Goal: Transaction & Acquisition: Purchase product/service

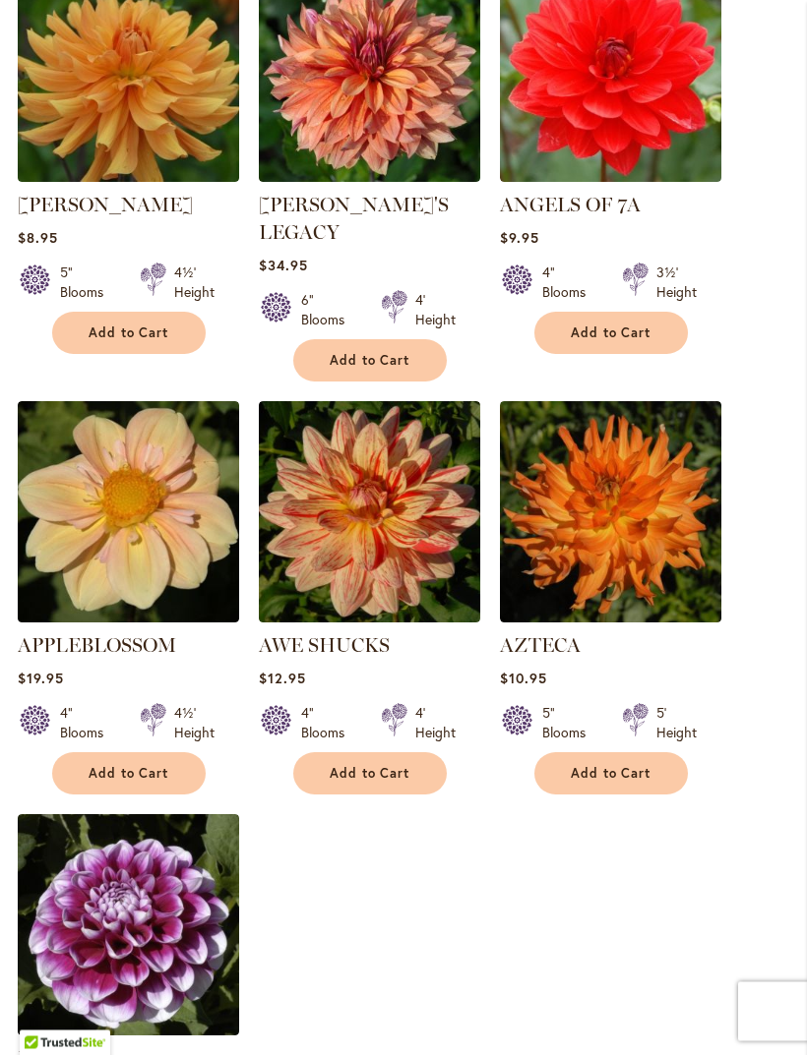
scroll to position [1923, 0]
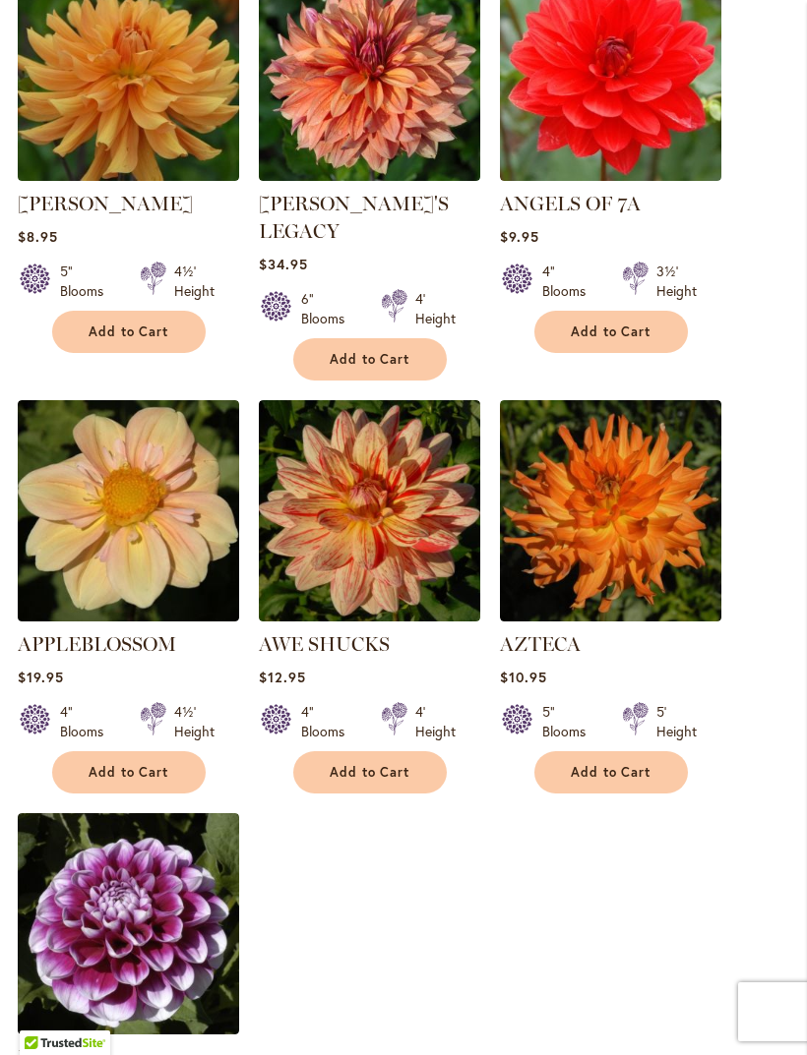
click at [170, 751] on button "Add to Cart" at bounding box center [128, 772] width 153 height 42
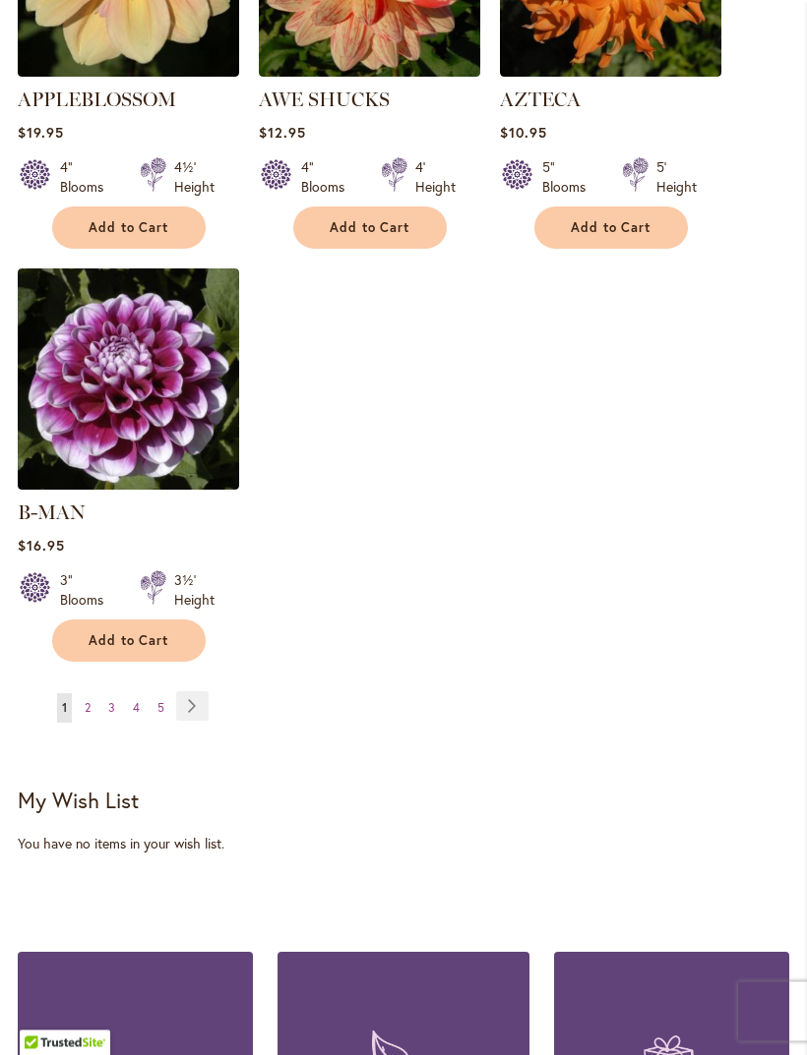
scroll to position [2519, 0]
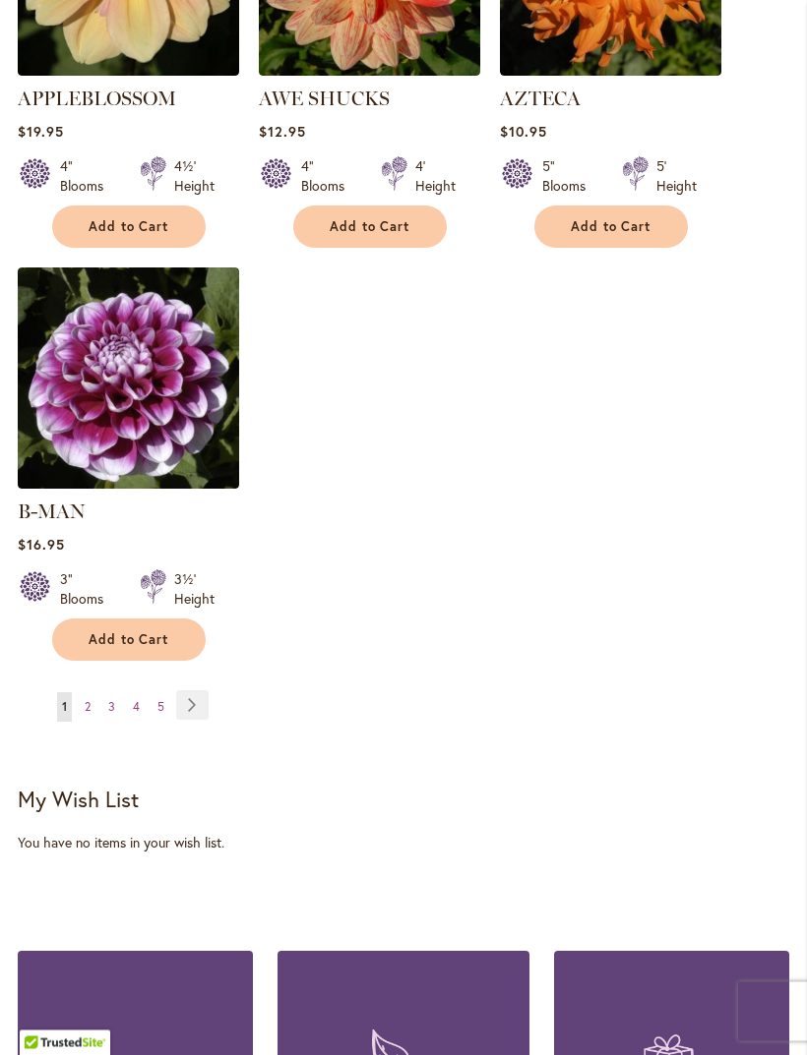
click at [88, 700] on span "2" at bounding box center [88, 707] width 6 height 15
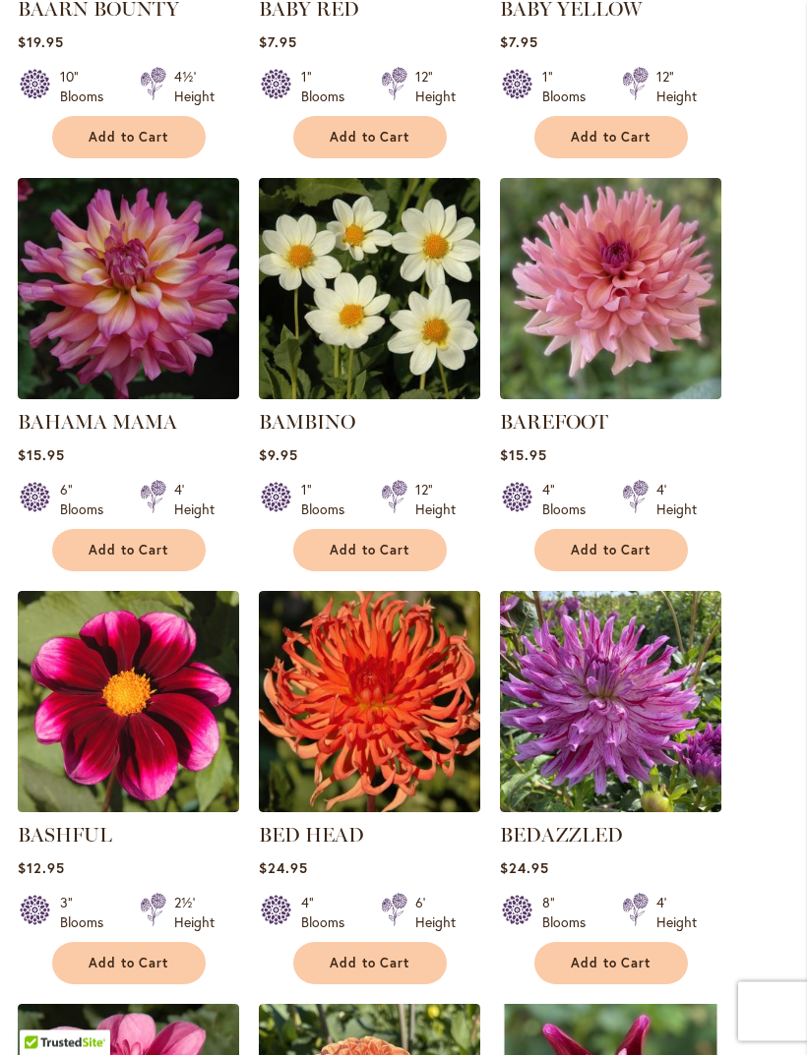
scroll to position [878, 0]
click at [395, 559] on span "Add to Cart" at bounding box center [369, 550] width 81 height 17
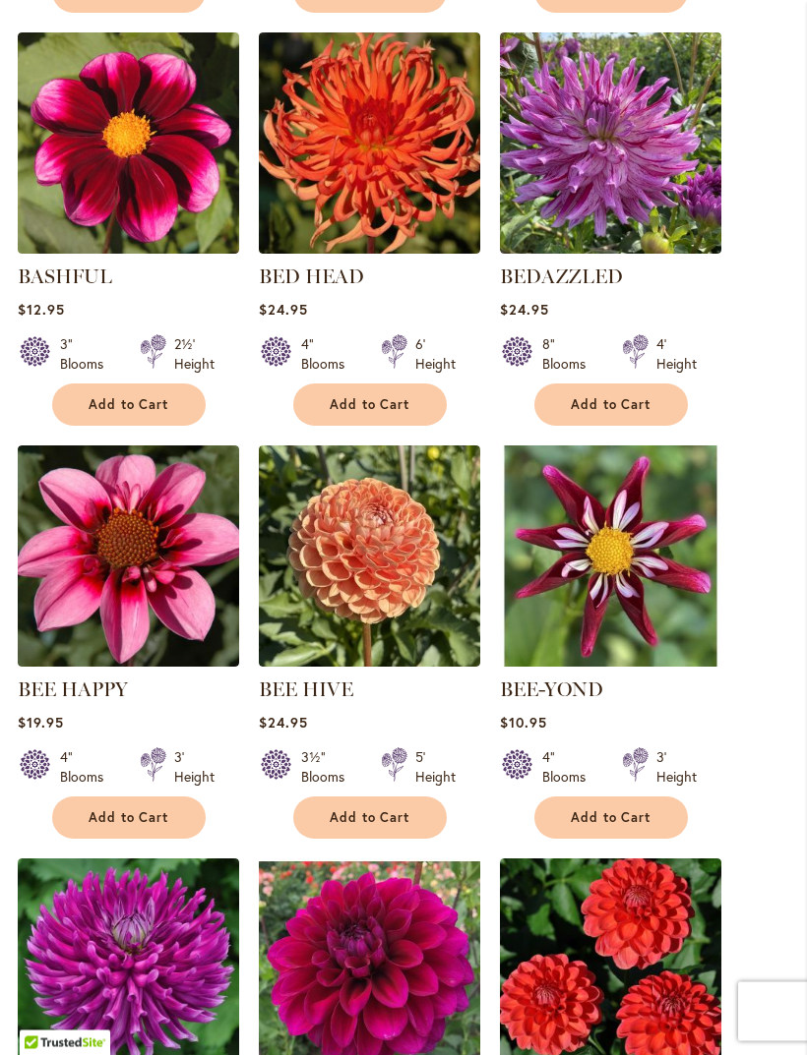
scroll to position [1488, 0]
click at [623, 826] on span "Add to Cart" at bounding box center [610, 817] width 81 height 17
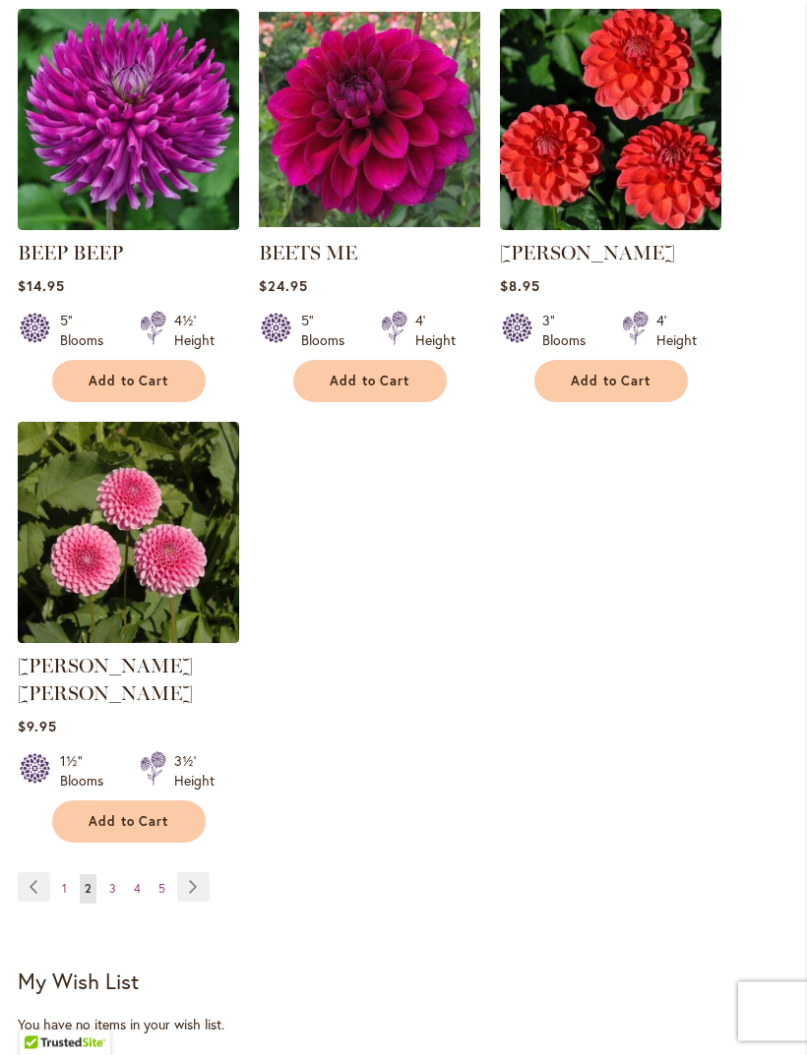
scroll to position [2338, 0]
click at [116, 876] on link "Page 3" at bounding box center [112, 889] width 17 height 30
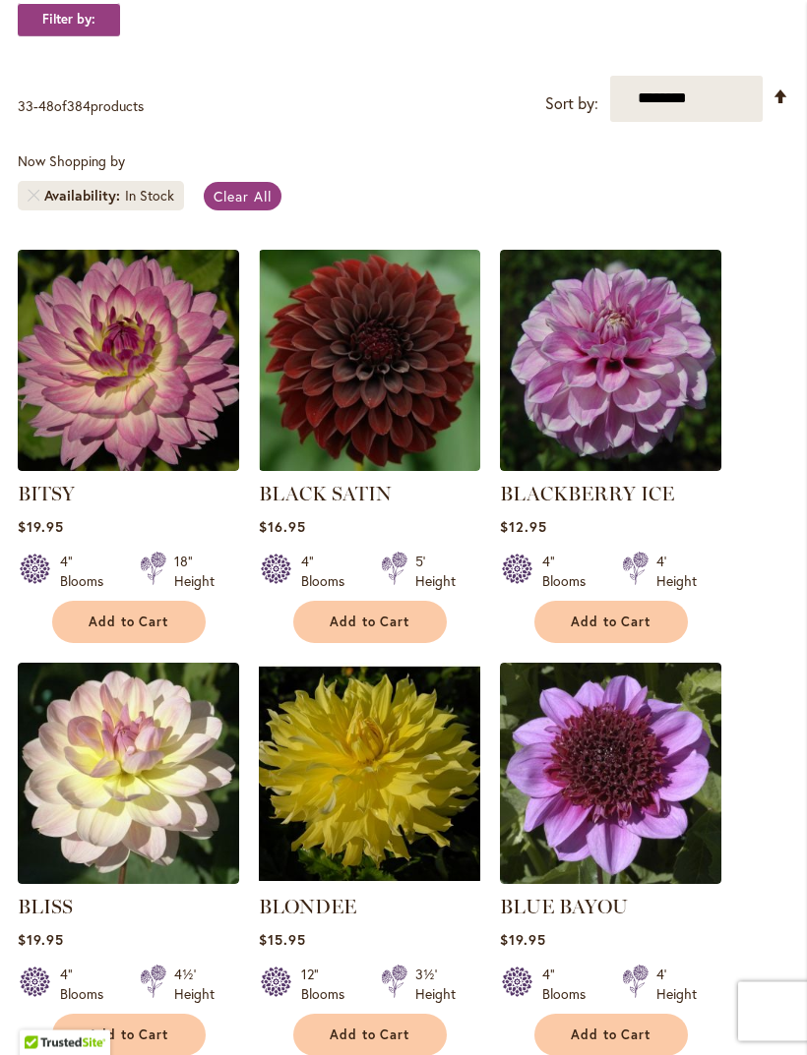
scroll to position [349, 0]
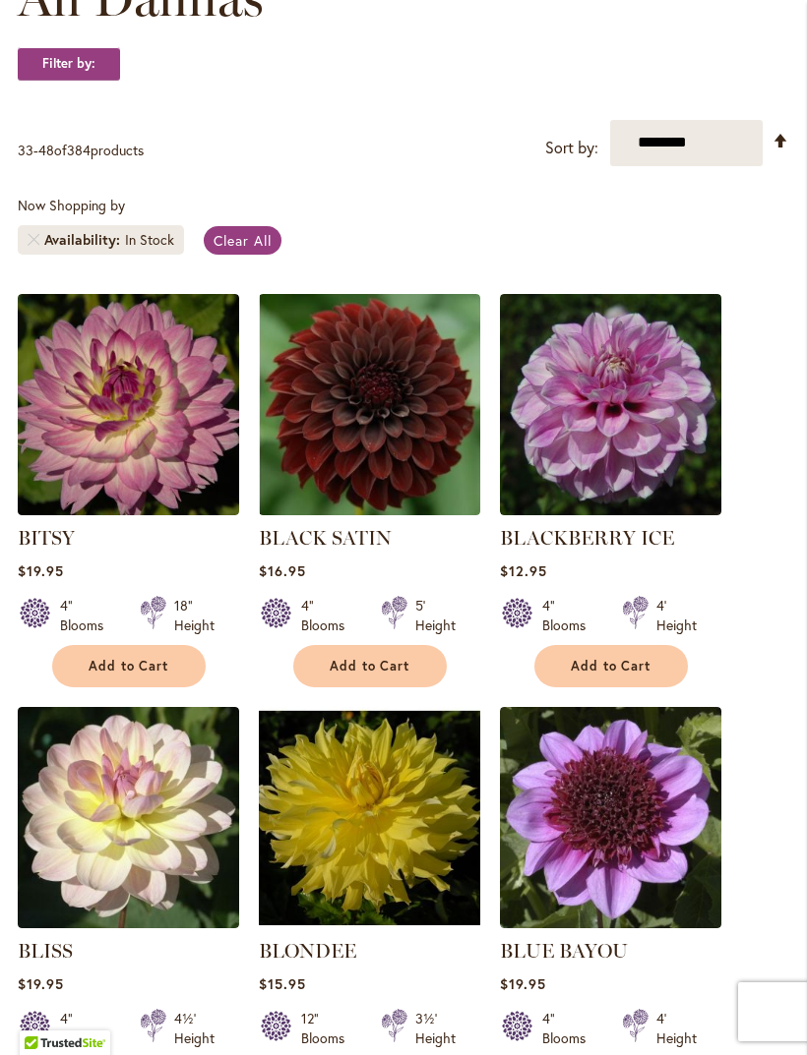
click at [382, 675] on span "Add to Cart" at bounding box center [369, 666] width 81 height 17
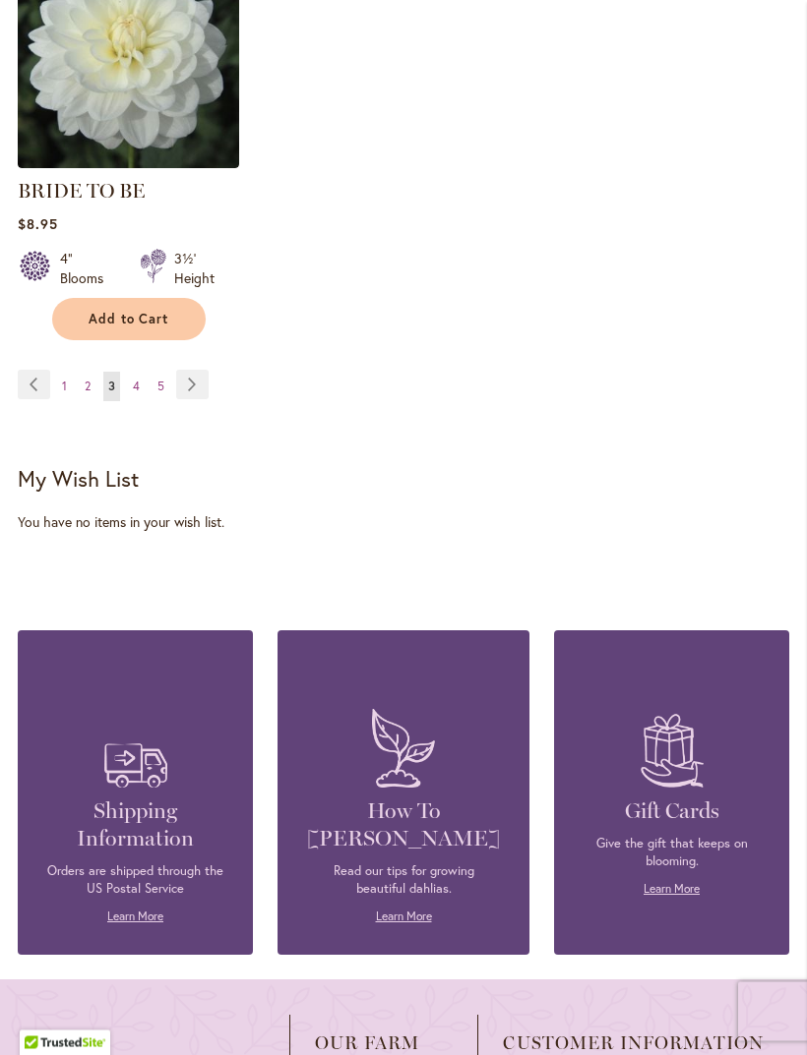
scroll to position [2823, 0]
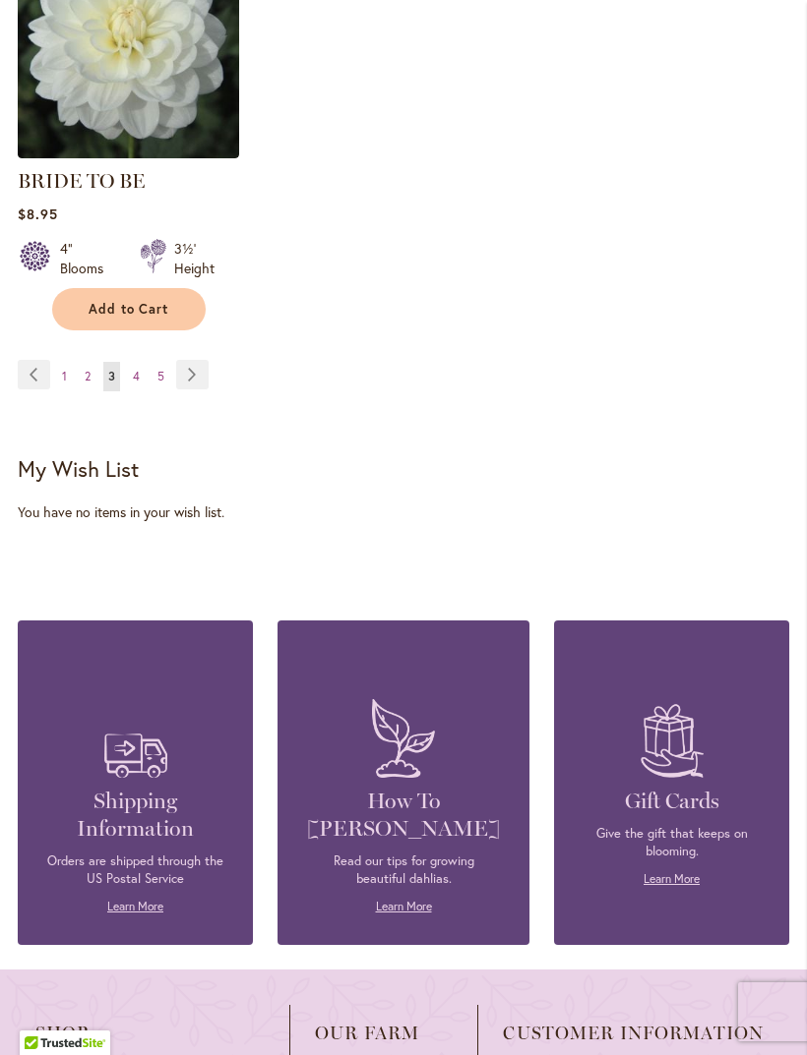
click at [134, 391] on link "Page 4" at bounding box center [136, 377] width 17 height 30
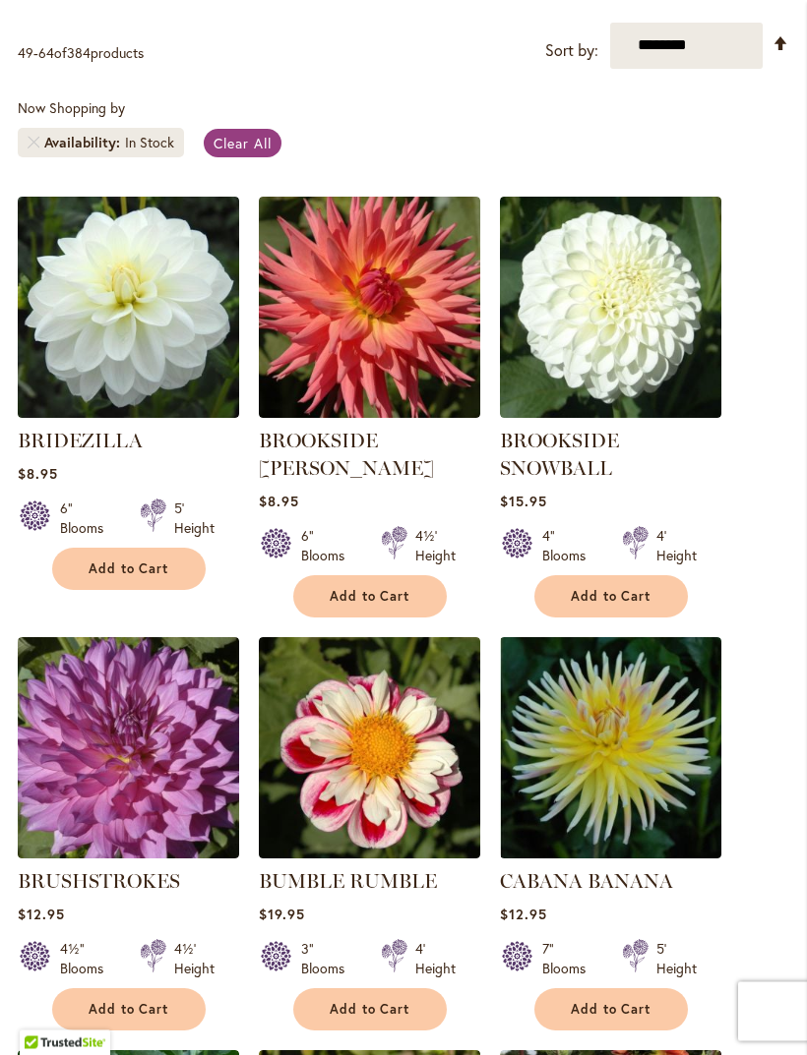
click at [108, 578] on span "Add to Cart" at bounding box center [129, 570] width 81 height 17
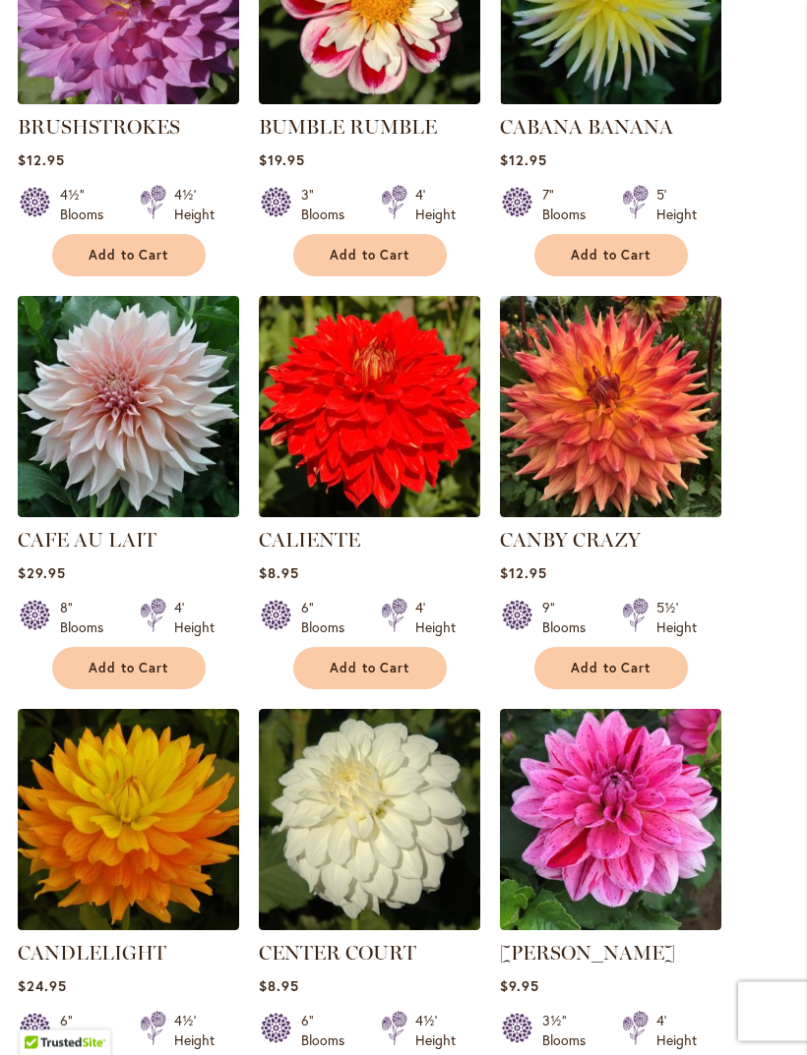
click at [131, 678] on span "Add to Cart" at bounding box center [129, 669] width 81 height 17
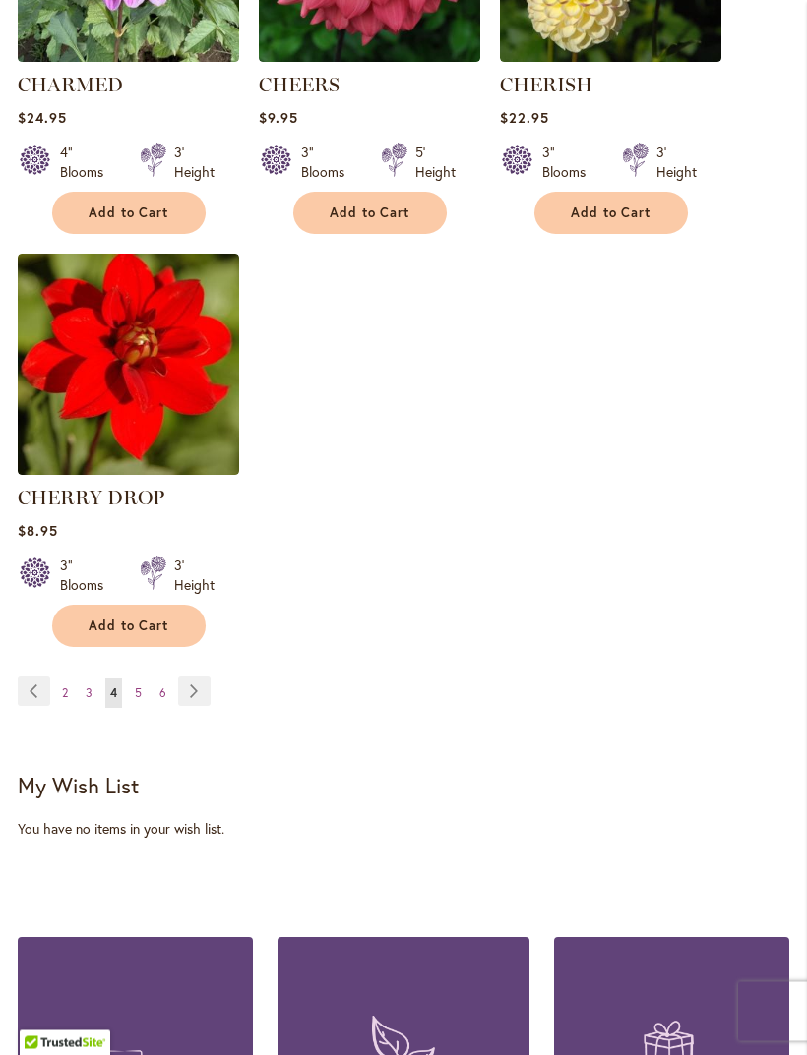
scroll to position [2545, 0]
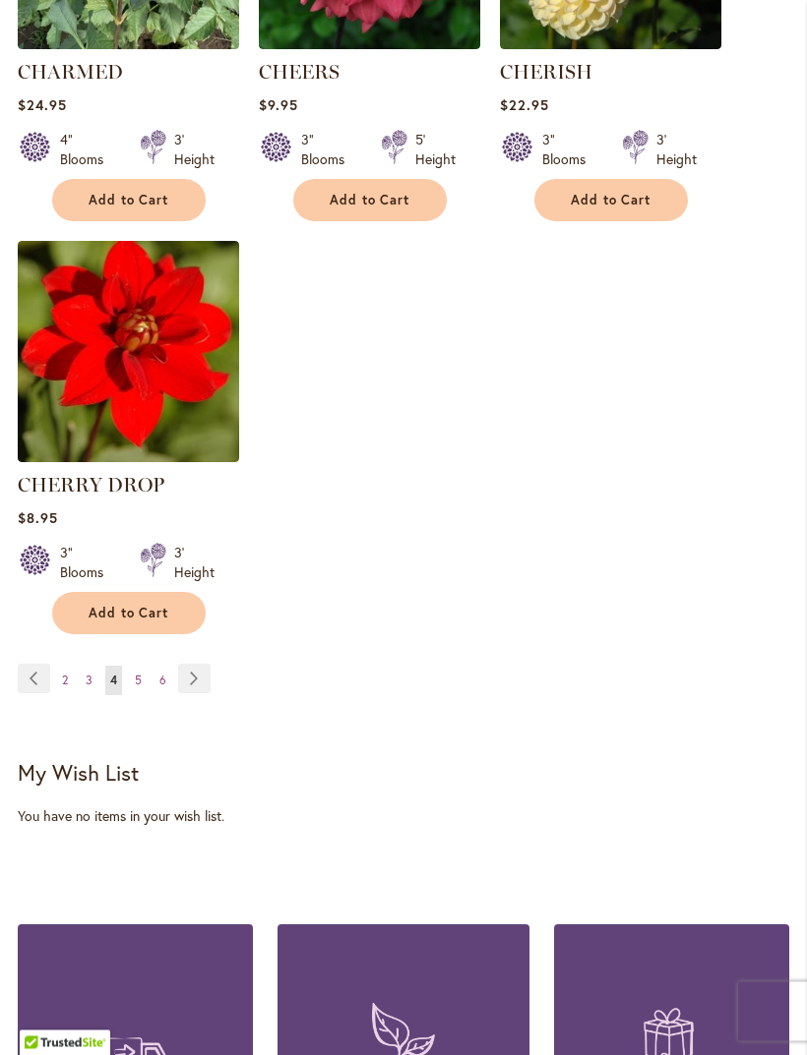
click at [136, 688] on span "5" at bounding box center [138, 681] width 7 height 15
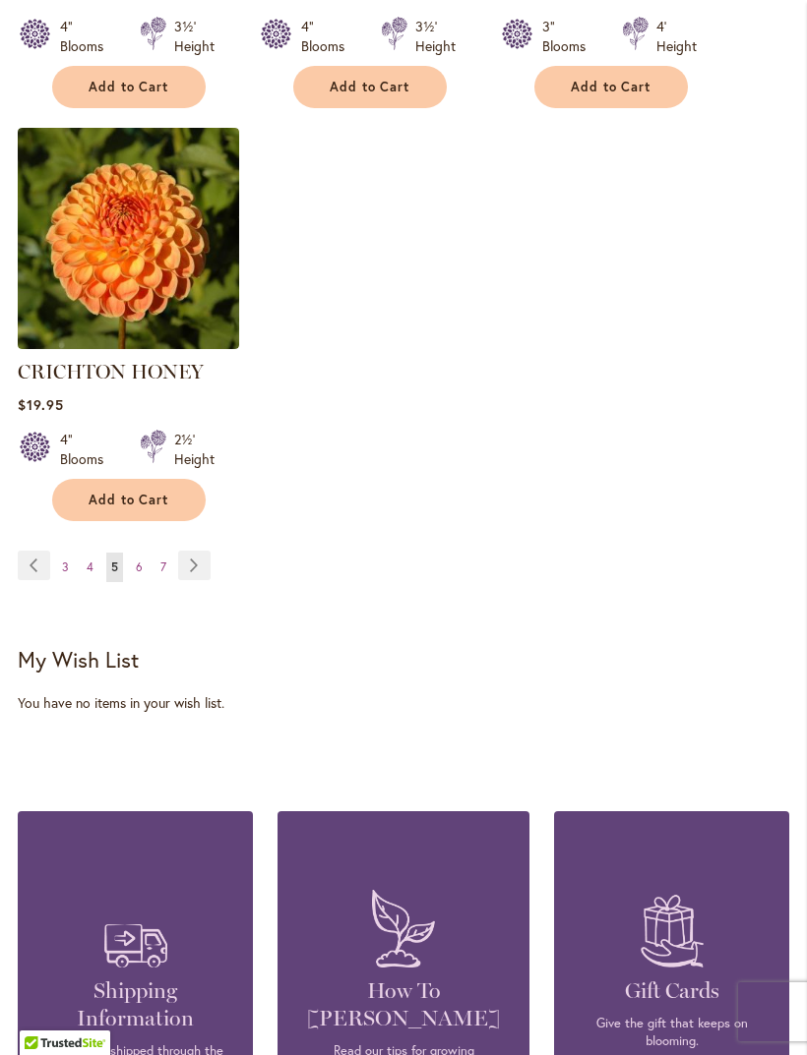
scroll to position [2712, 0]
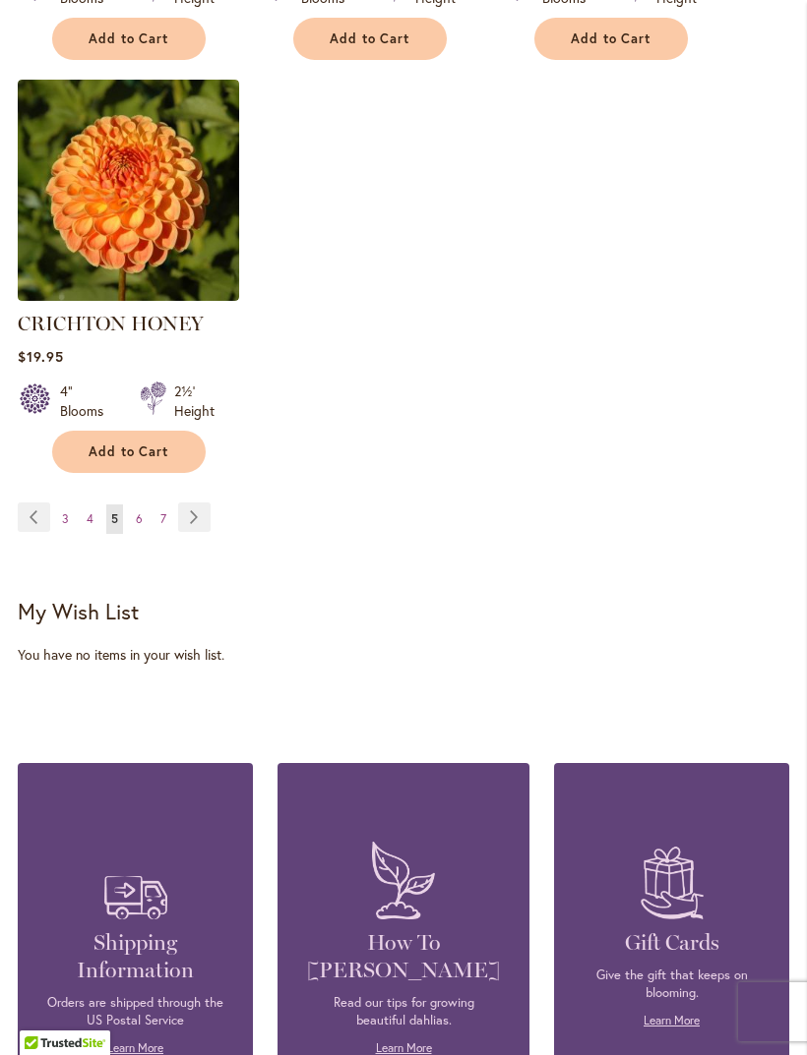
click at [132, 505] on link "Page 6" at bounding box center [139, 520] width 17 height 30
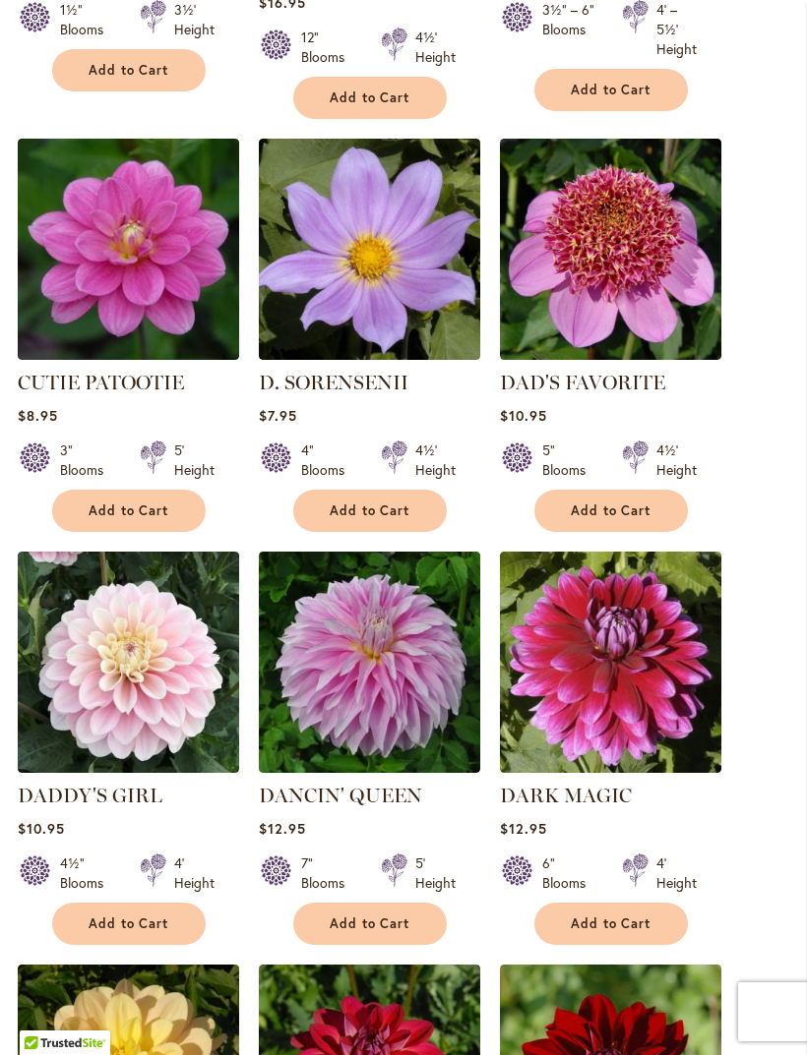
scroll to position [944, 0]
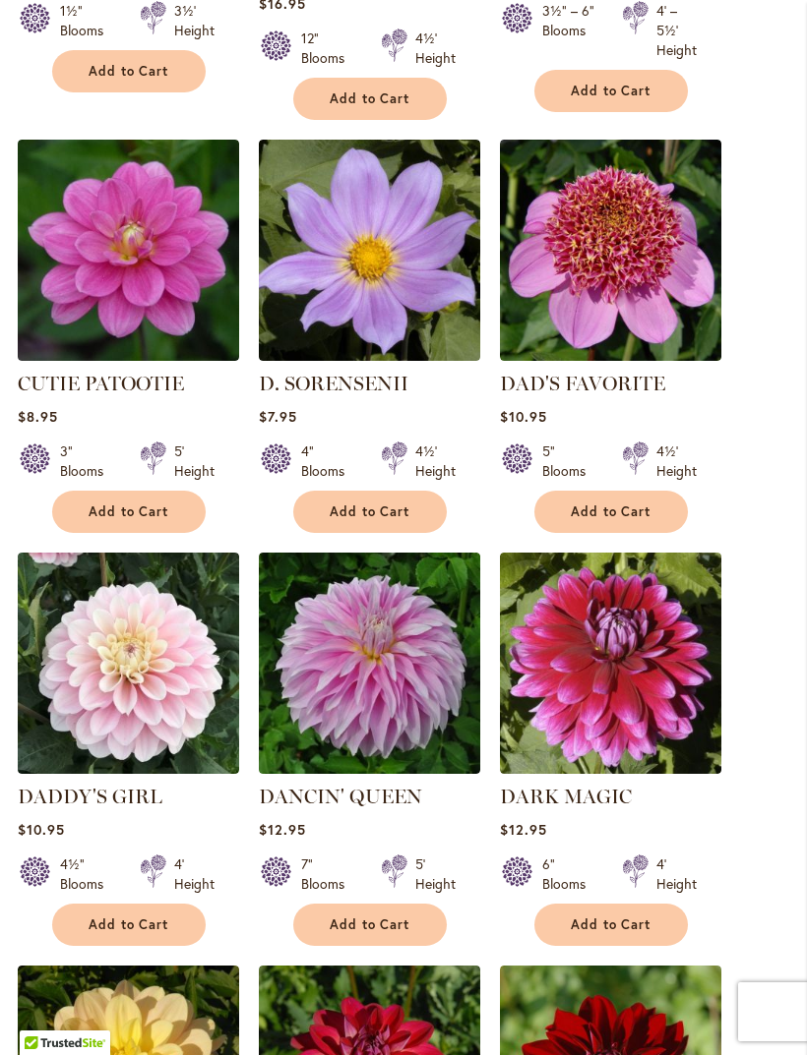
click at [637, 520] on span "Add to Cart" at bounding box center [610, 512] width 81 height 17
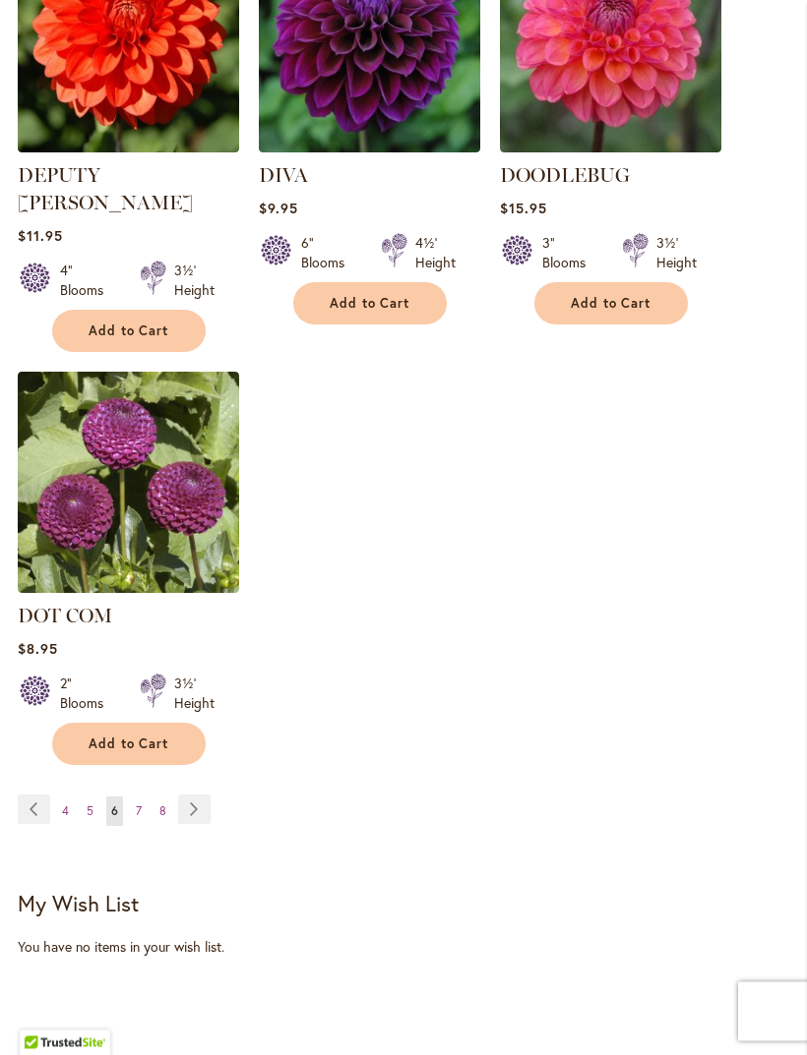
scroll to position [2472, 0]
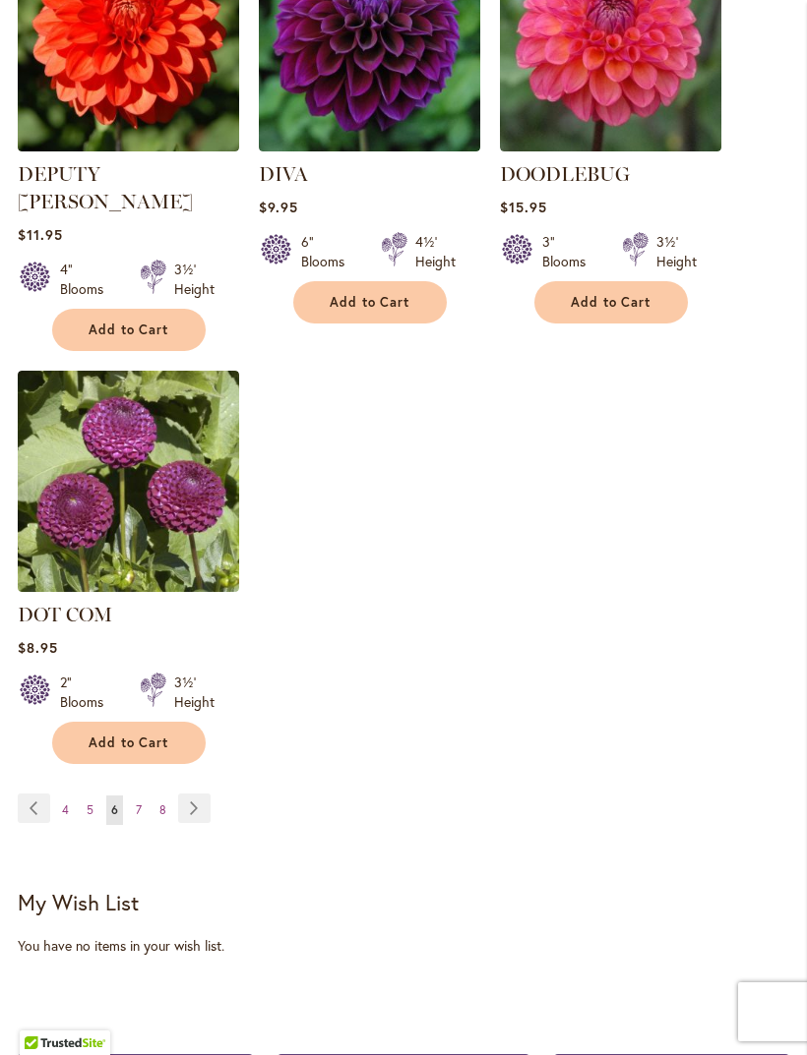
click at [143, 796] on link "Page 7" at bounding box center [139, 811] width 16 height 30
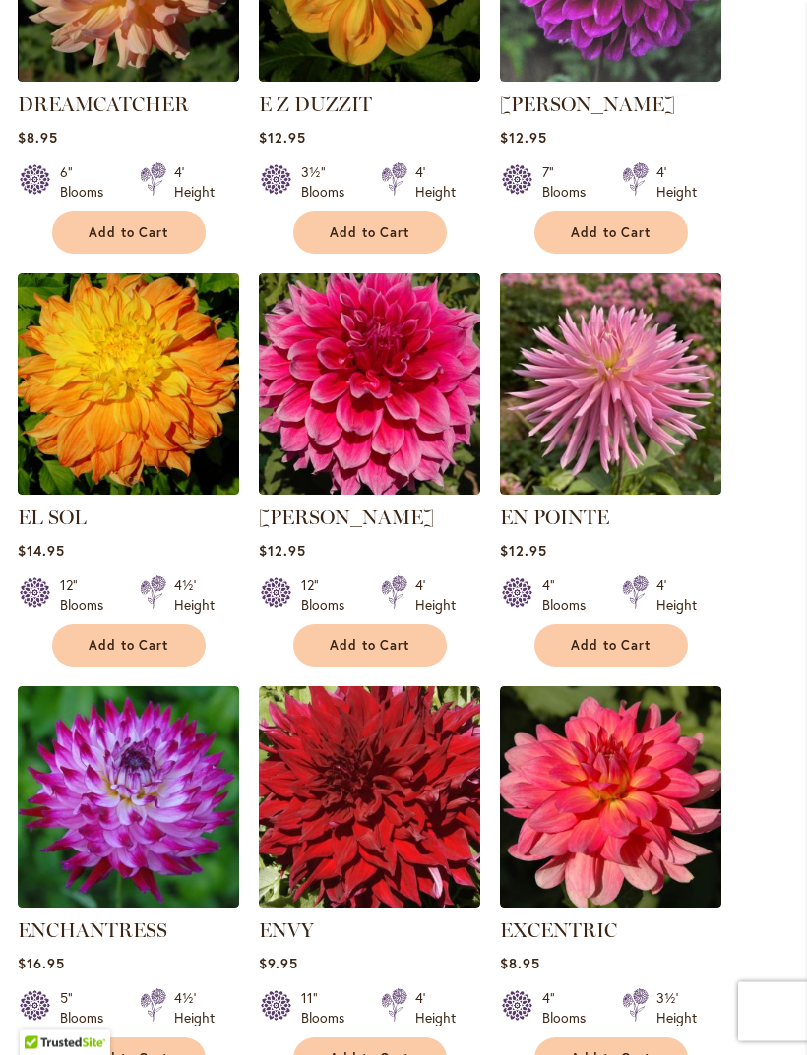
scroll to position [1196, 0]
click at [389, 648] on button "Add to Cart" at bounding box center [369, 646] width 153 height 42
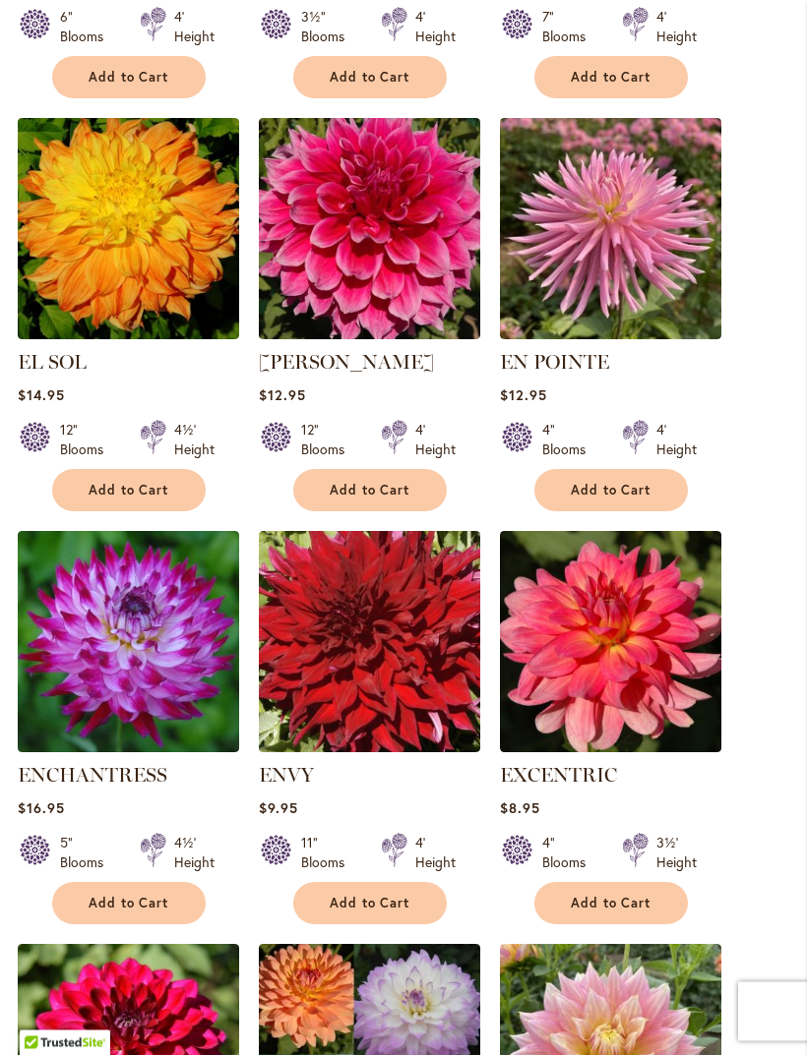
scroll to position [1403, 0]
click at [646, 499] on span "Add to Cart" at bounding box center [610, 490] width 81 height 17
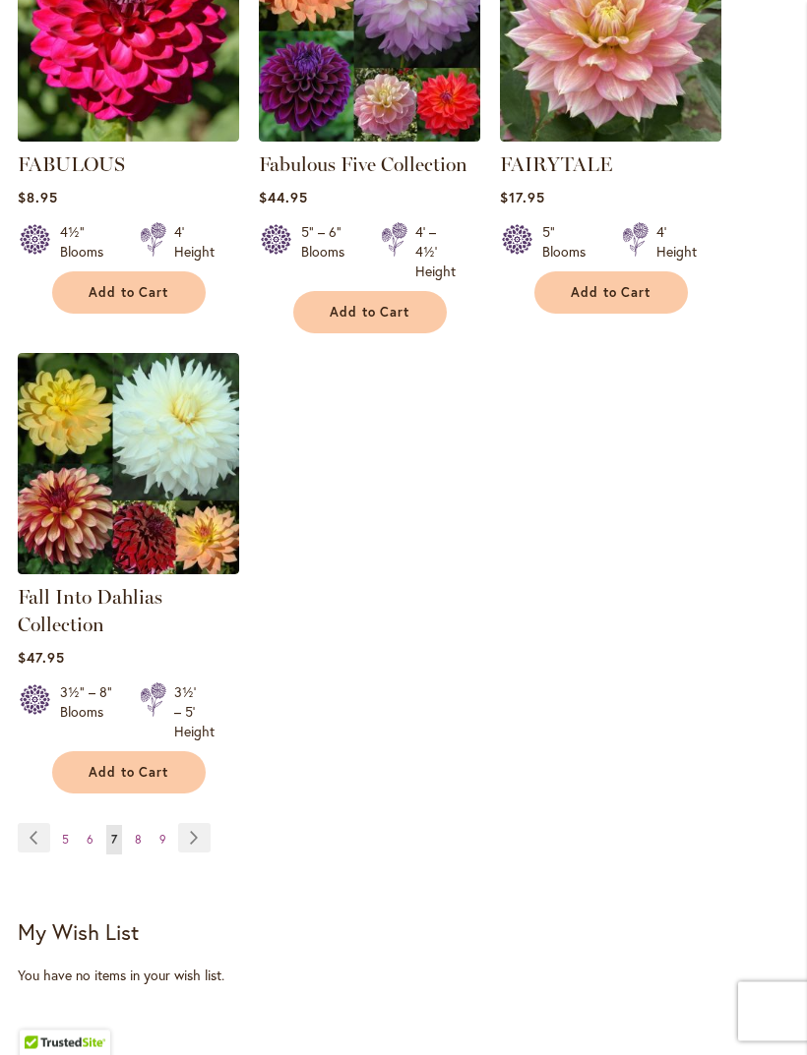
scroll to position [2432, 0]
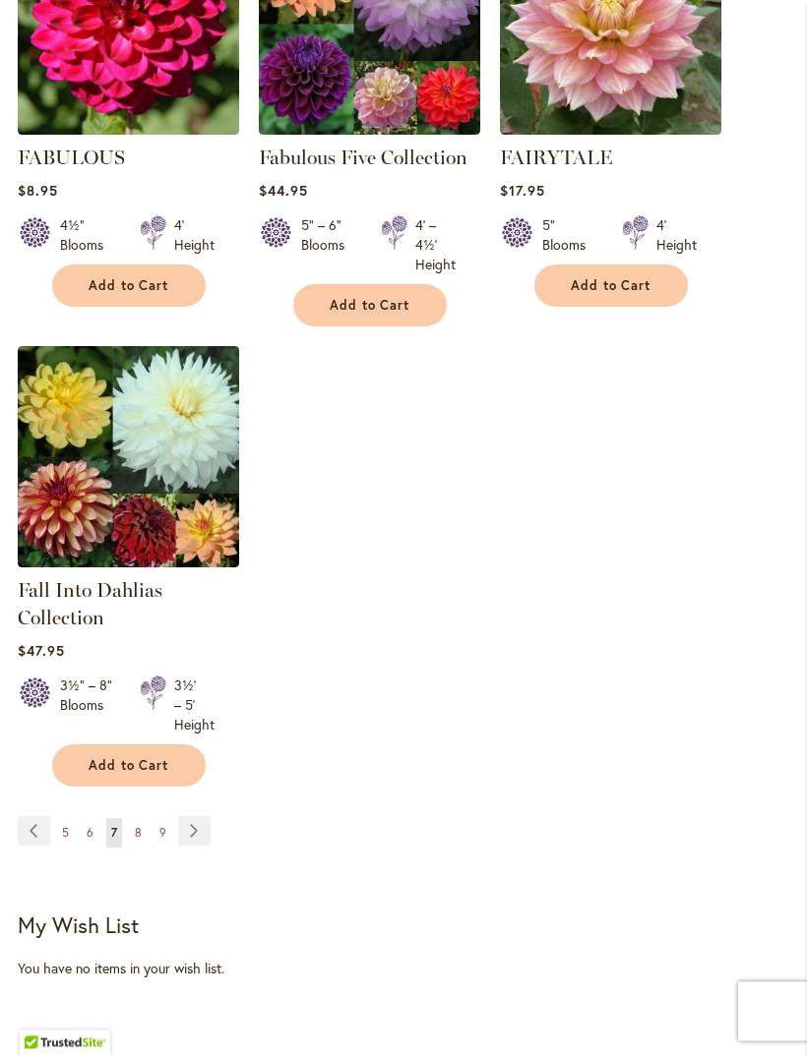
click at [140, 841] on span "8" at bounding box center [138, 833] width 7 height 15
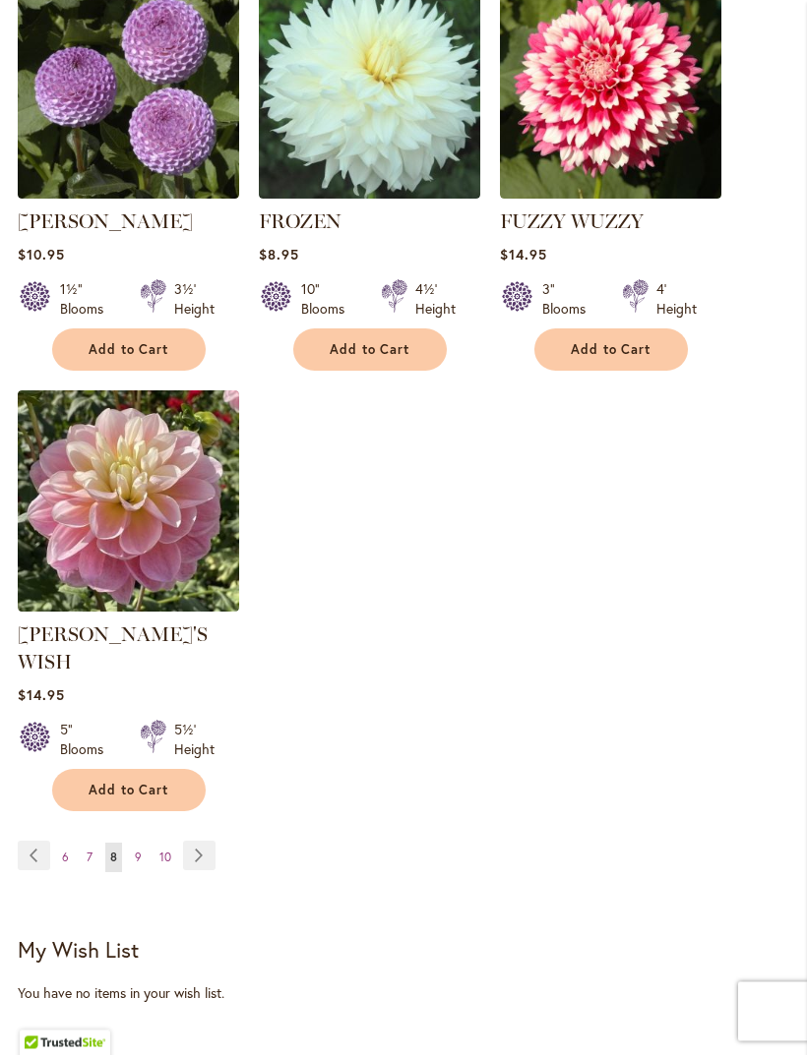
scroll to position [2403, 0]
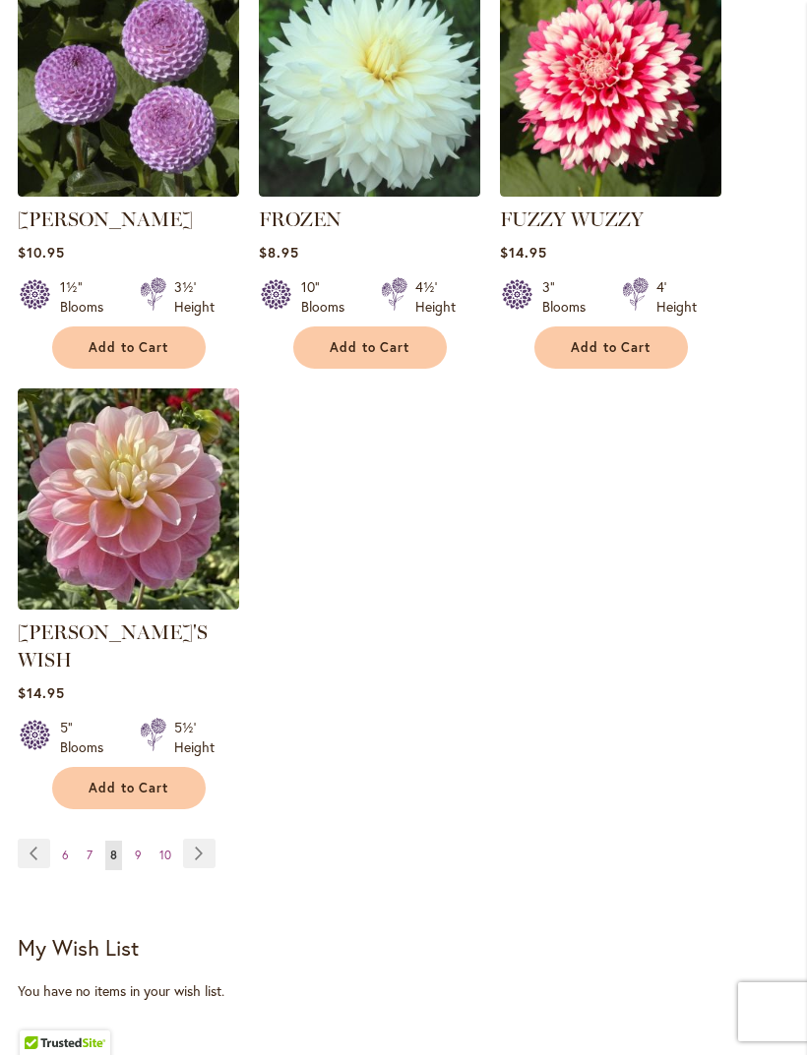
click at [140, 848] on span "9" at bounding box center [138, 855] width 7 height 15
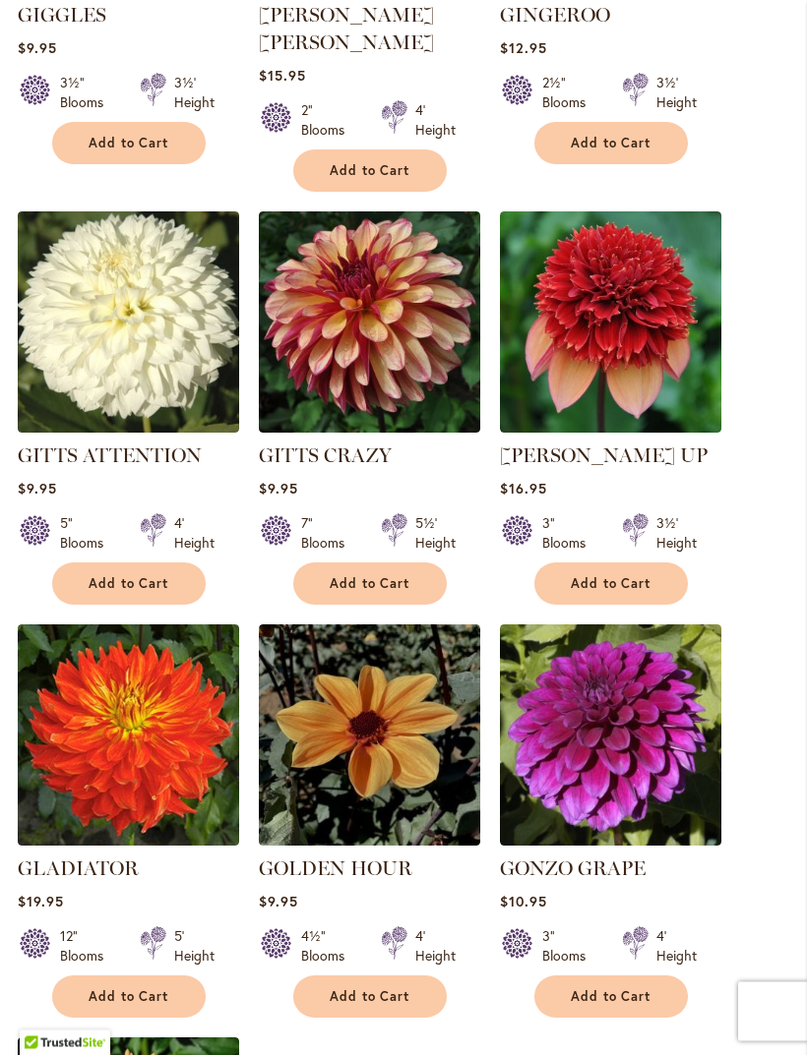
scroll to position [1754, 0]
click at [633, 575] on span "Add to Cart" at bounding box center [610, 583] width 81 height 17
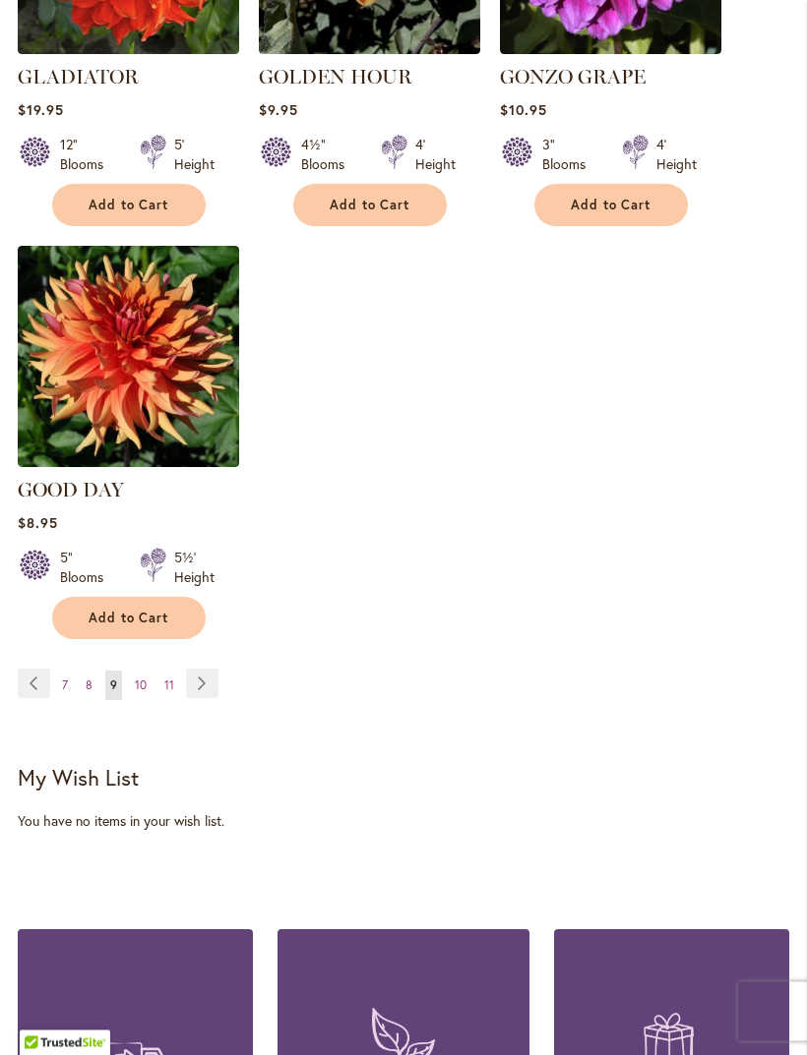
scroll to position [2603, 0]
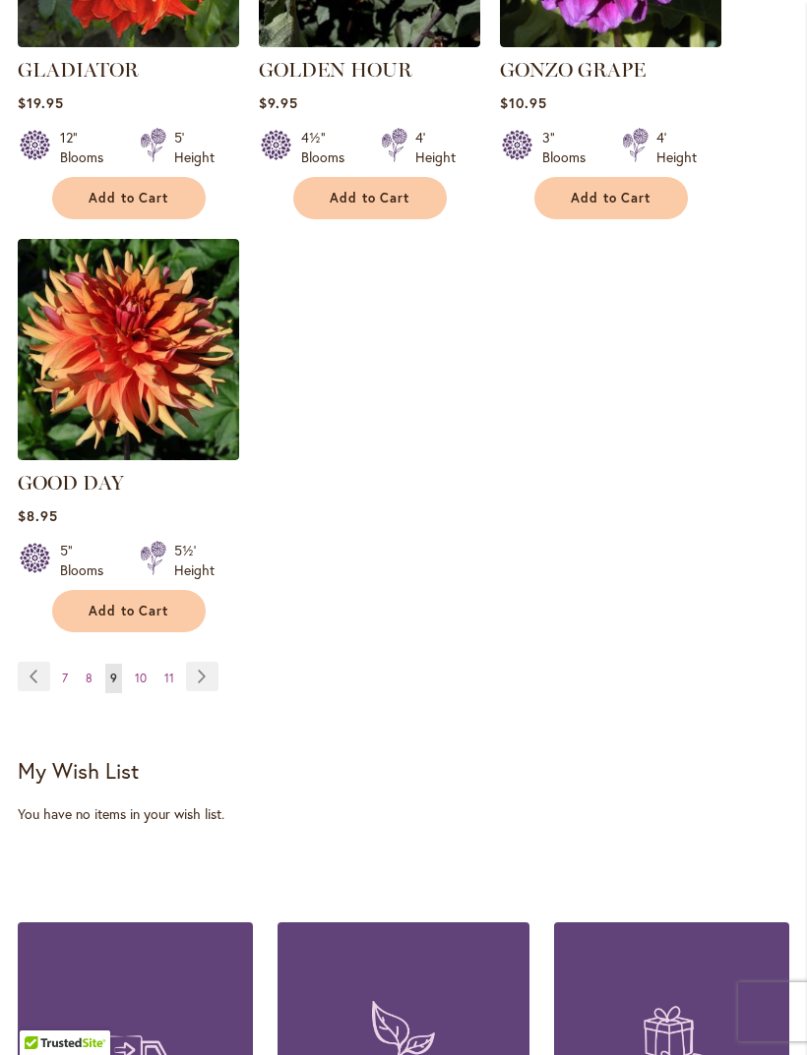
click at [135, 671] on span "10" at bounding box center [141, 678] width 12 height 15
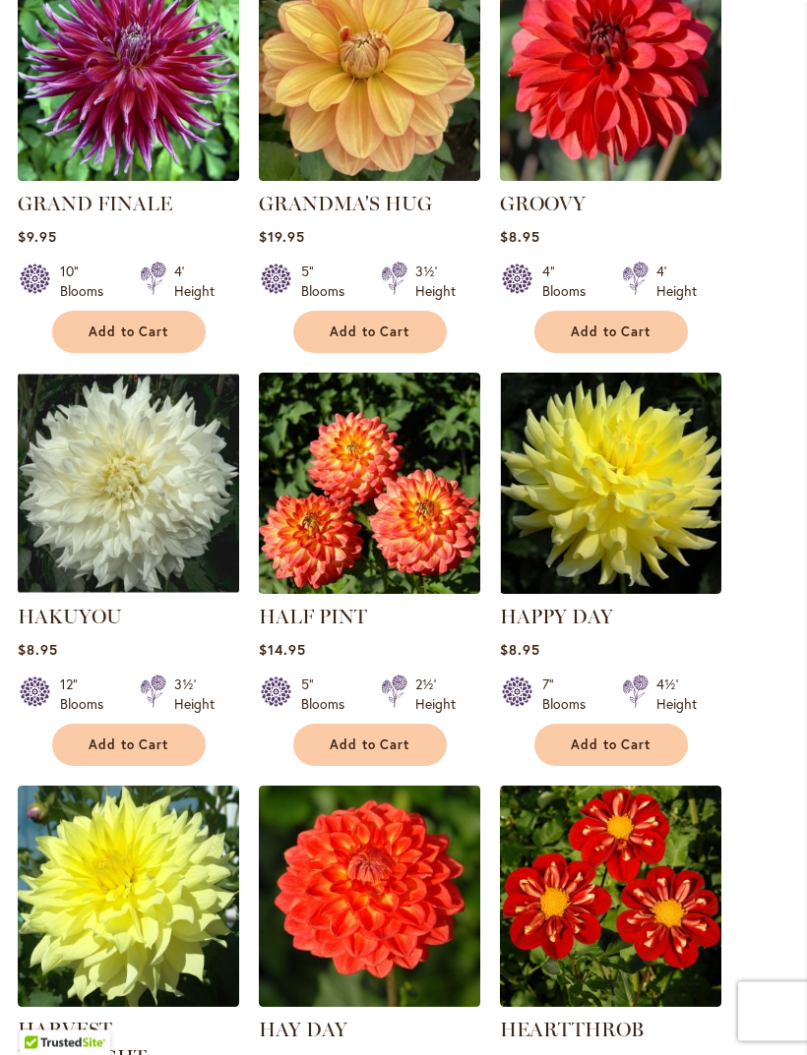
scroll to position [684, 0]
click at [150, 753] on span "Add to Cart" at bounding box center [129, 745] width 81 height 17
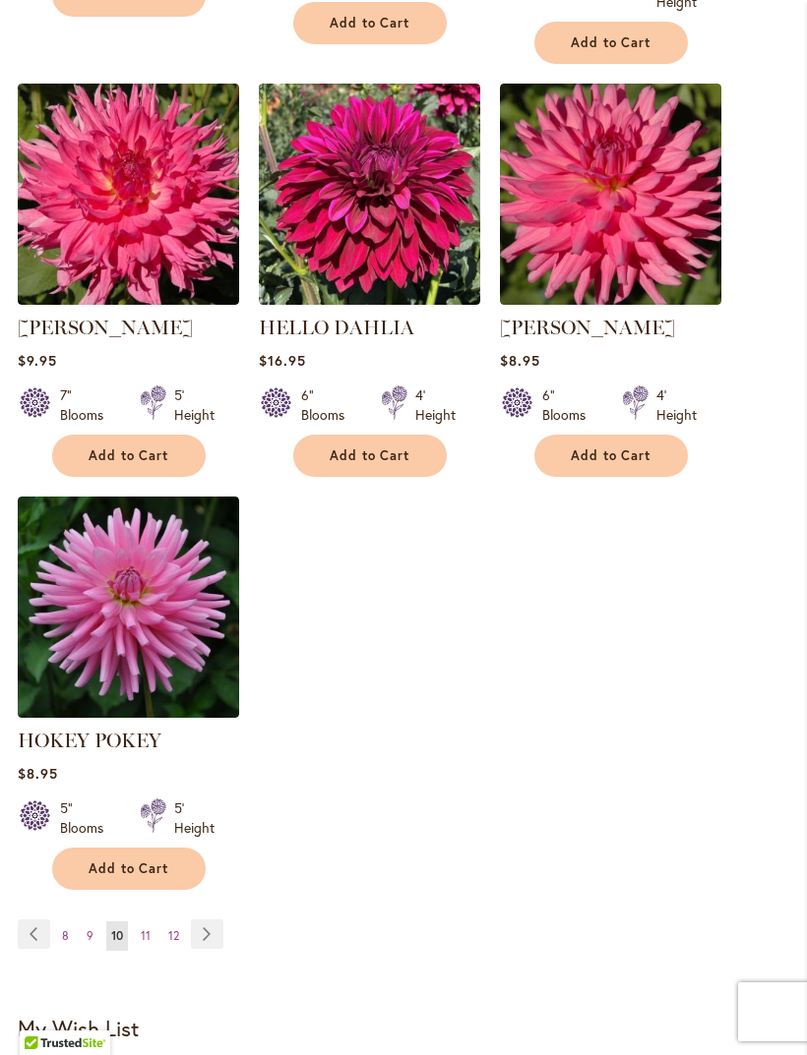
scroll to position [2339, 0]
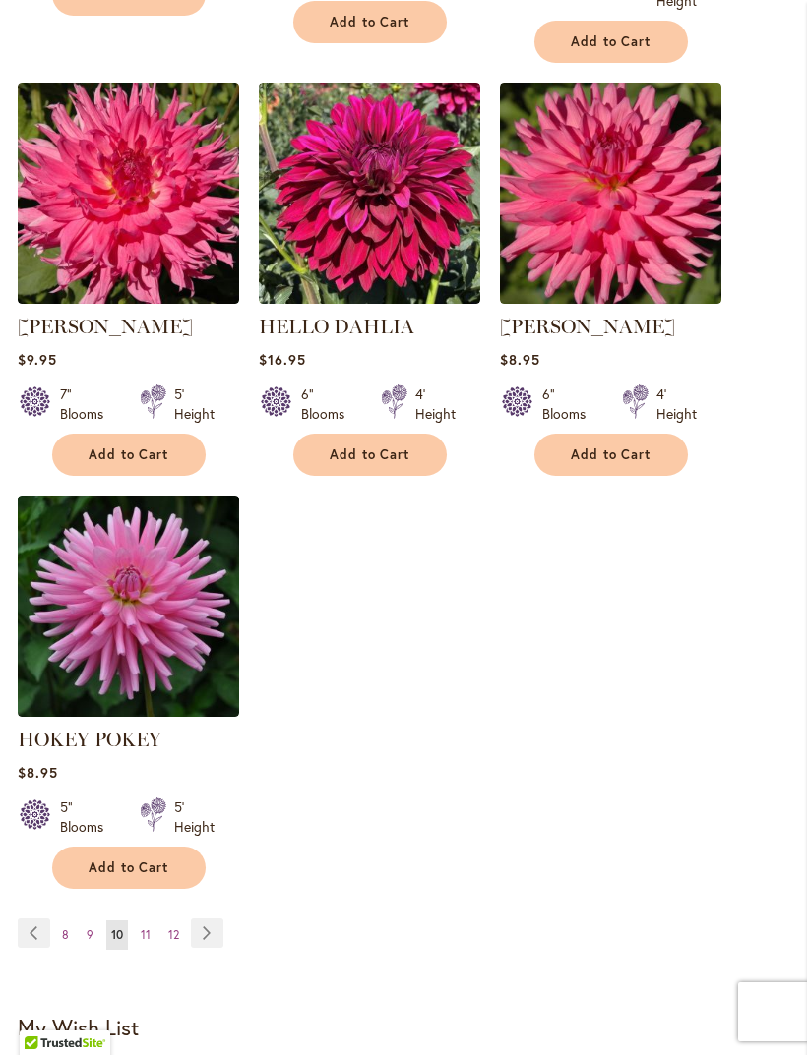
click at [154, 950] on link "Page 11" at bounding box center [146, 936] width 20 height 30
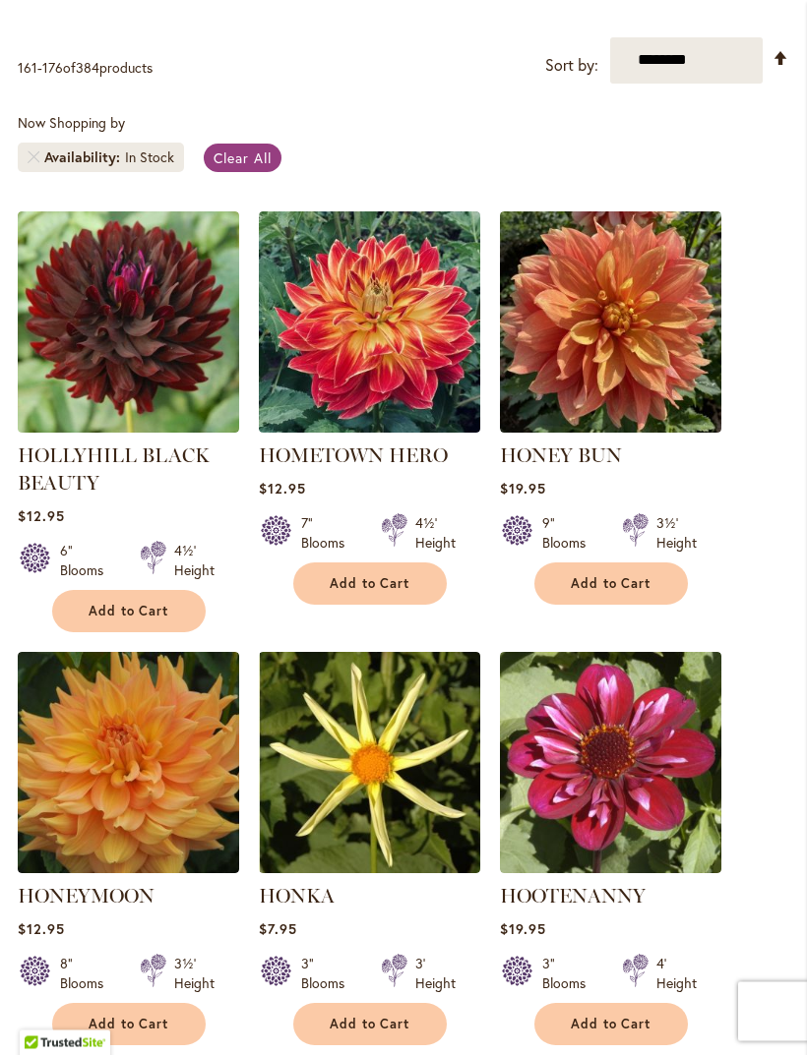
scroll to position [433, 0]
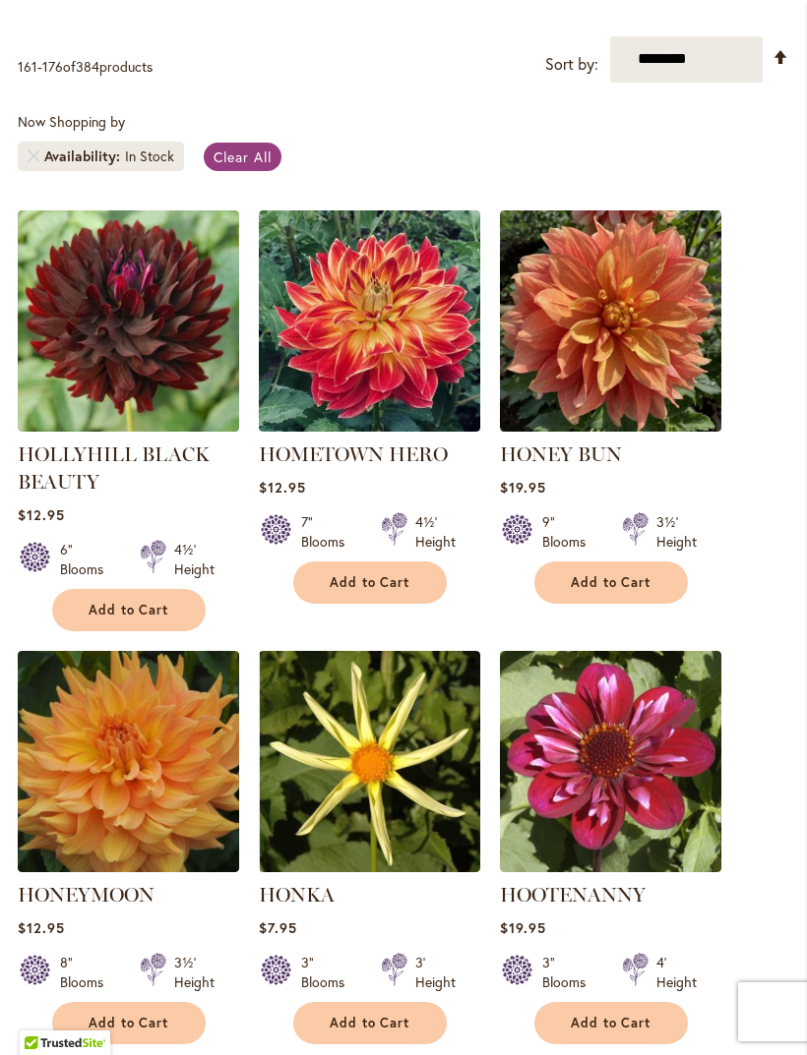
click at [98, 619] on span "Add to Cart" at bounding box center [129, 610] width 81 height 17
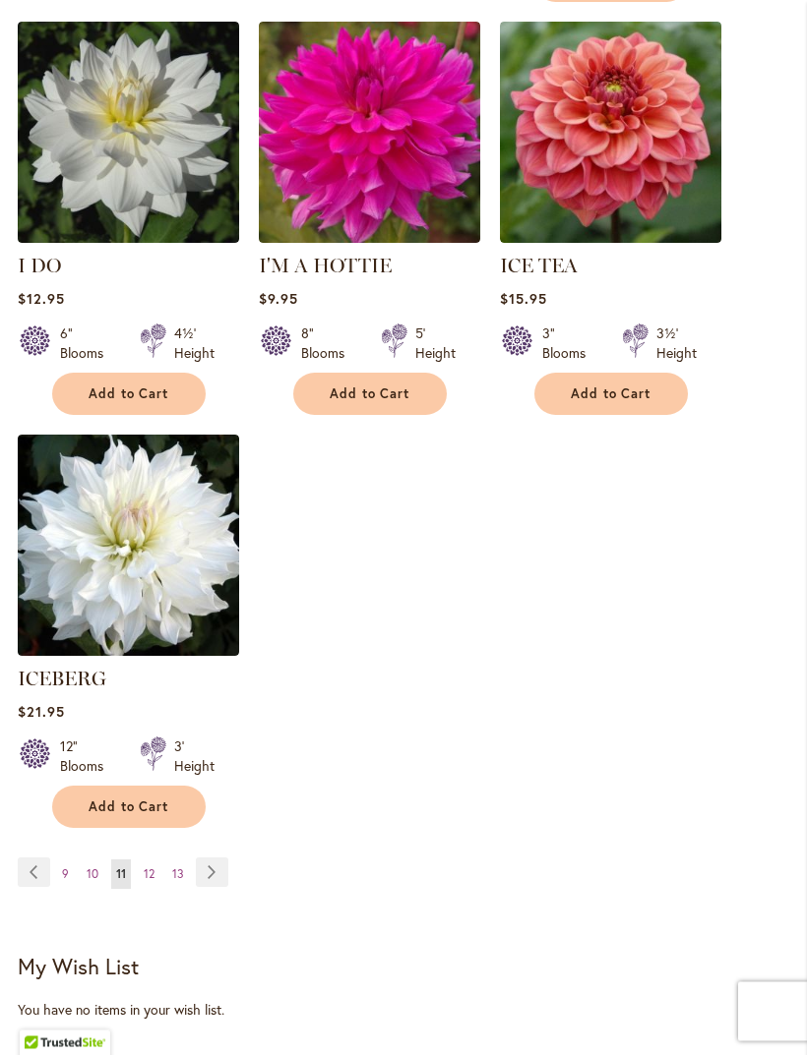
scroll to position [2381, 0]
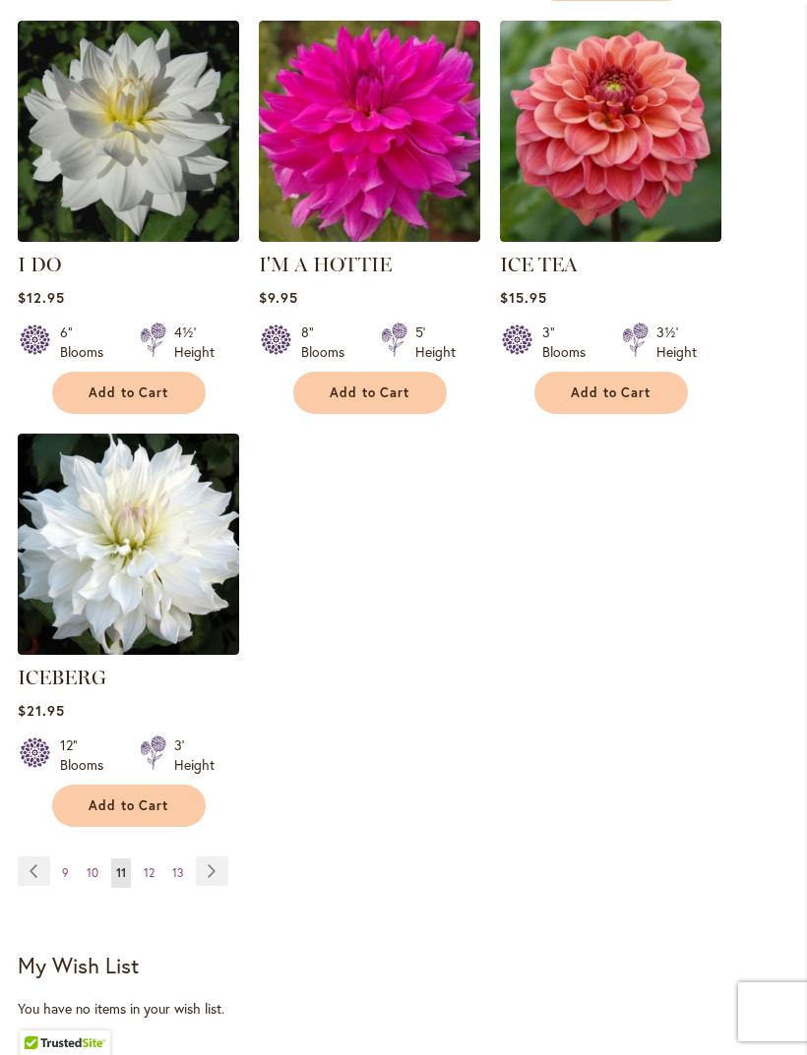
click at [156, 859] on link "Page 12" at bounding box center [149, 874] width 21 height 30
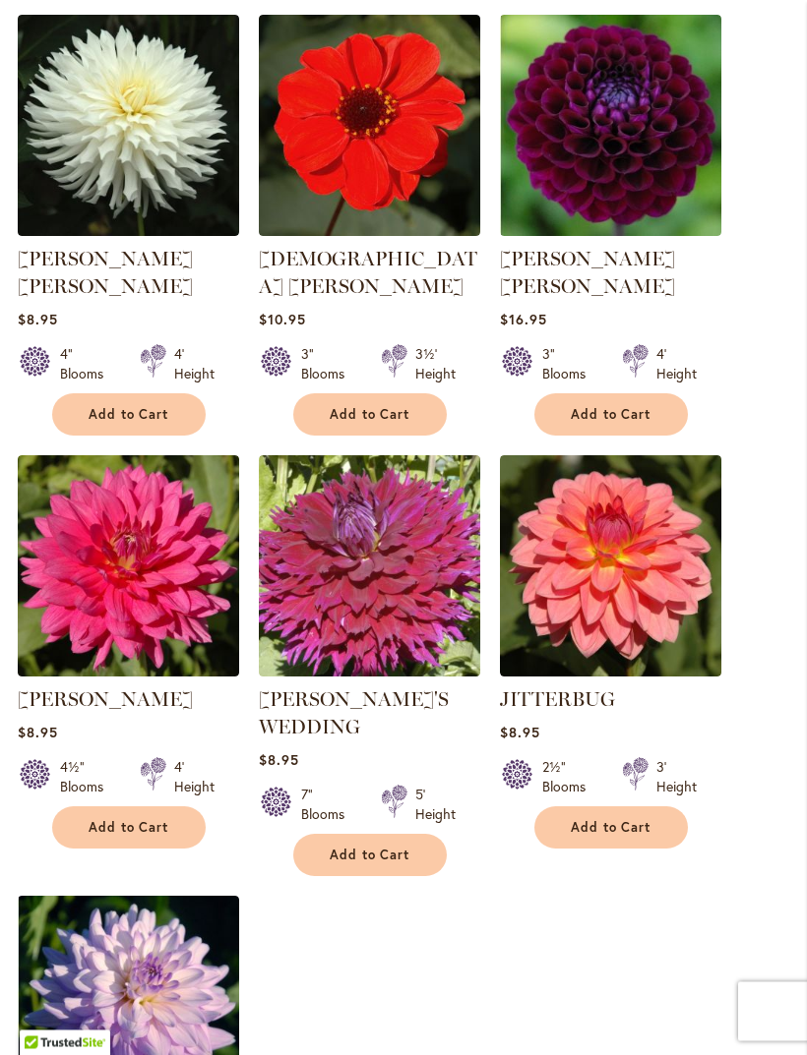
scroll to position [1887, 0]
click at [384, 847] on span "Add to Cart" at bounding box center [369, 855] width 81 height 17
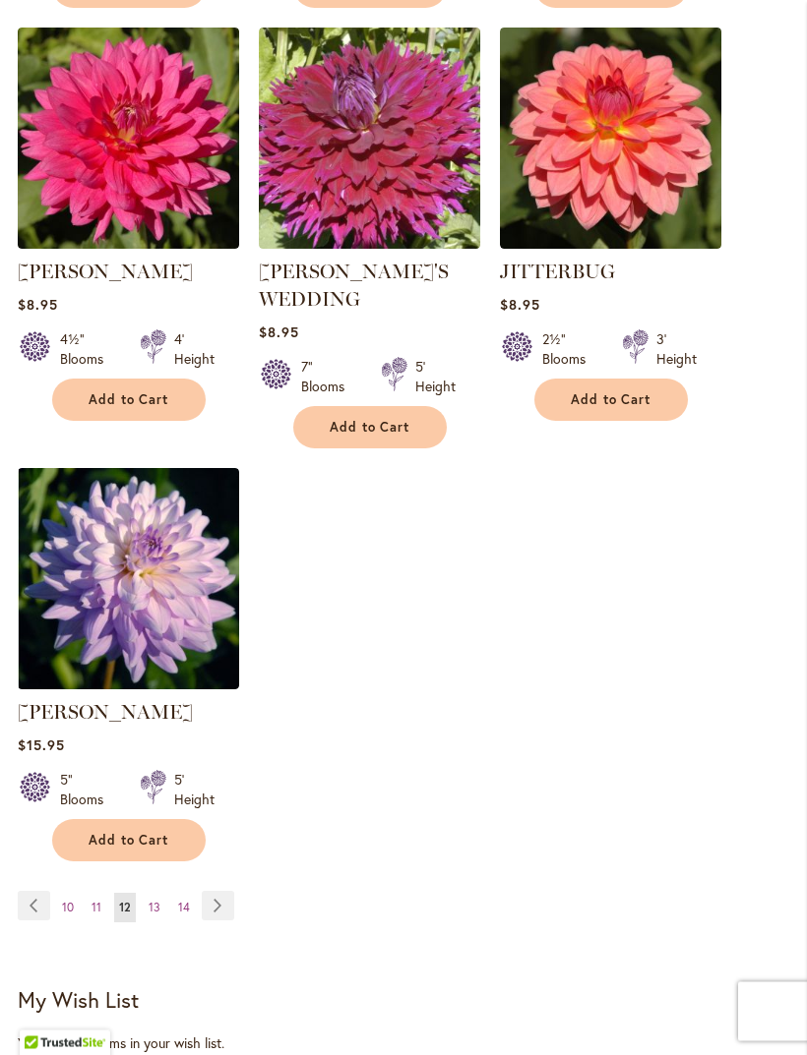
scroll to position [2366, 0]
click at [158, 900] on span "13" at bounding box center [155, 907] width 12 height 15
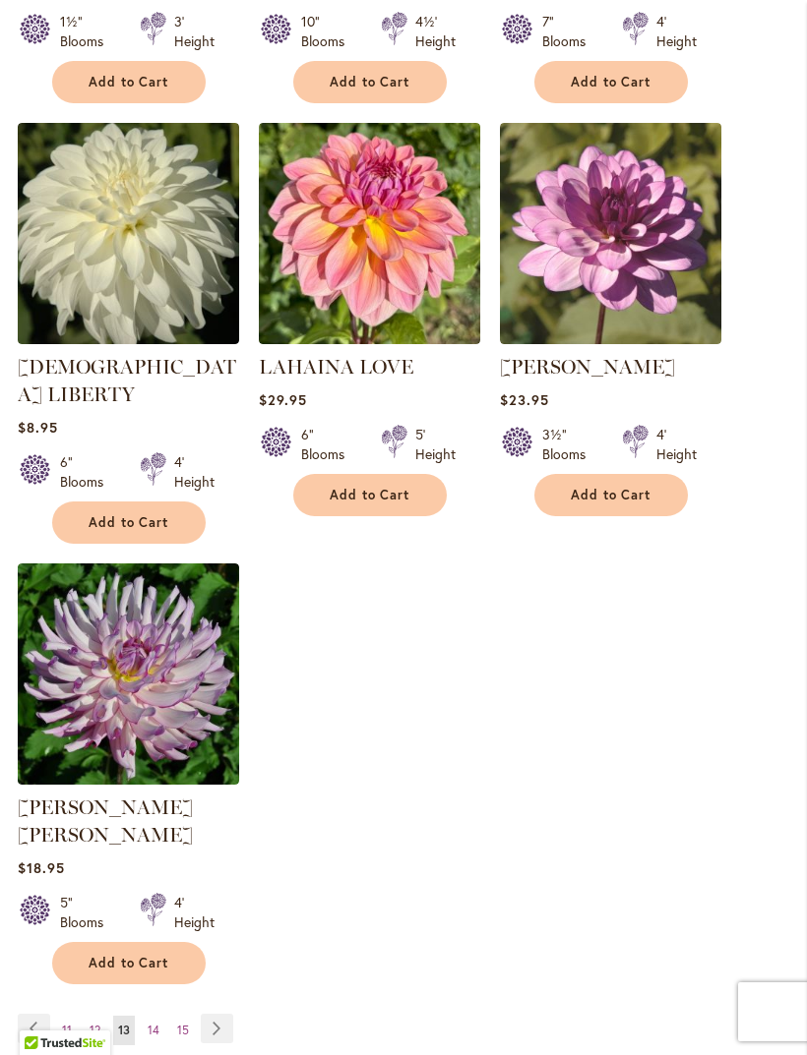
scroll to position [2174, 0]
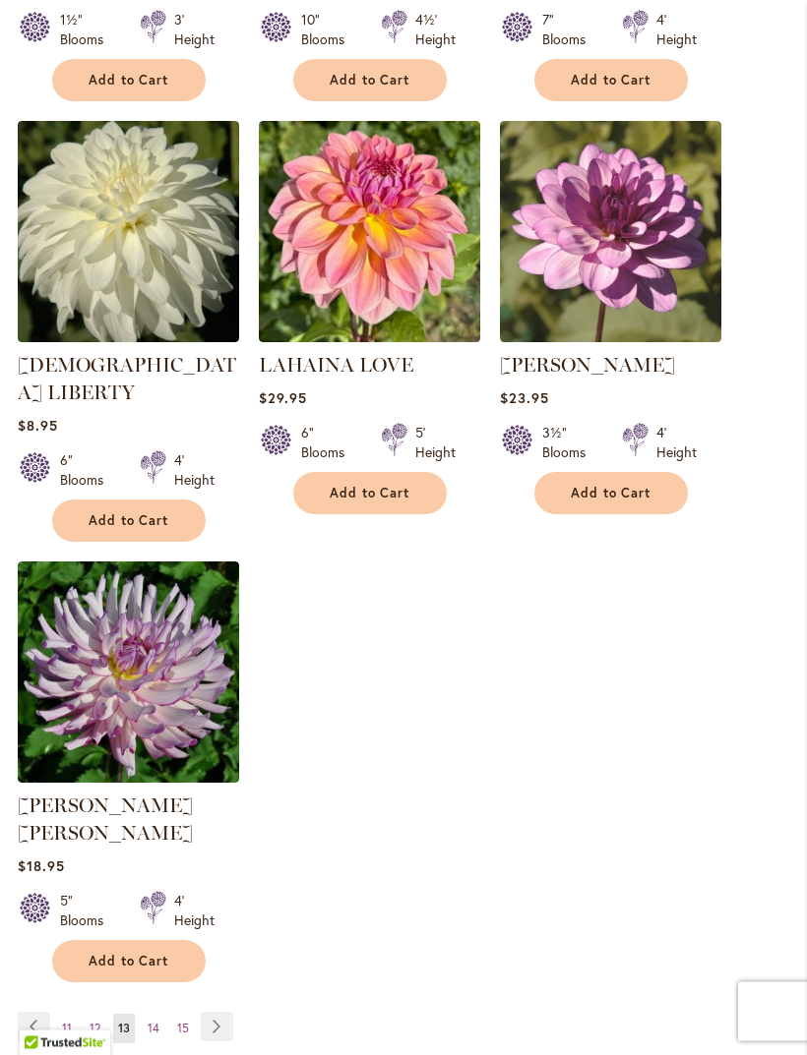
click at [153, 1022] on span "14" at bounding box center [154, 1029] width 12 height 15
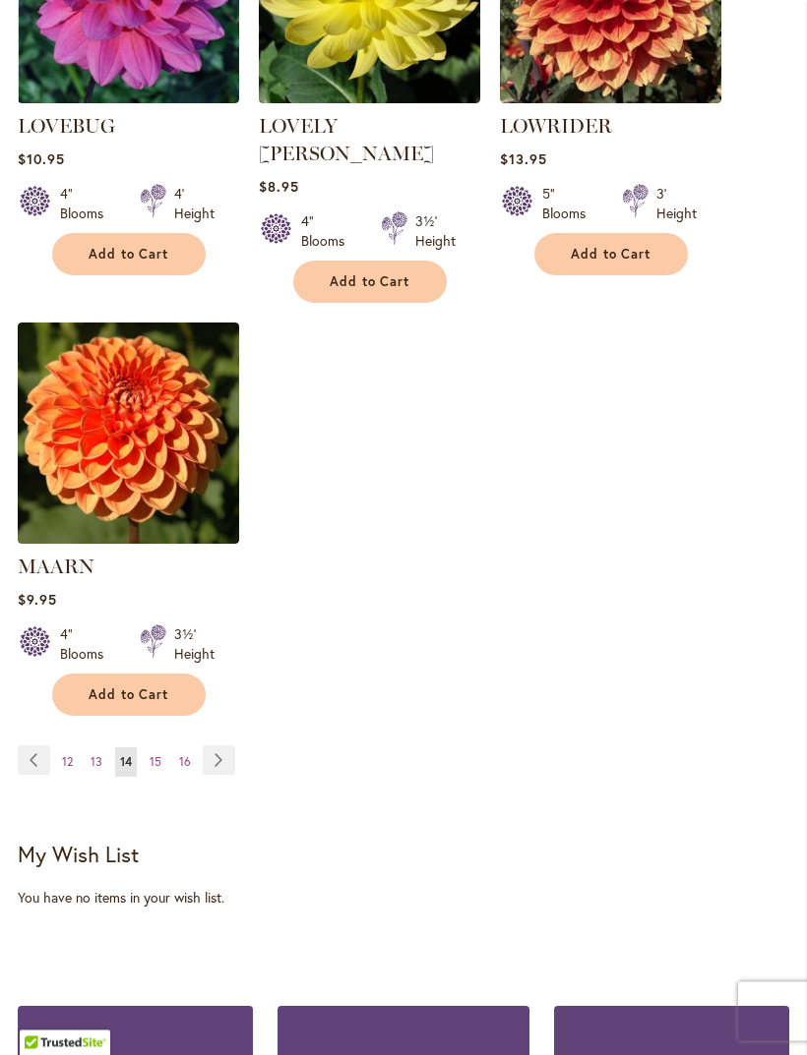
scroll to position [2441, 0]
click at [154, 754] on span "15" at bounding box center [156, 761] width 12 height 15
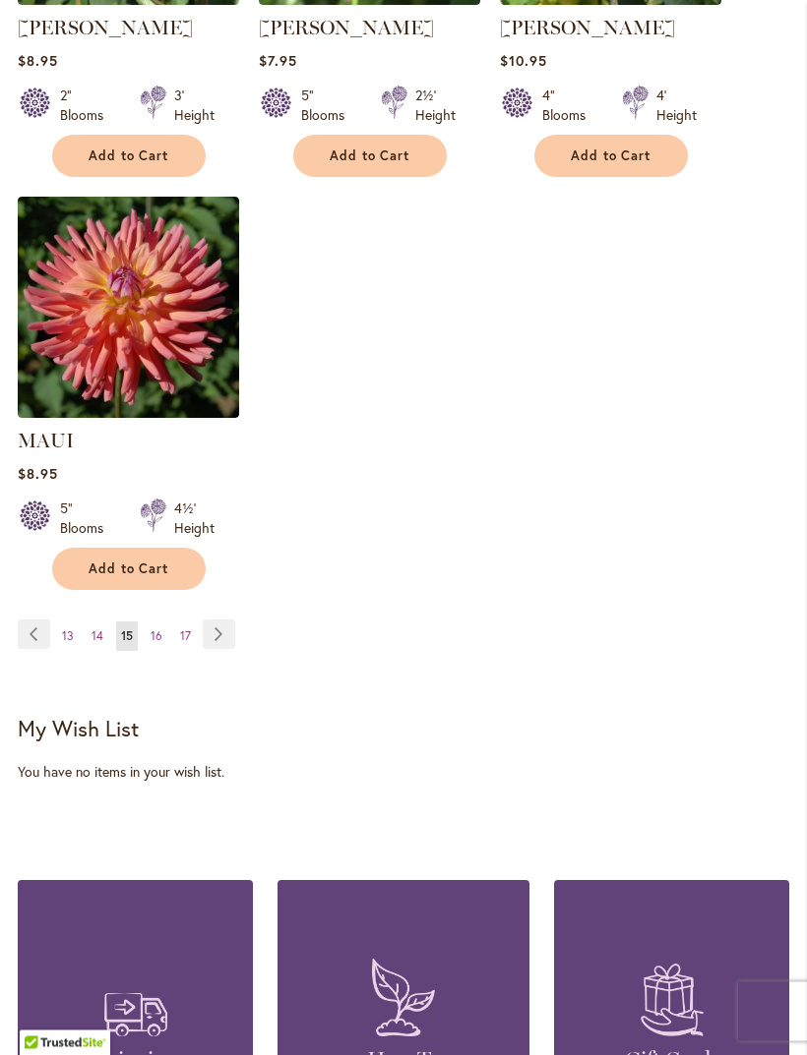
scroll to position [2543, 0]
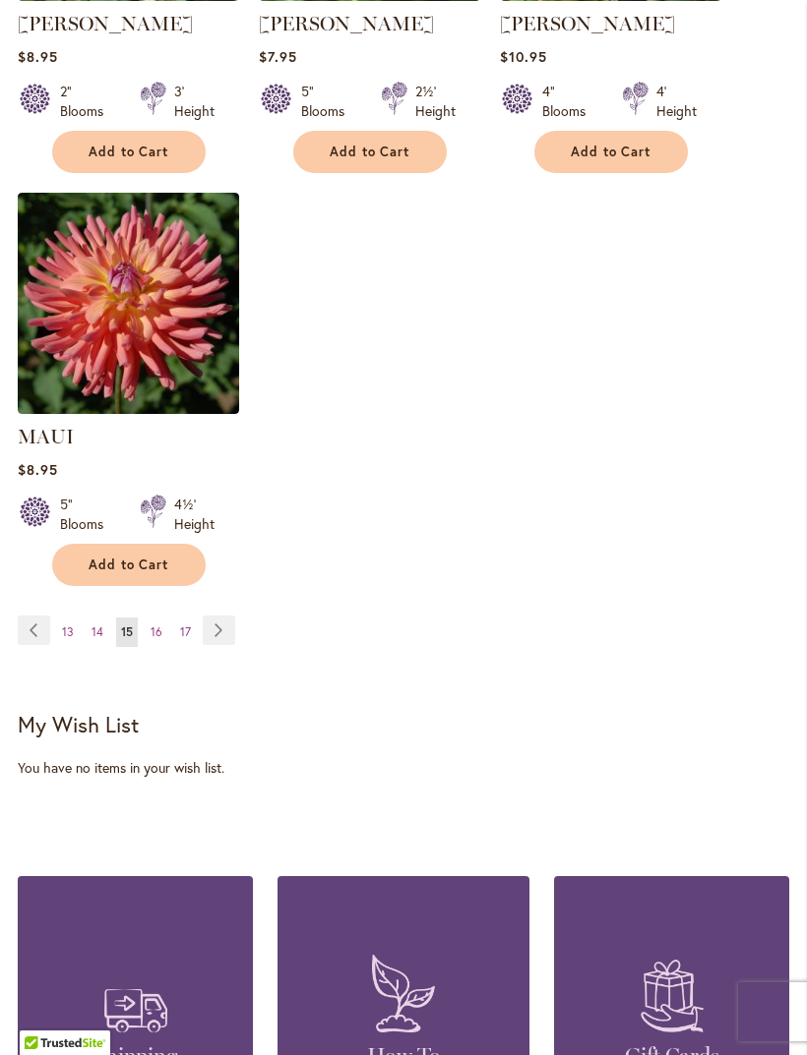
click at [151, 639] on span "16" at bounding box center [156, 632] width 12 height 15
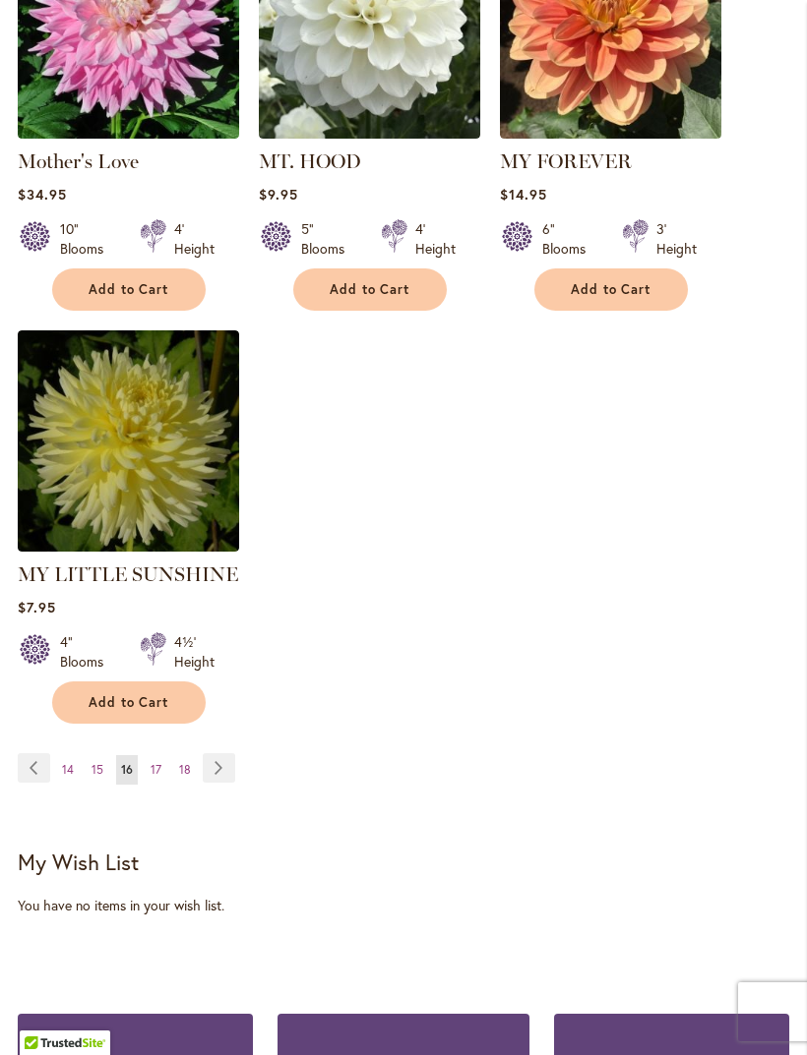
scroll to position [2436, 0]
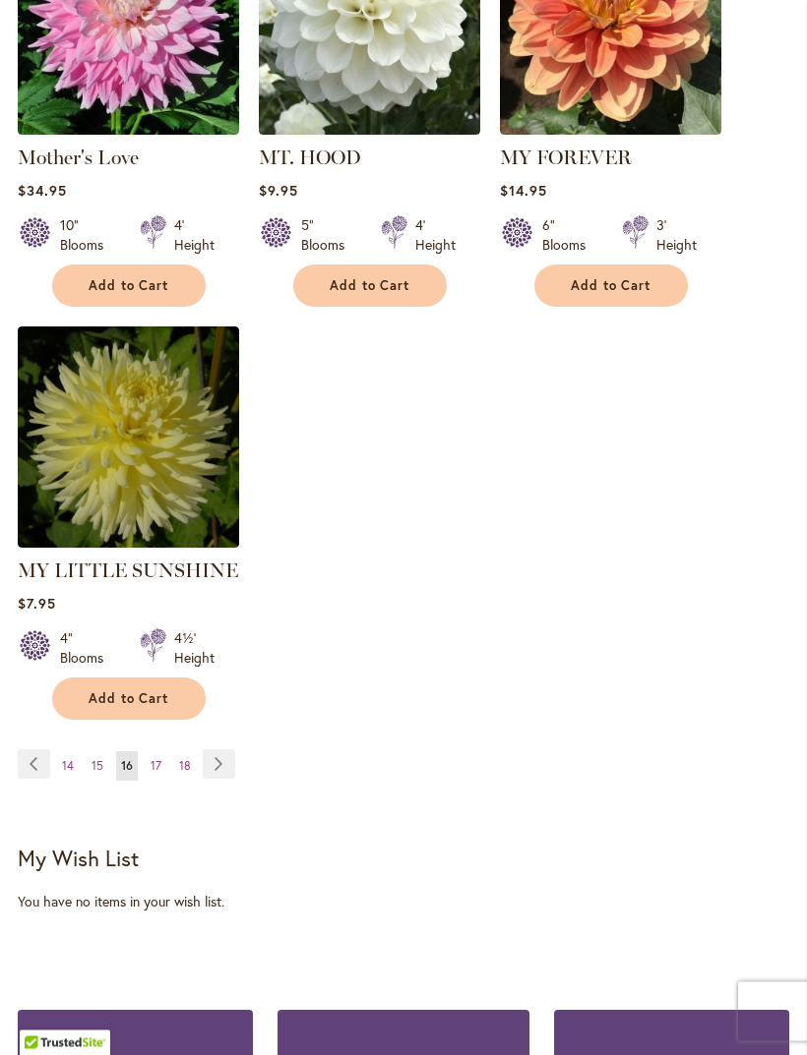
click at [149, 752] on link "Page 17" at bounding box center [156, 767] width 21 height 30
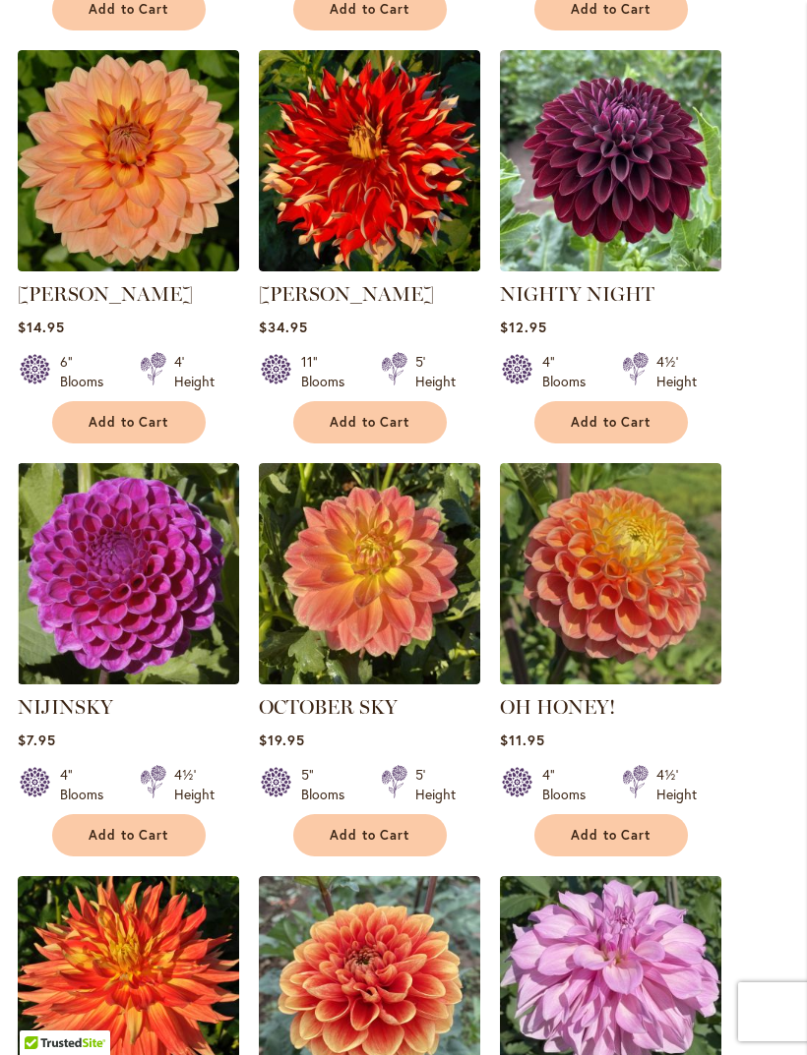
scroll to position [1415, 0]
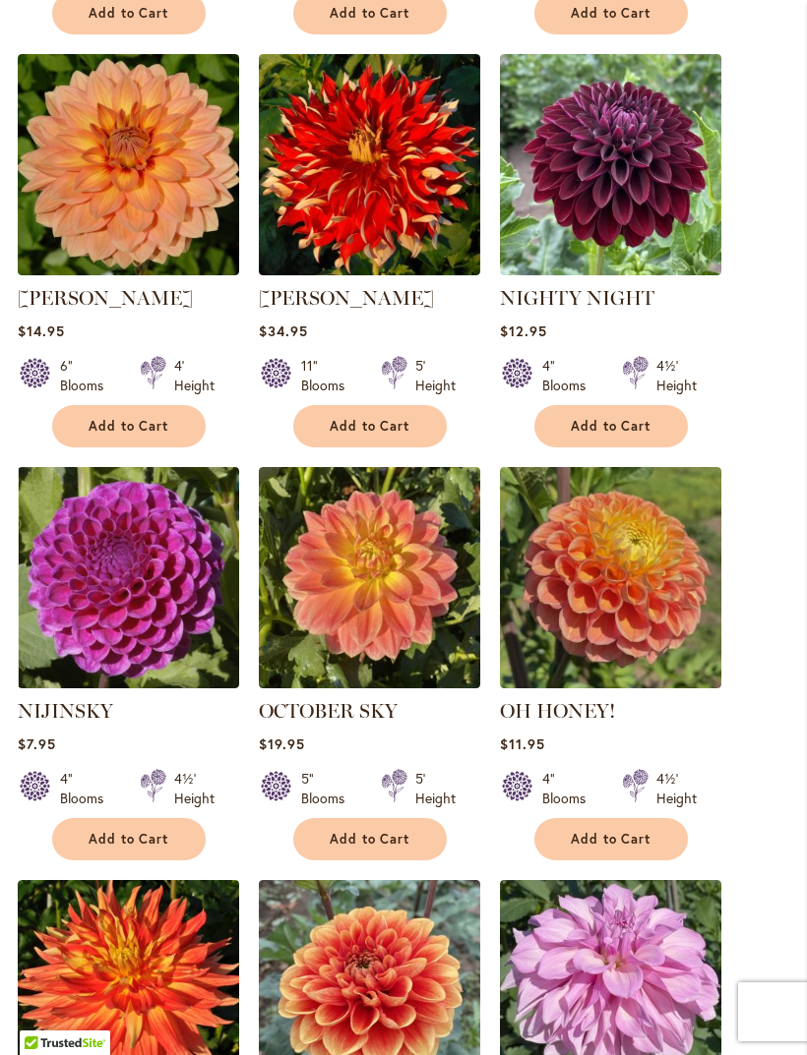
click at [393, 435] on span "Add to Cart" at bounding box center [369, 426] width 81 height 17
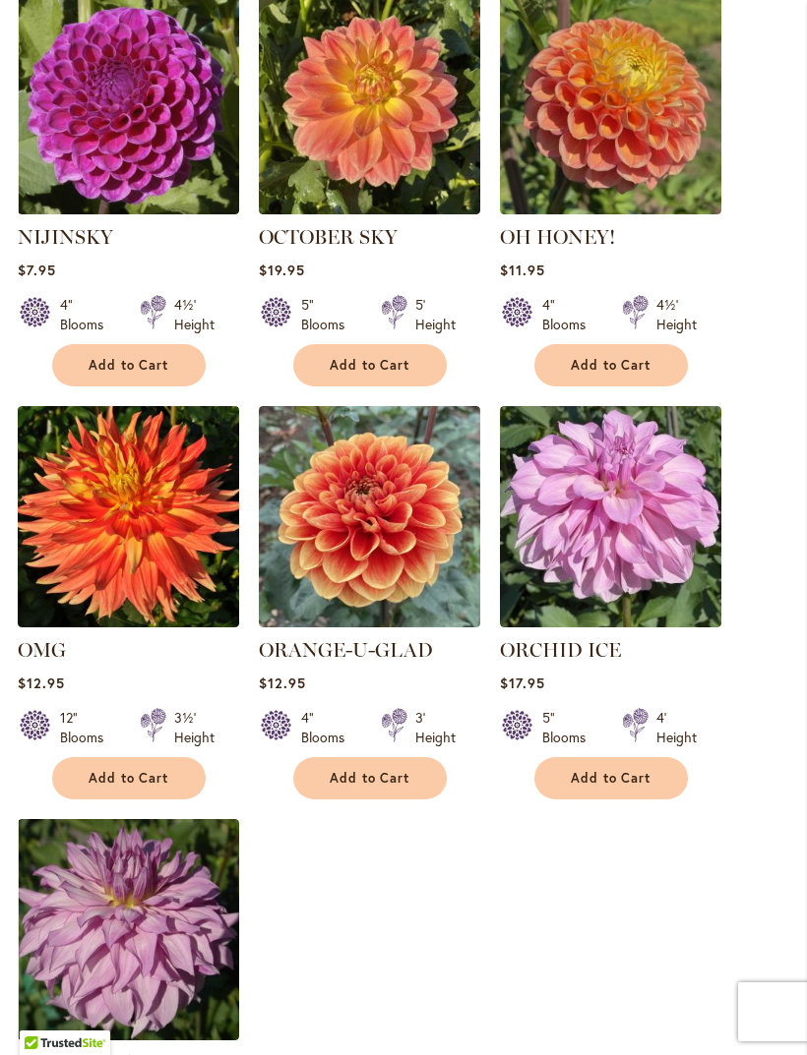
scroll to position [1948, 0]
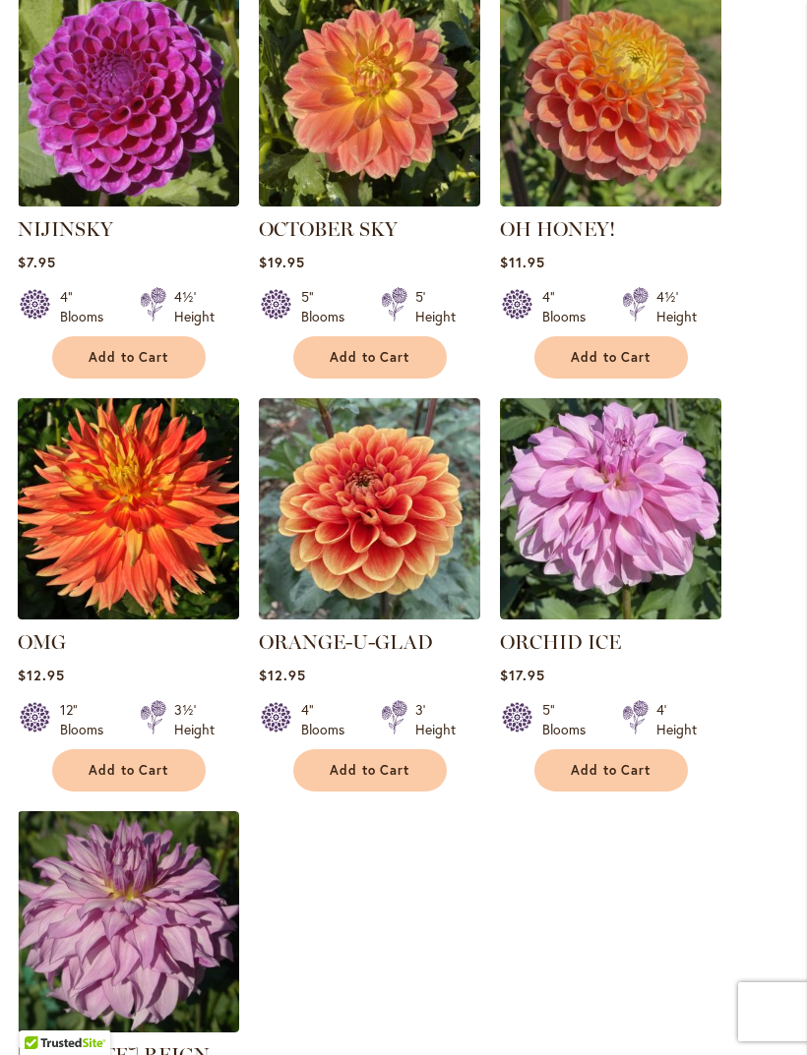
click at [119, 779] on span "Add to Cart" at bounding box center [129, 770] width 81 height 17
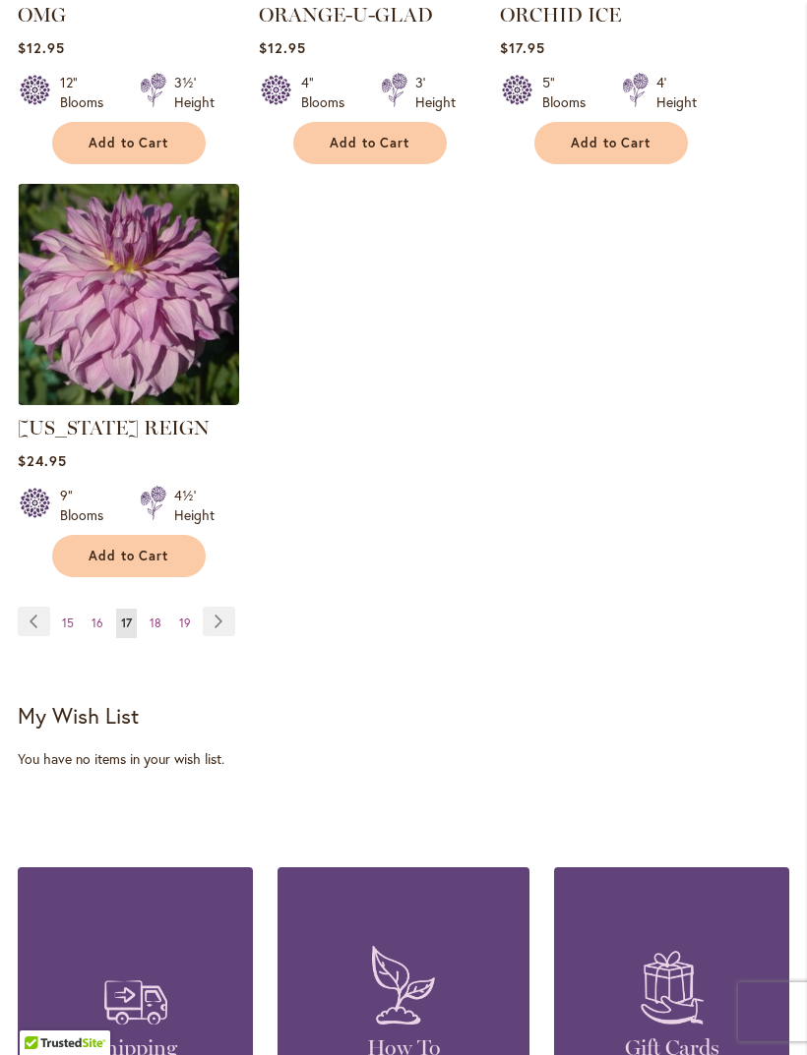
scroll to position [2579, 0]
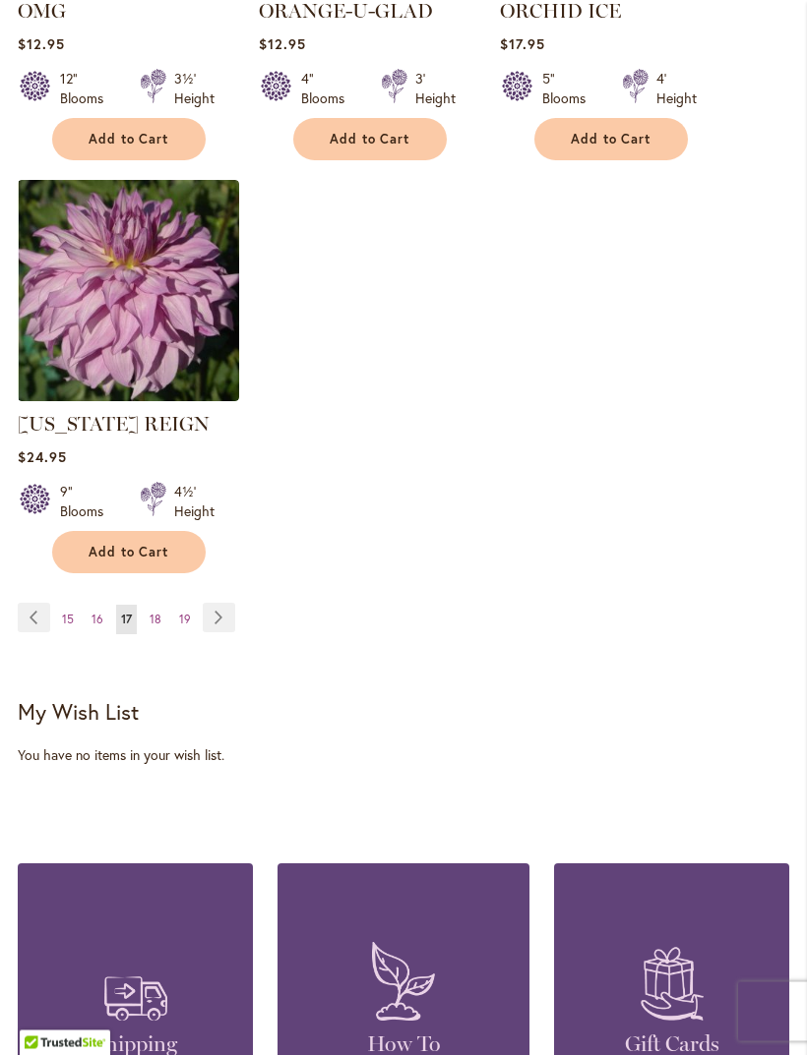
click at [151, 628] on span "18" at bounding box center [156, 620] width 12 height 15
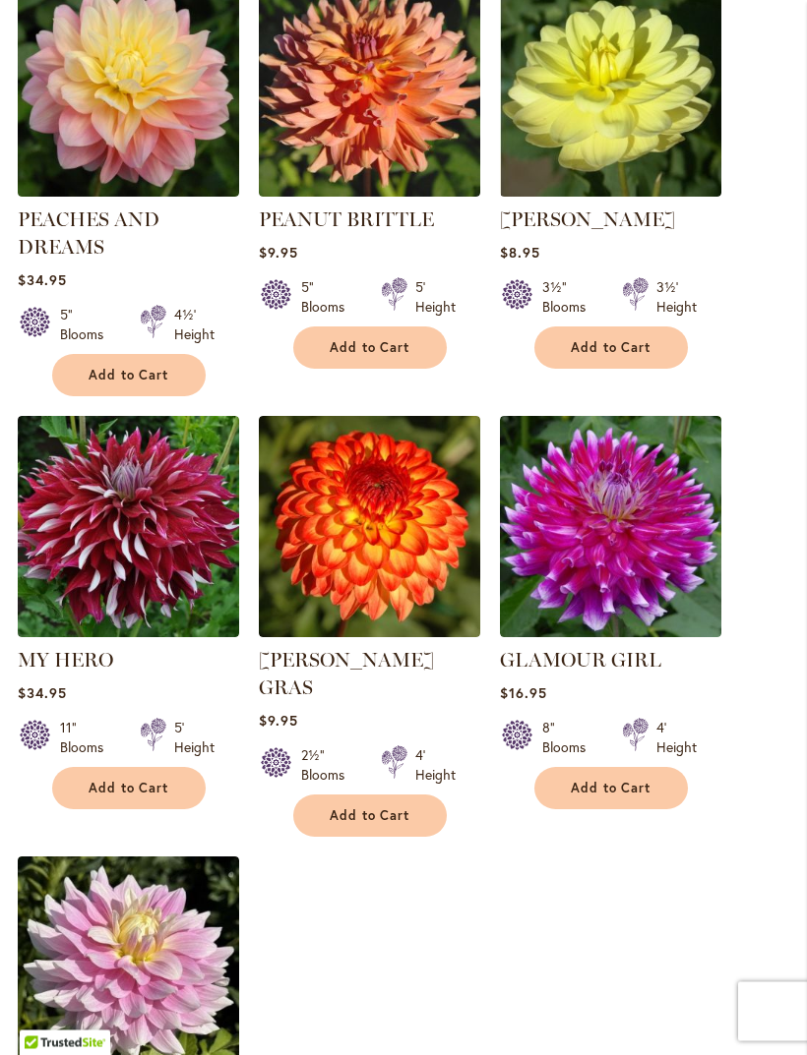
scroll to position [1936, 0]
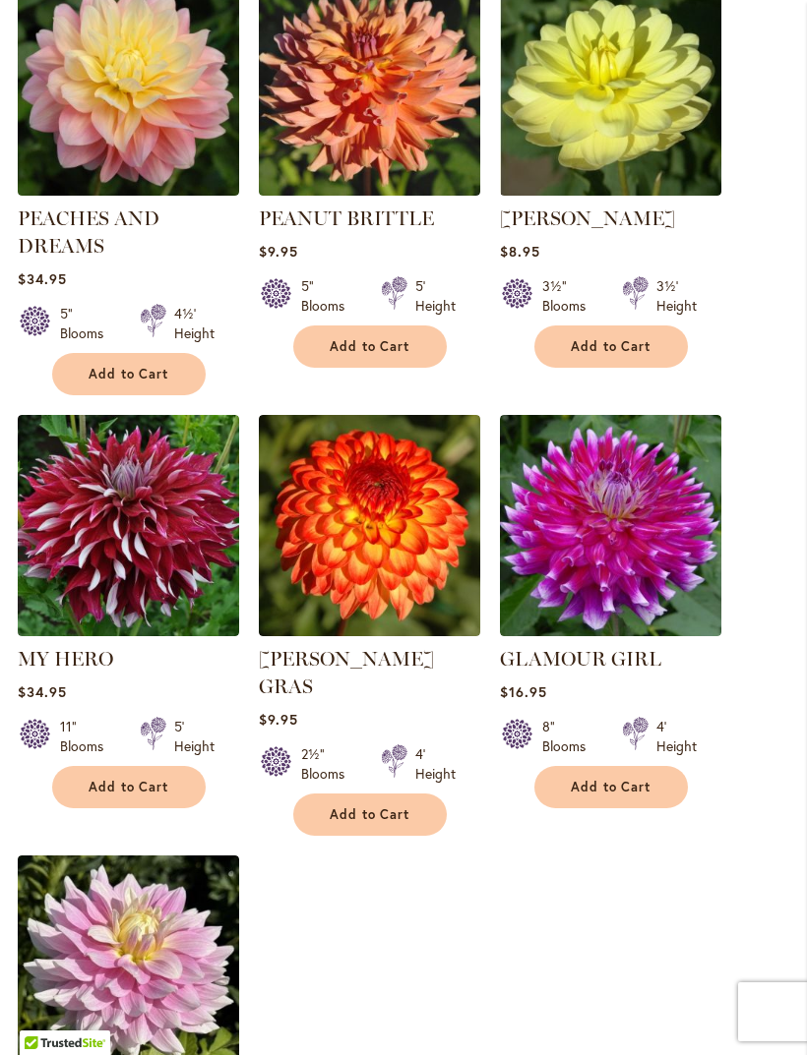
click at [129, 785] on button "Add to Cart" at bounding box center [128, 787] width 153 height 42
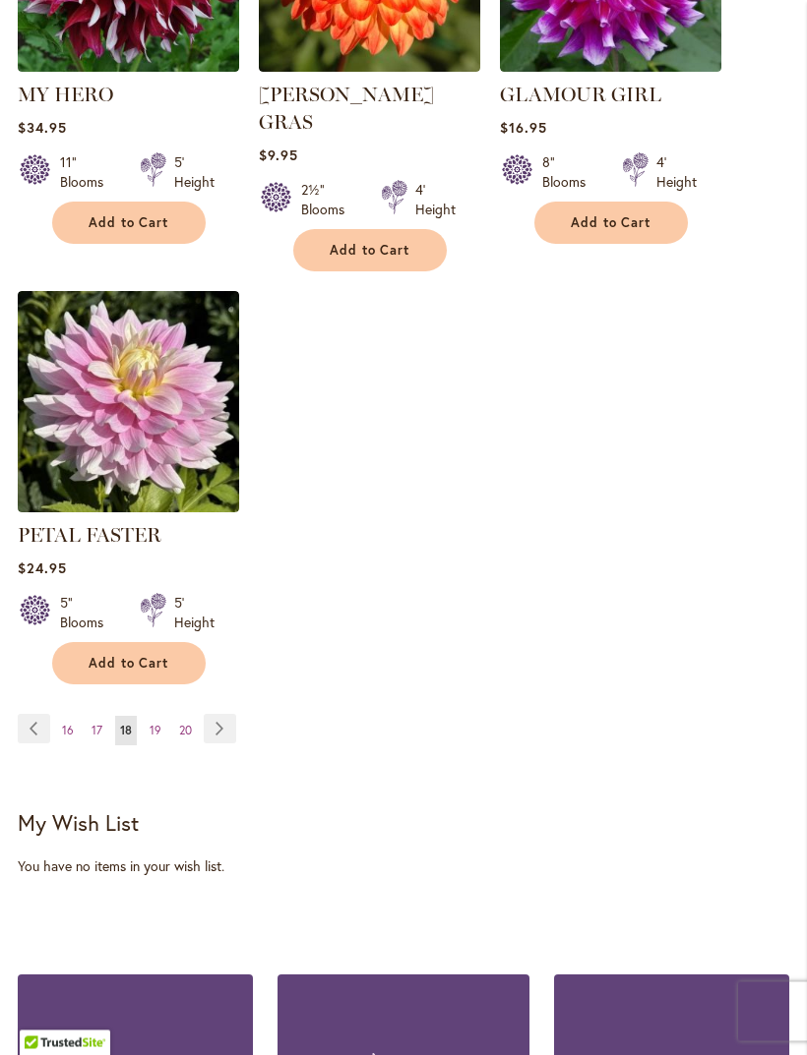
scroll to position [2551, 0]
click at [148, 722] on link "Page 19" at bounding box center [156, 731] width 22 height 30
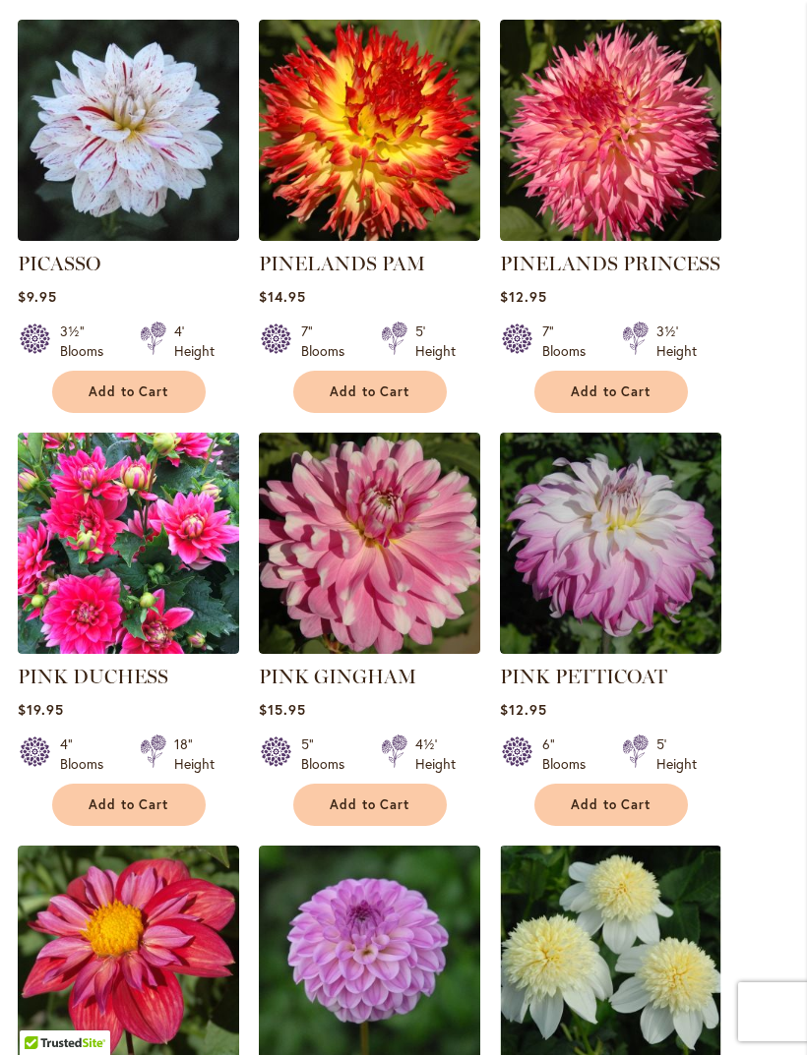
scroll to position [623, 0]
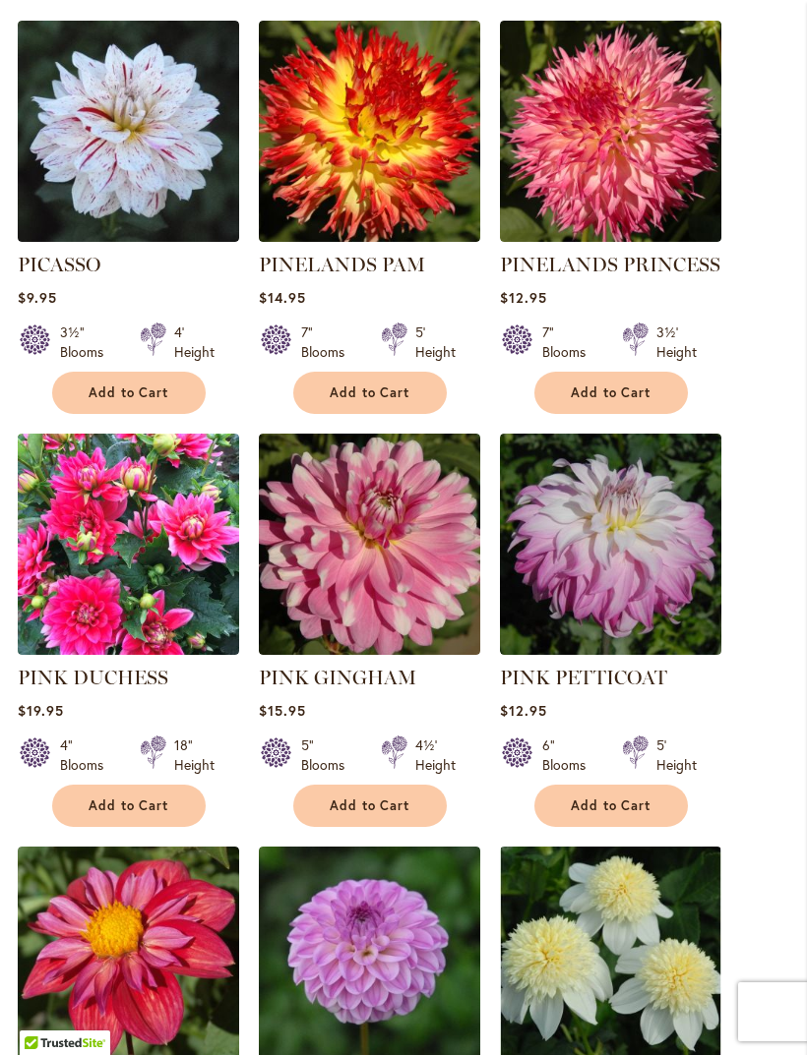
click at [637, 401] on span "Add to Cart" at bounding box center [610, 393] width 81 height 17
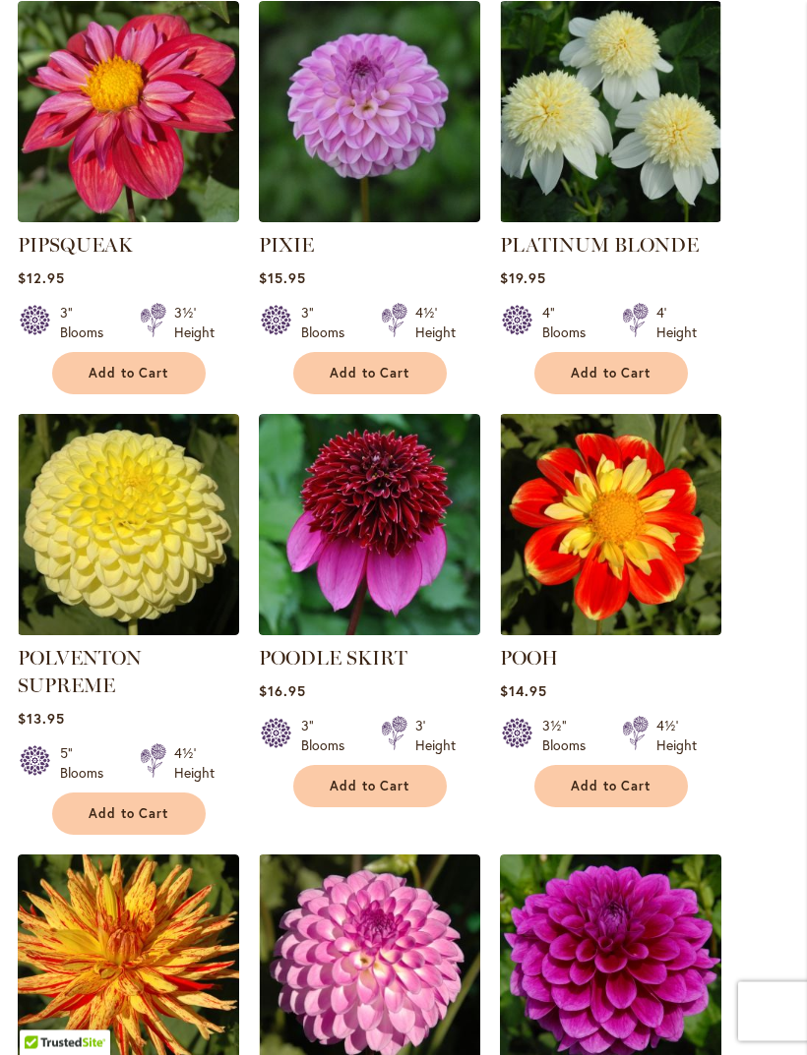
scroll to position [1520, 0]
click at [634, 382] on span "Add to Cart" at bounding box center [610, 373] width 81 height 17
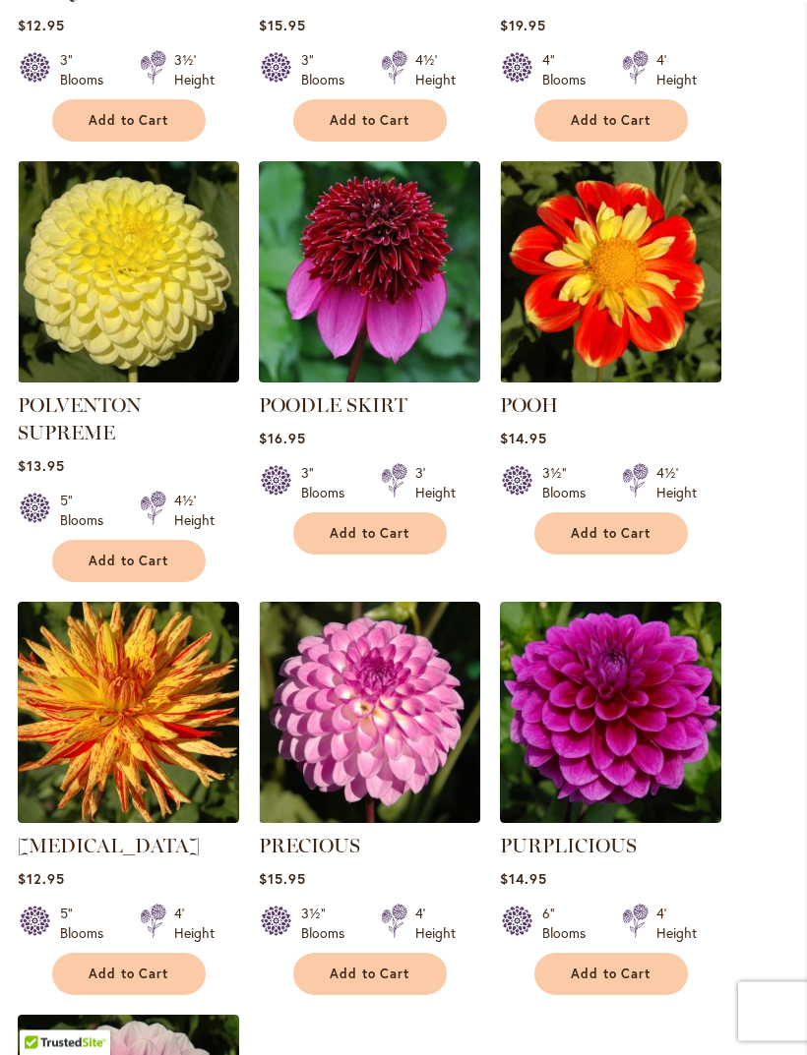
scroll to position [1773, 0]
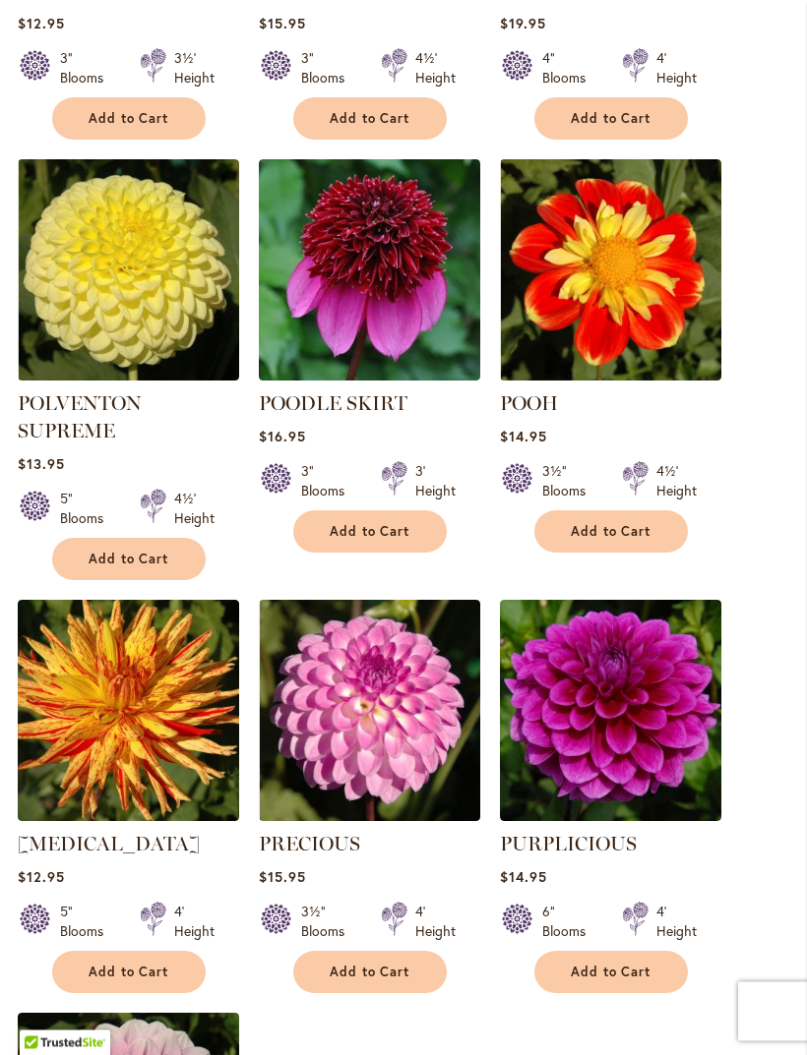
click at [385, 541] on span "Add to Cart" at bounding box center [369, 532] width 81 height 17
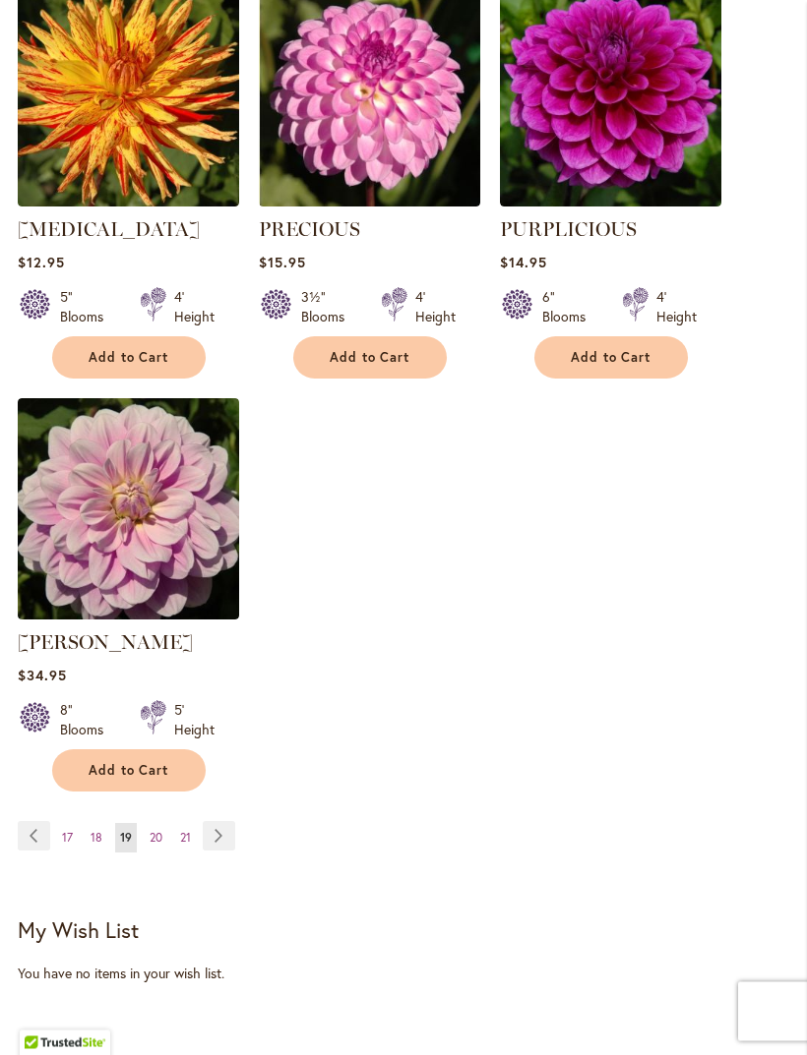
scroll to position [2389, 0]
click at [158, 845] on span "20" at bounding box center [156, 837] width 13 height 15
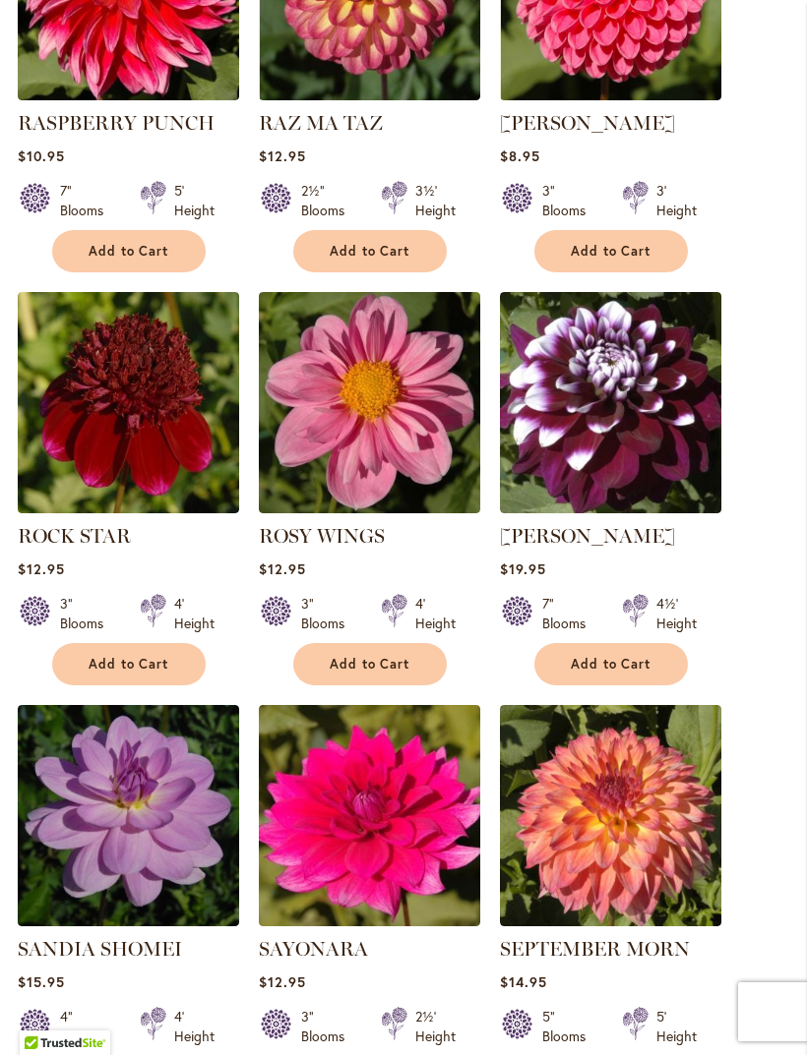
scroll to position [765, 0]
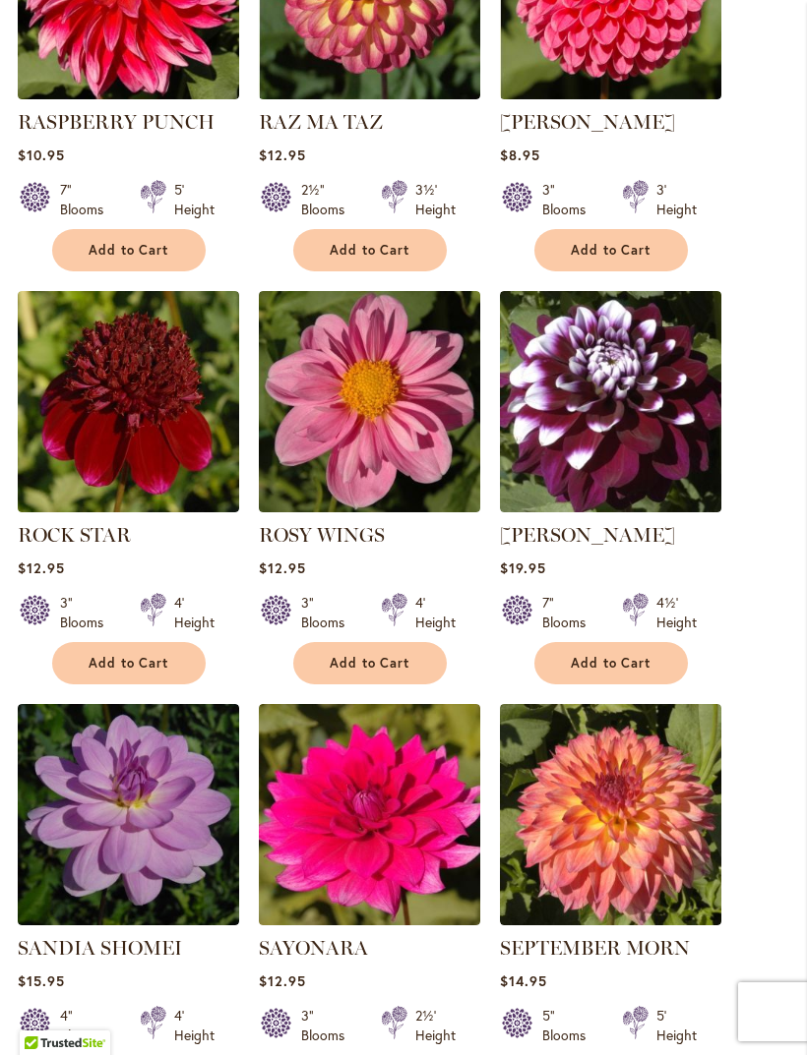
click at [126, 685] on button "Add to Cart" at bounding box center [128, 663] width 153 height 42
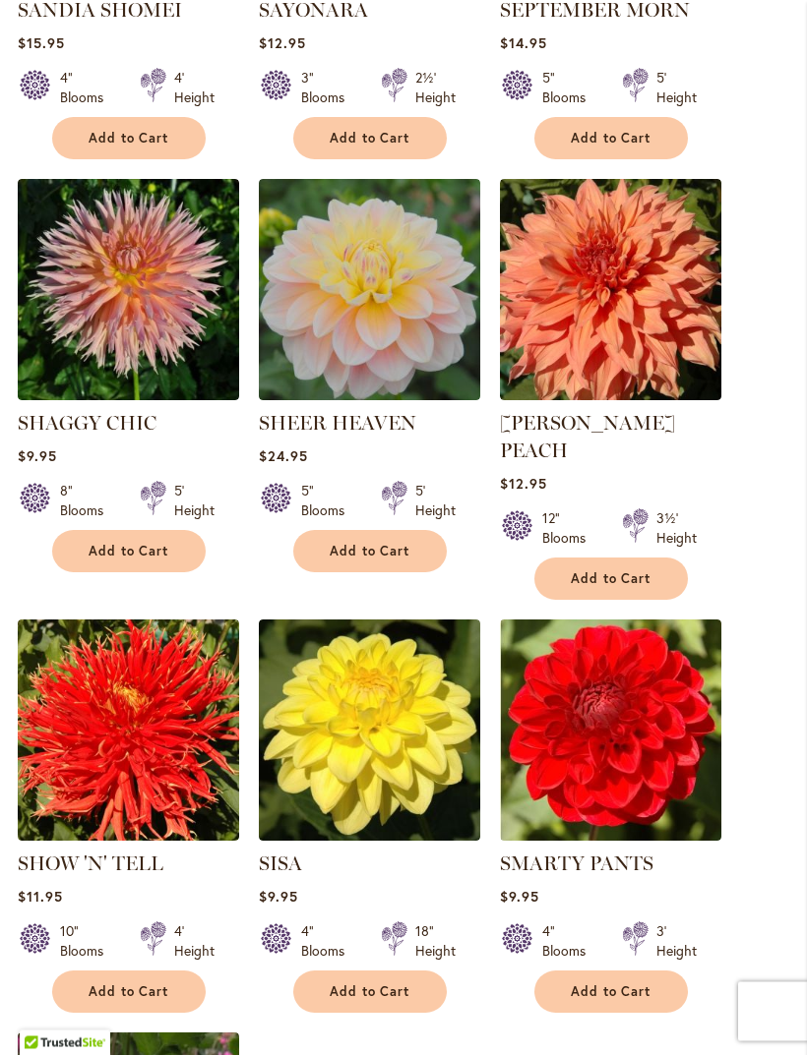
scroll to position [1755, 0]
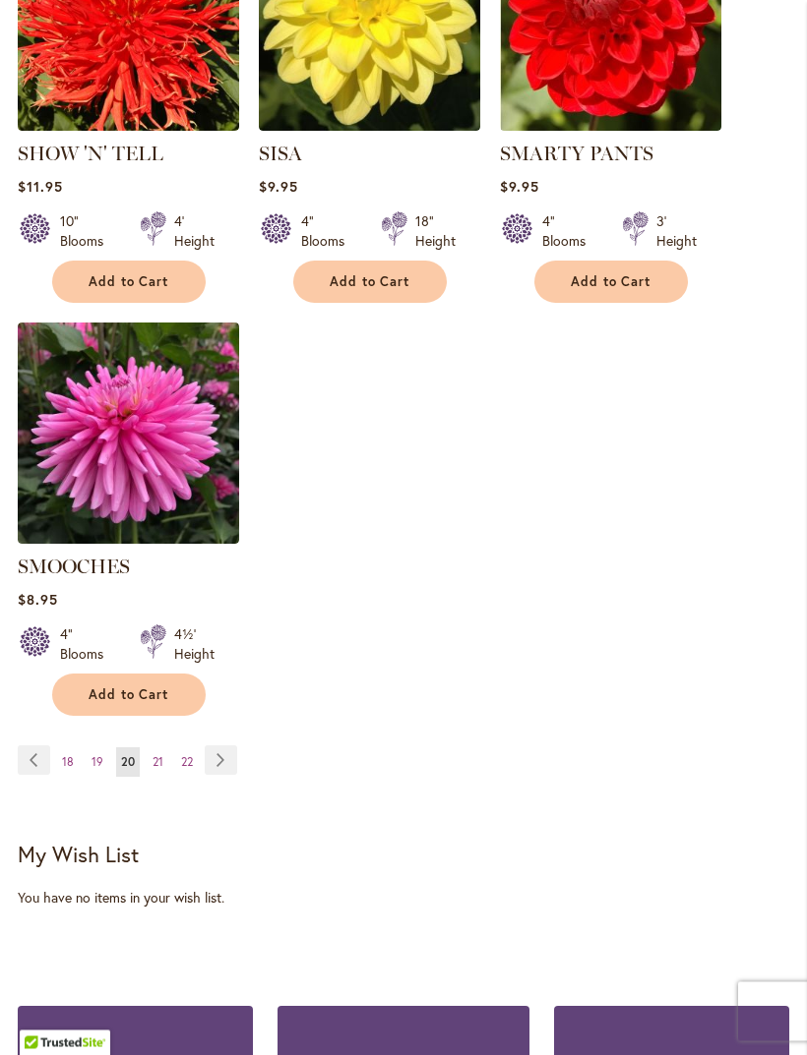
click at [161, 755] on span "21" at bounding box center [157, 762] width 11 height 15
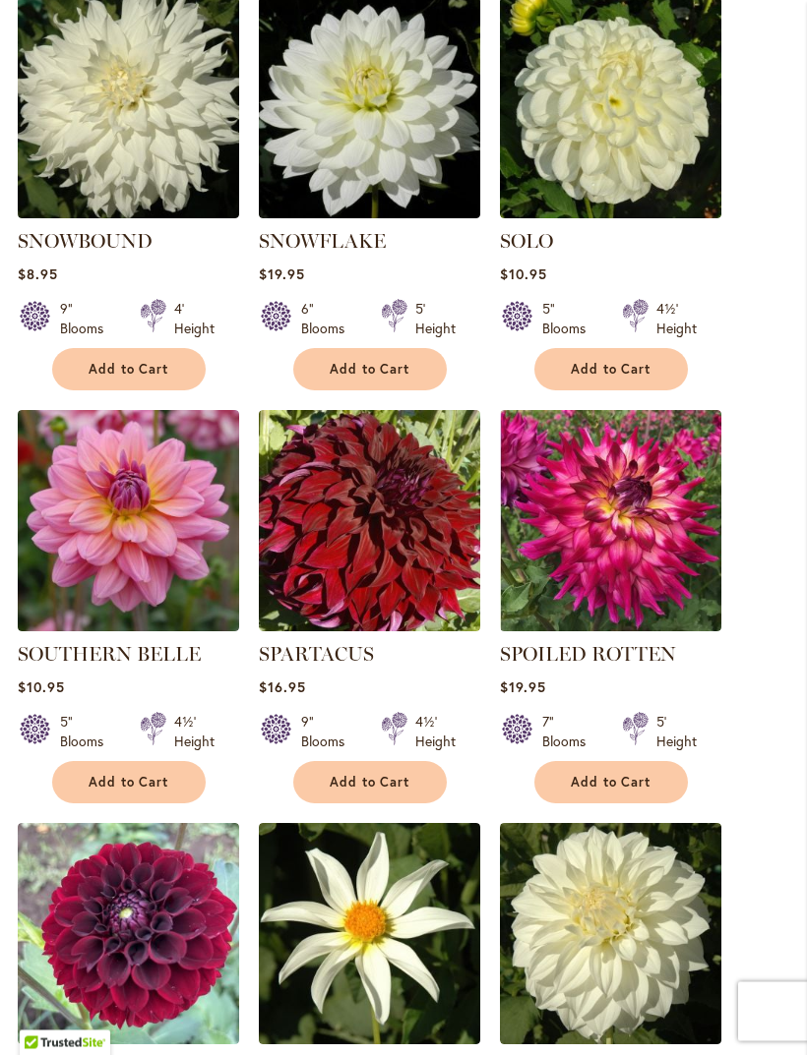
scroll to position [653, 0]
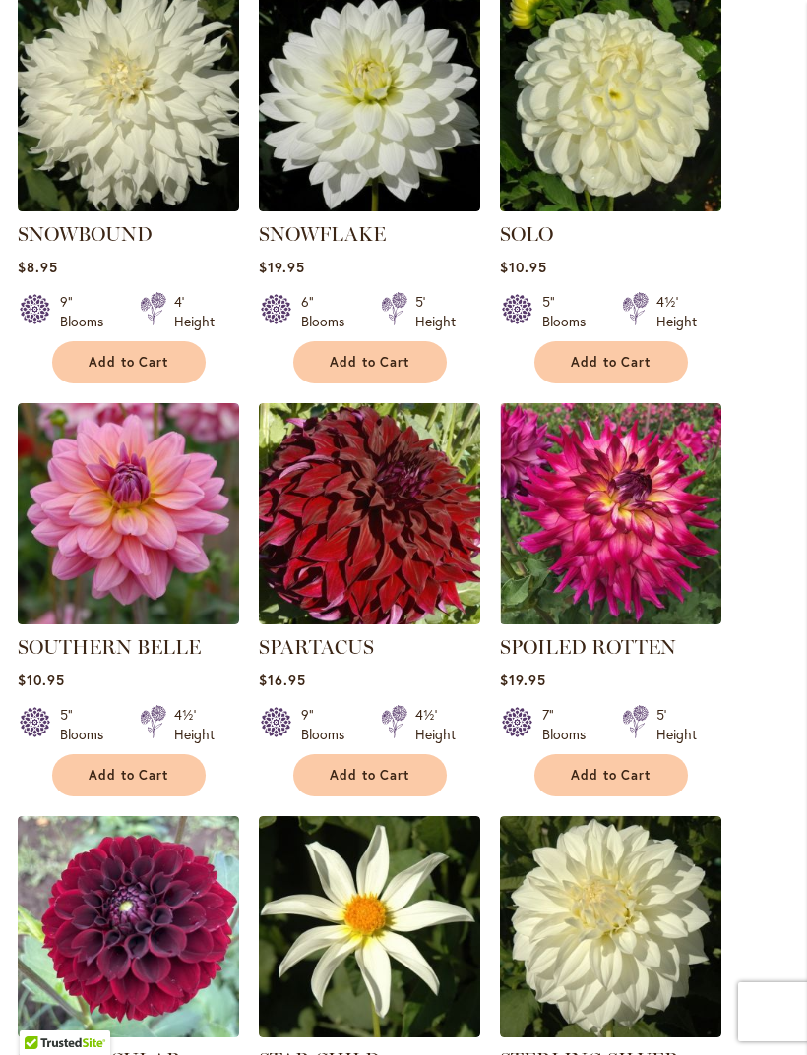
click at [333, 784] on span "Add to Cart" at bounding box center [369, 775] width 81 height 17
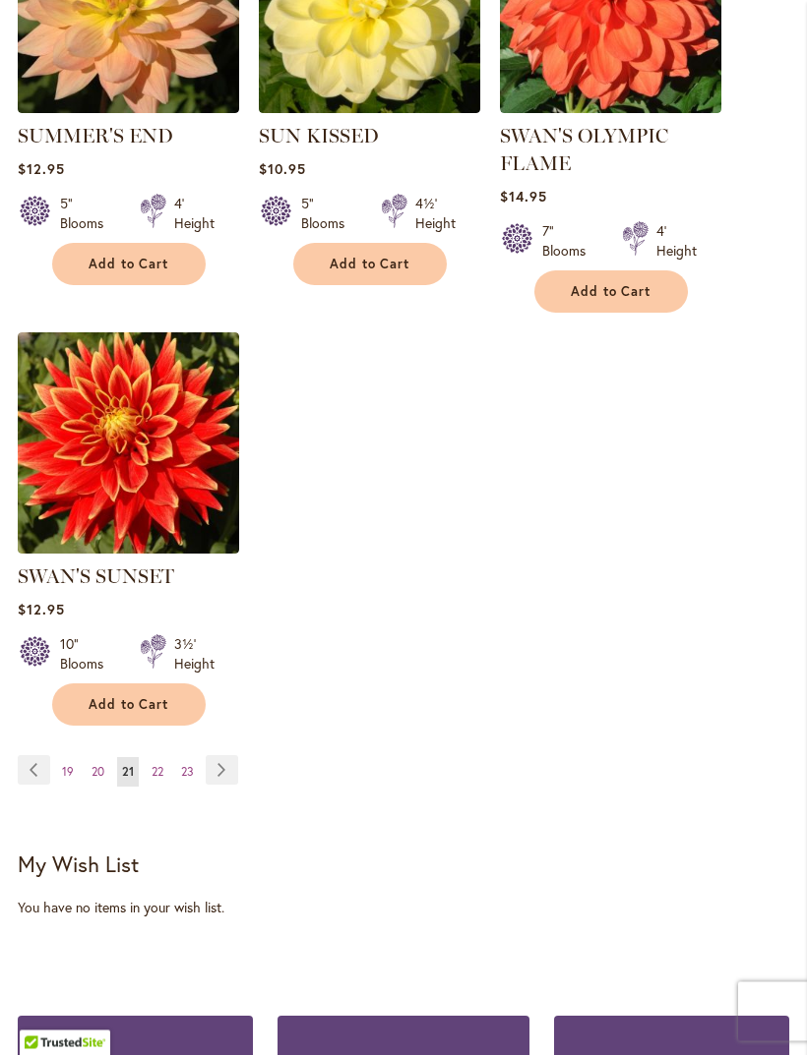
scroll to position [2458, 0]
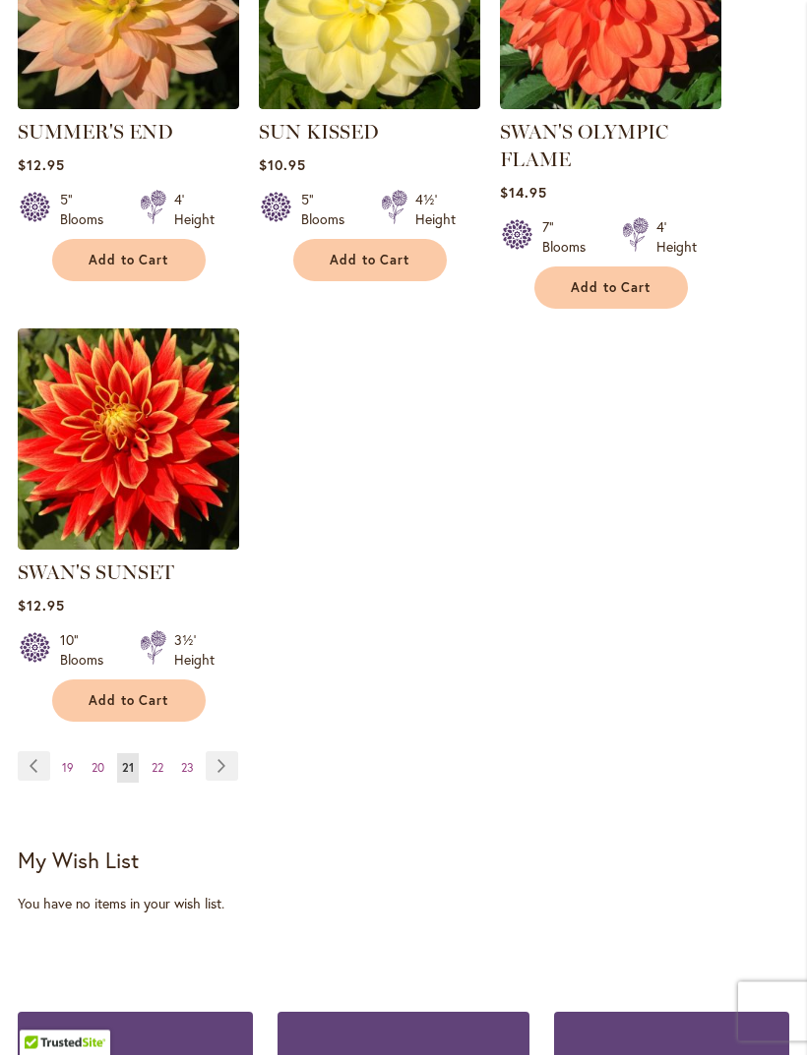
click at [160, 776] on span "22" at bounding box center [157, 768] width 12 height 15
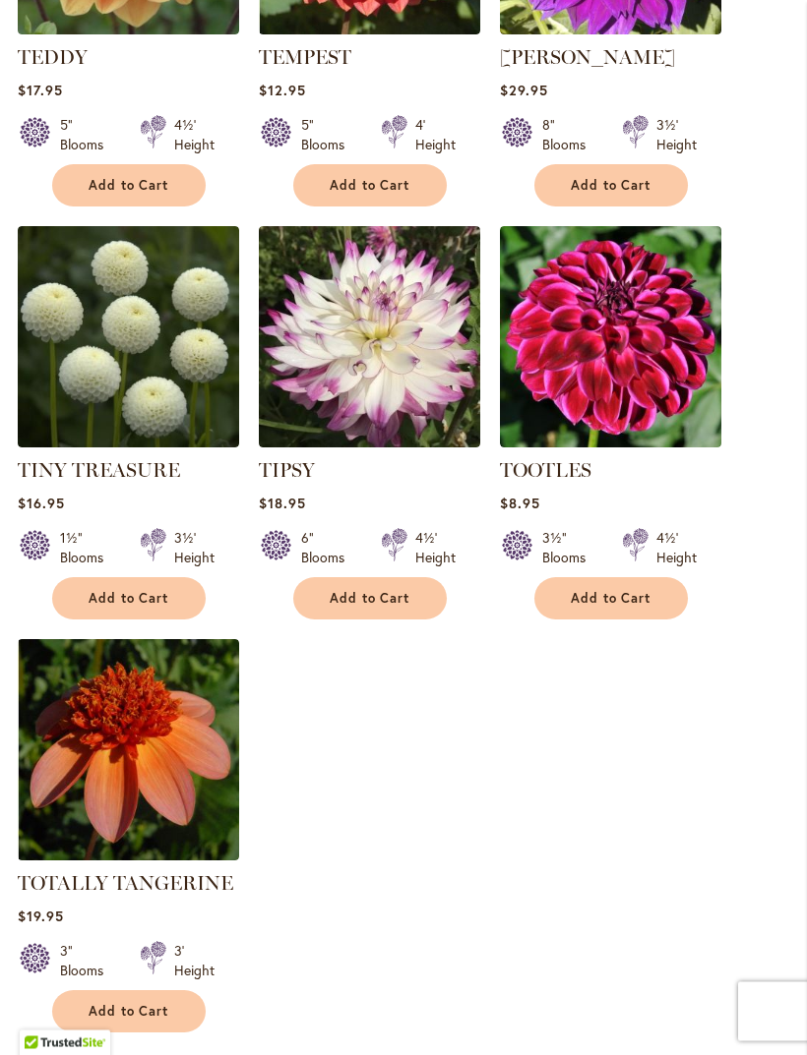
scroll to position [2071, 0]
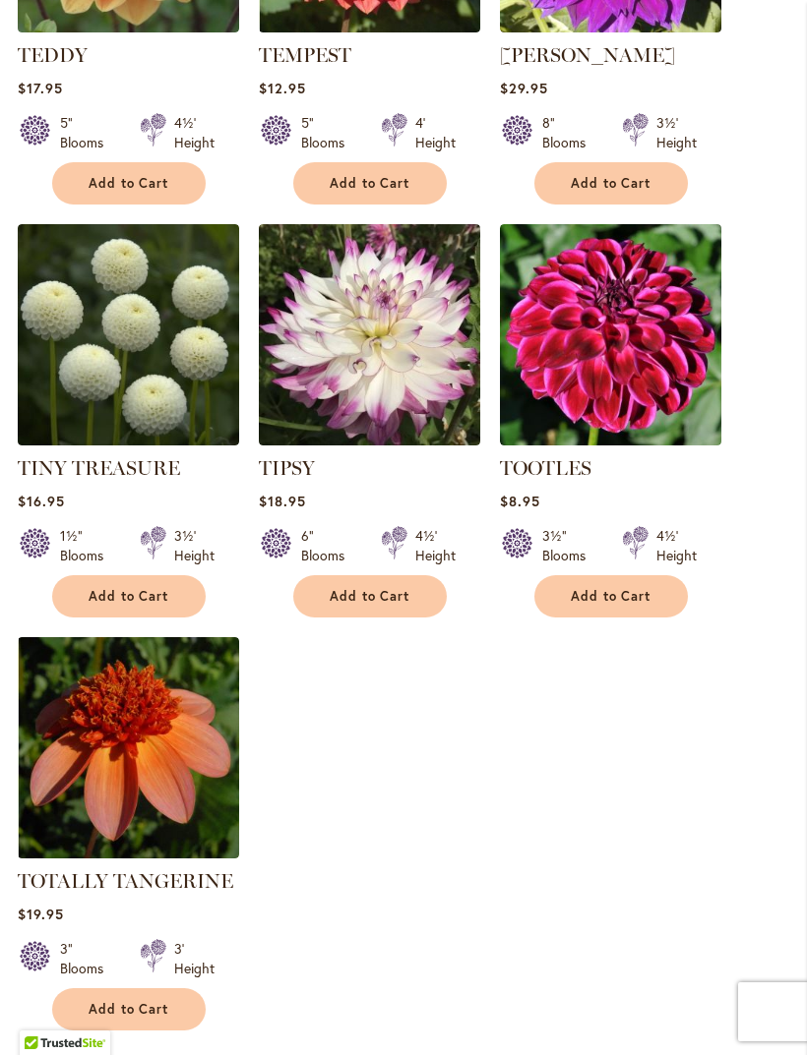
click at [106, 605] on span "Add to Cart" at bounding box center [129, 596] width 81 height 17
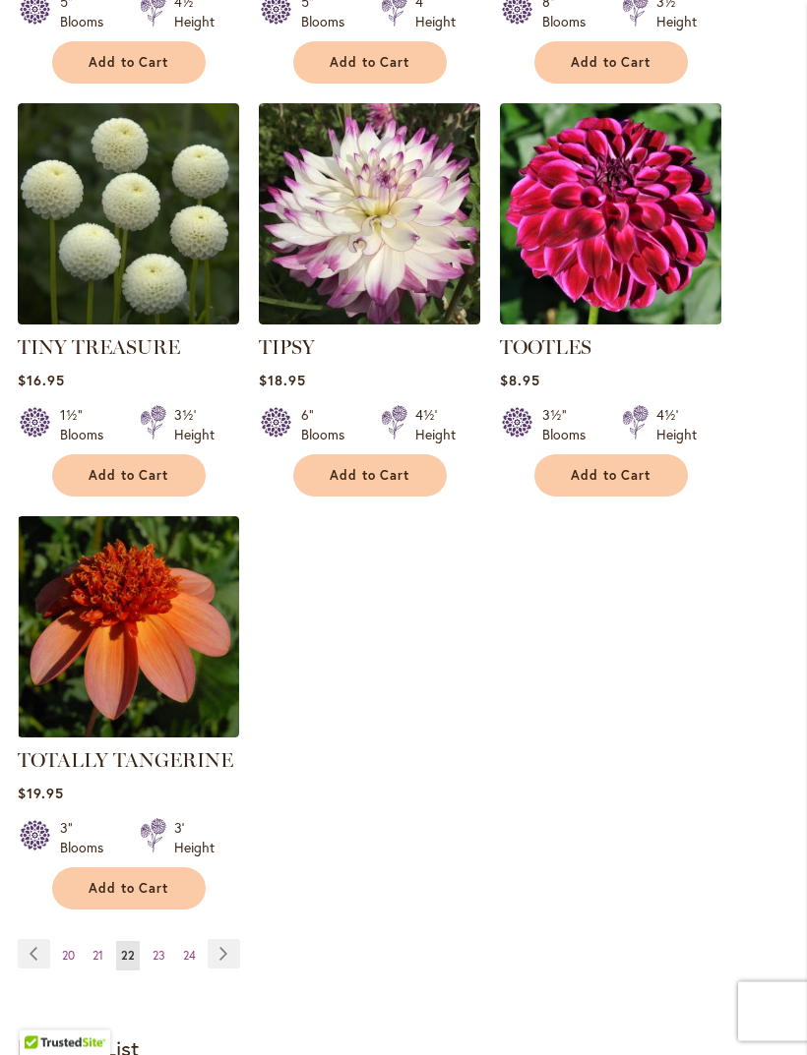
scroll to position [2244, 0]
click at [111, 897] on span "Add to Cart" at bounding box center [129, 888] width 81 height 17
click at [162, 963] on span "23" at bounding box center [158, 955] width 13 height 15
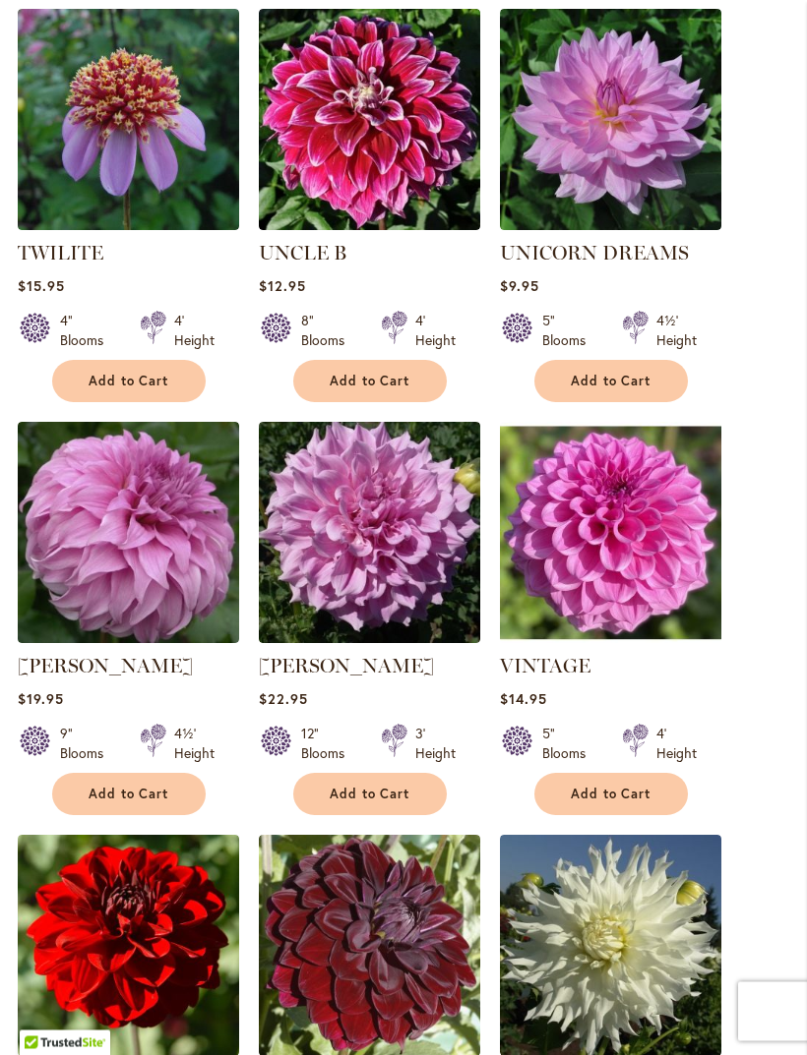
scroll to position [1048, 0]
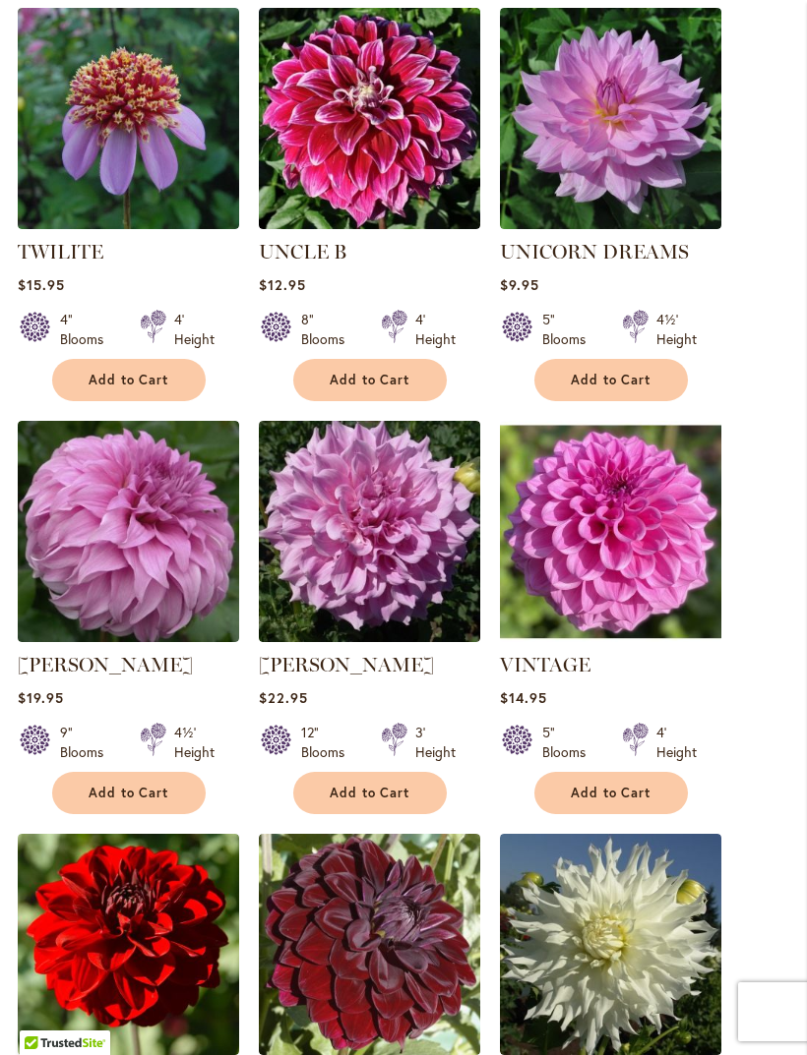
click at [123, 802] on span "Add to Cart" at bounding box center [129, 793] width 81 height 17
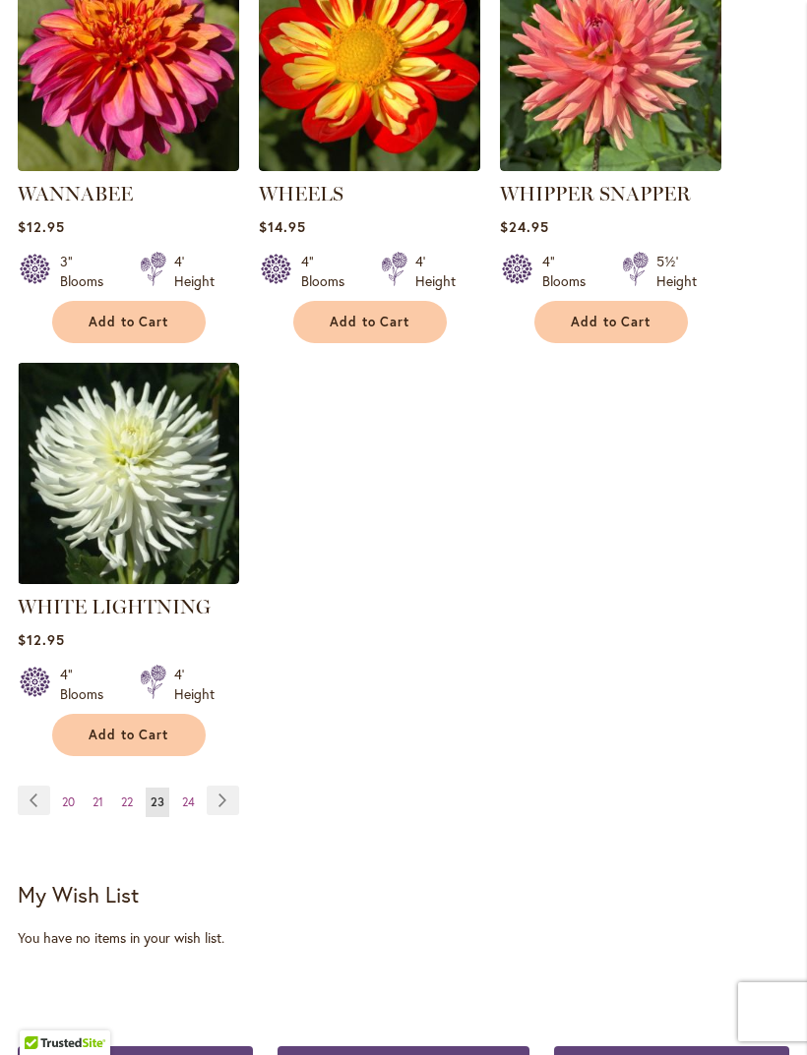
scroll to position [2431, 0]
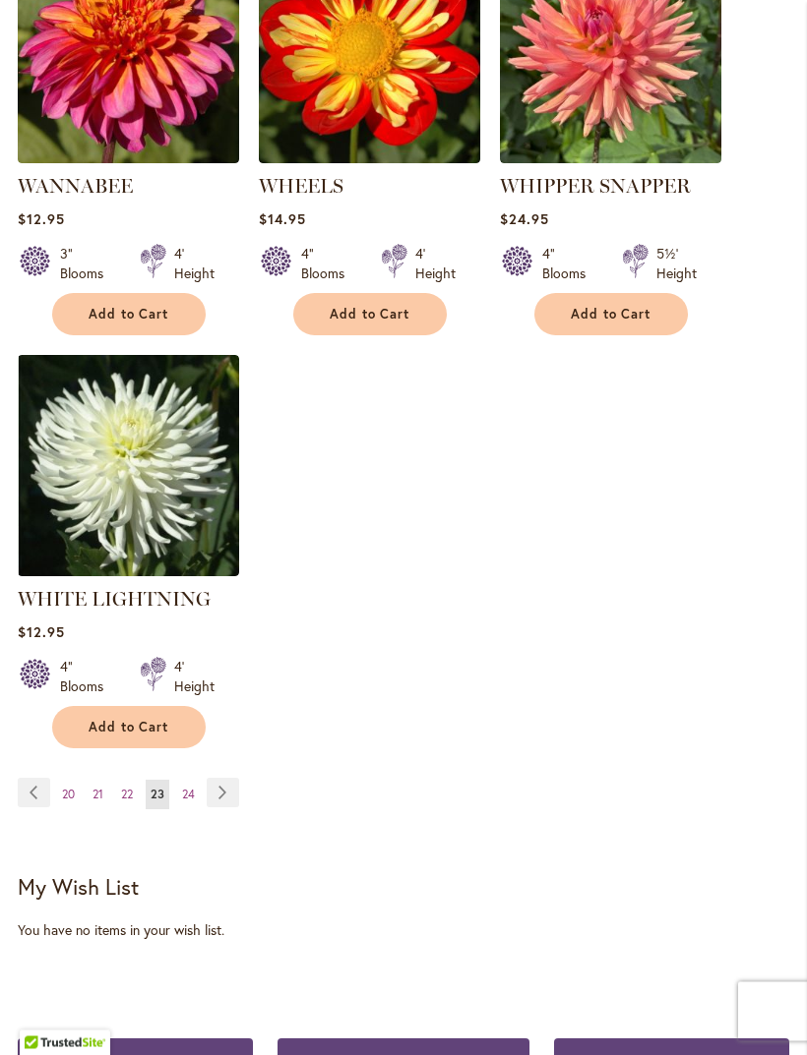
click at [195, 788] on span "24" at bounding box center [188, 795] width 13 height 15
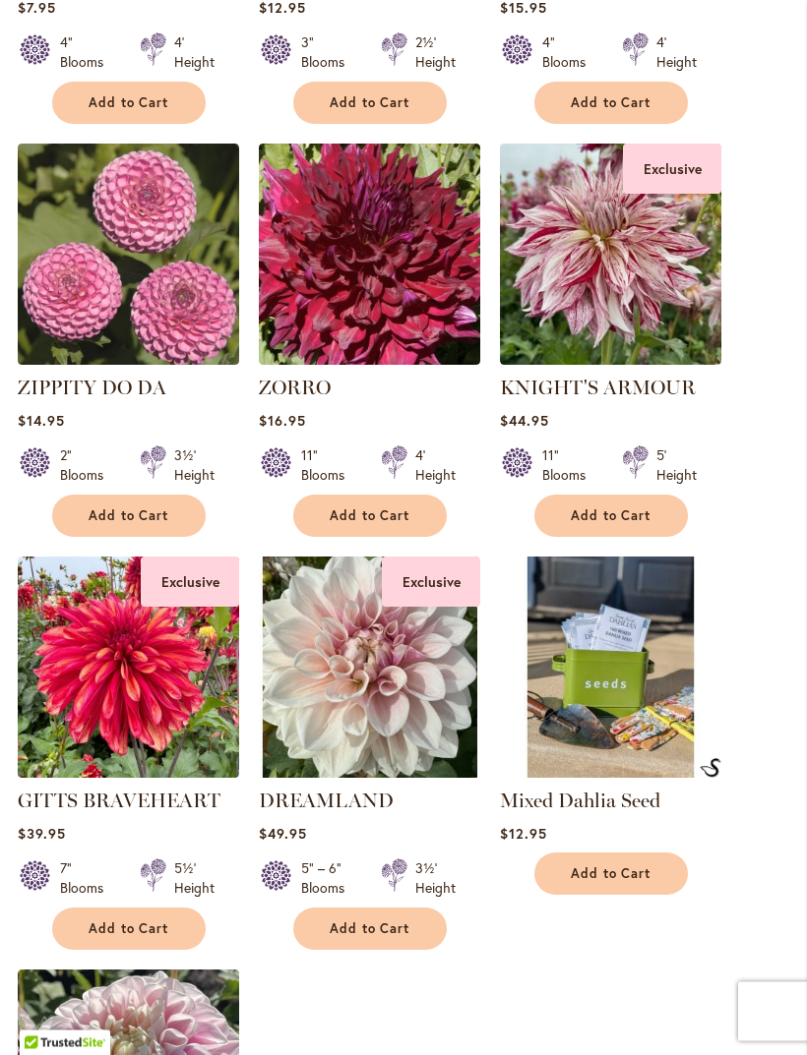
scroll to position [1740, 0]
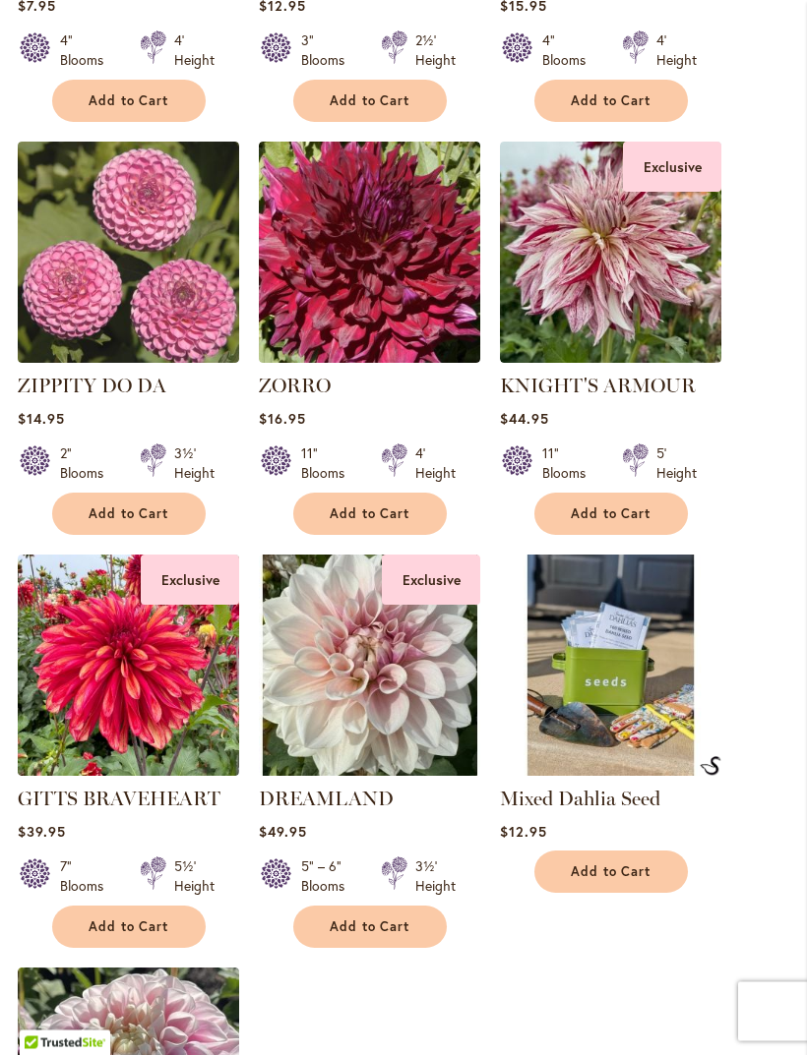
click at [340, 523] on span "Add to Cart" at bounding box center [369, 515] width 81 height 17
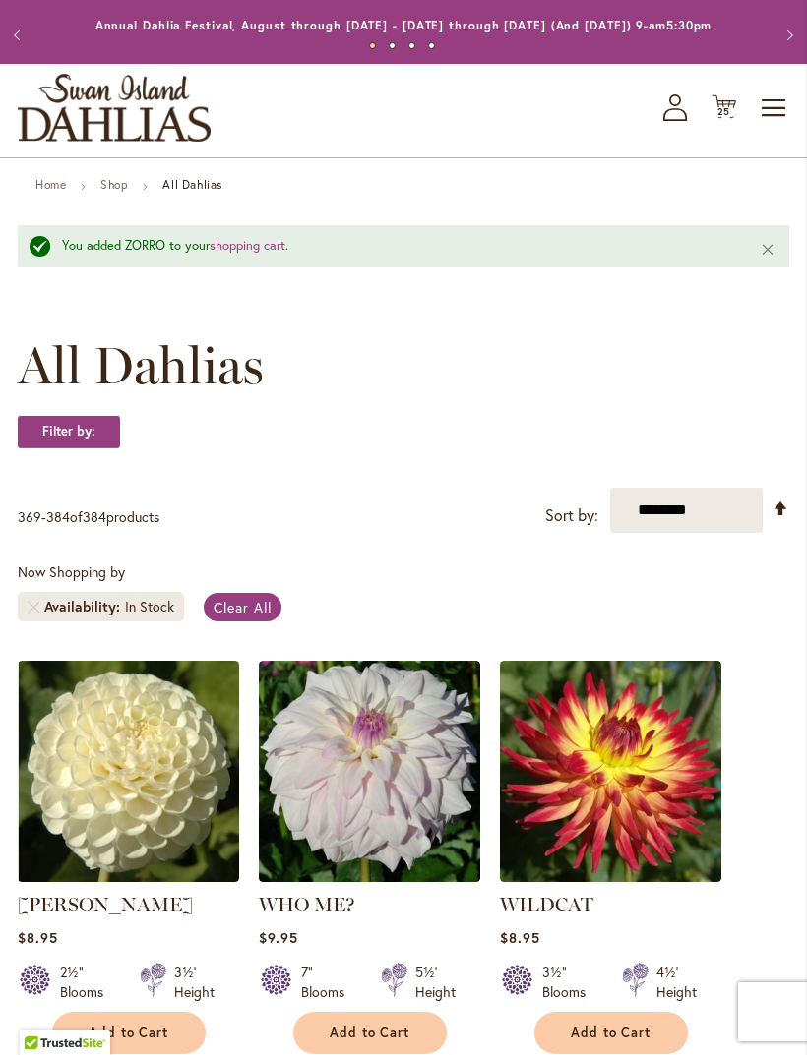
scroll to position [0, 0]
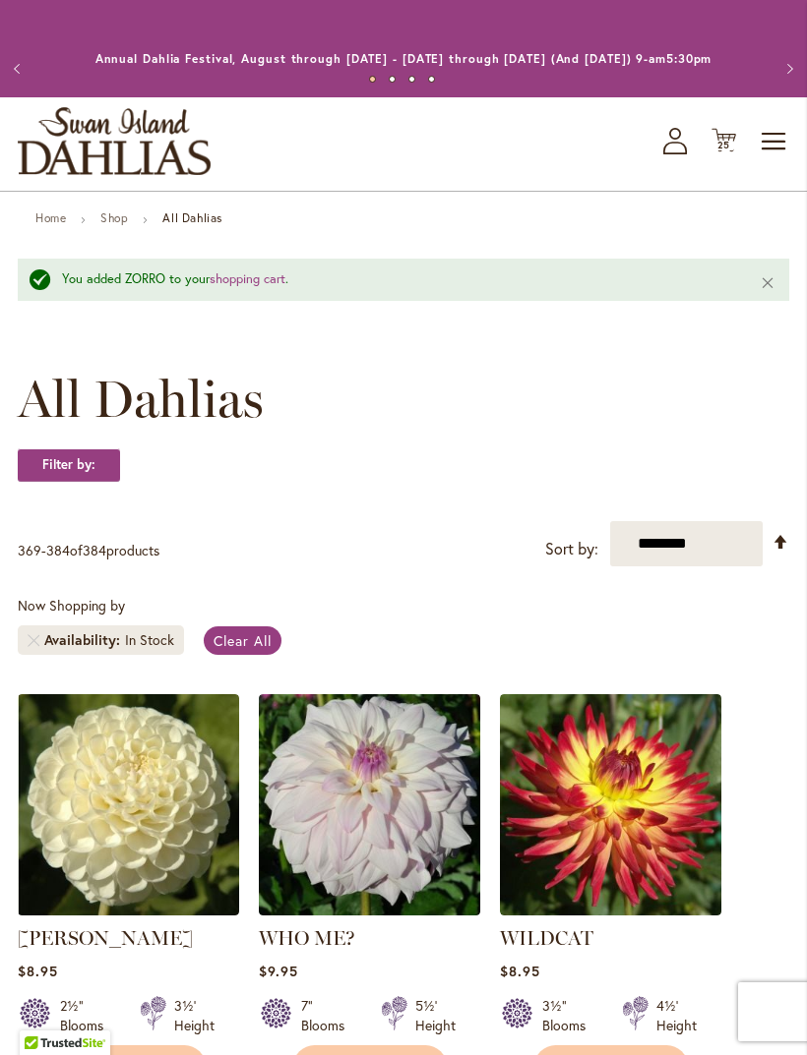
click at [734, 152] on icon "Cart .cls-1 { fill: #231f20; }" at bounding box center [723, 140] width 25 height 25
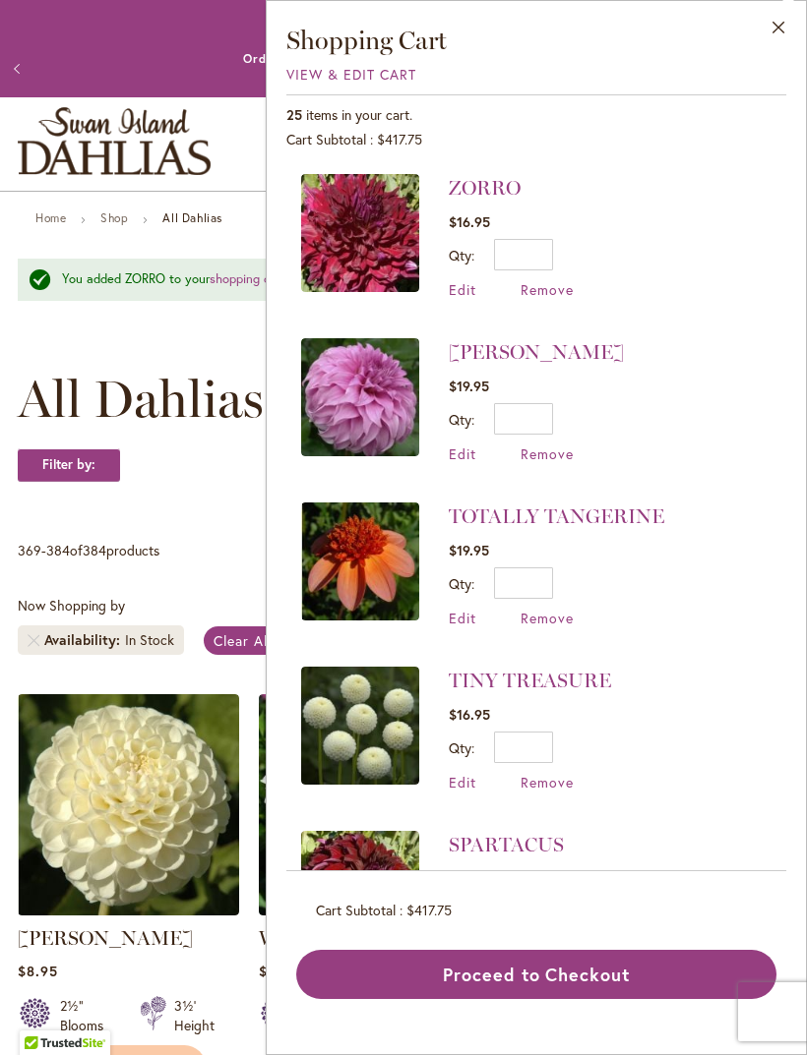
click at [503, 179] on link "ZORRO" at bounding box center [485, 188] width 72 height 24
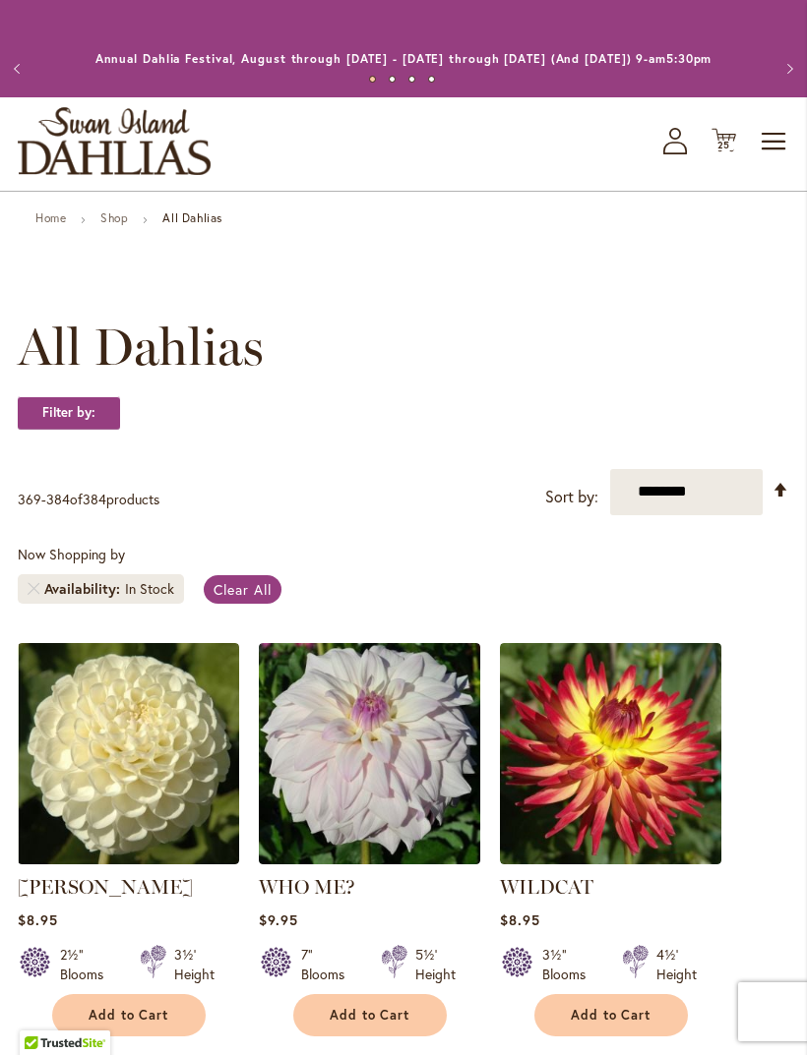
click at [721, 152] on icon "Cart .cls-1 { fill: #231f20; }" at bounding box center [723, 140] width 25 height 25
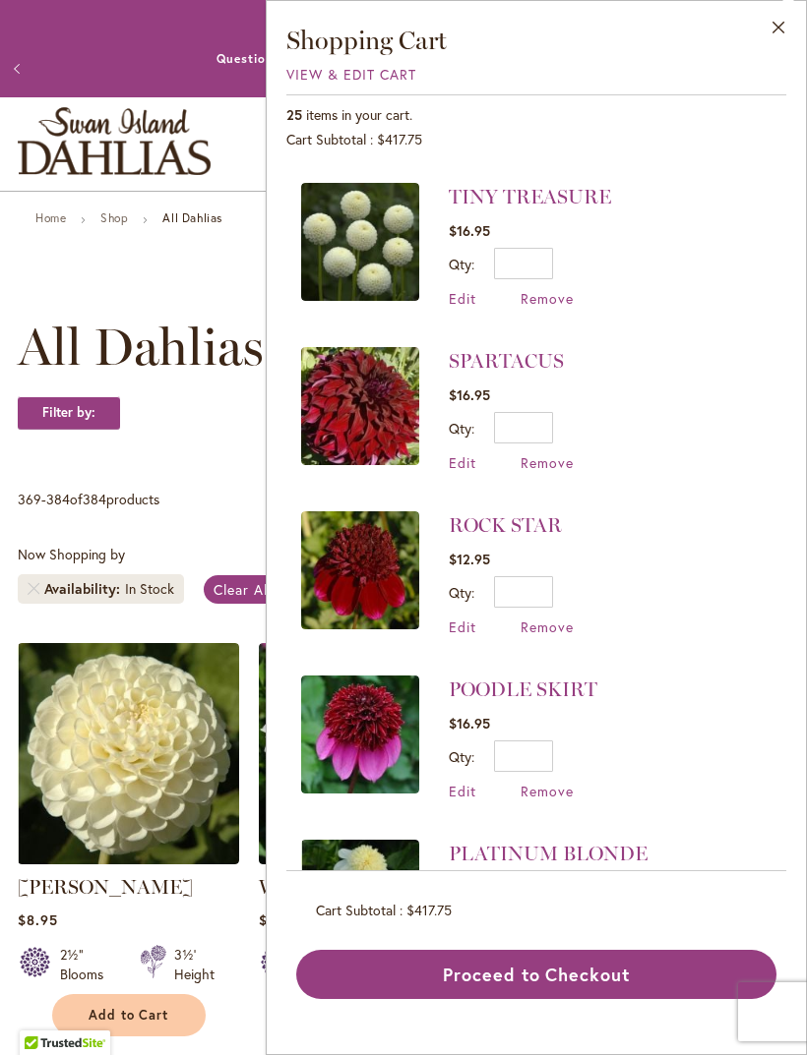
scroll to position [487, 0]
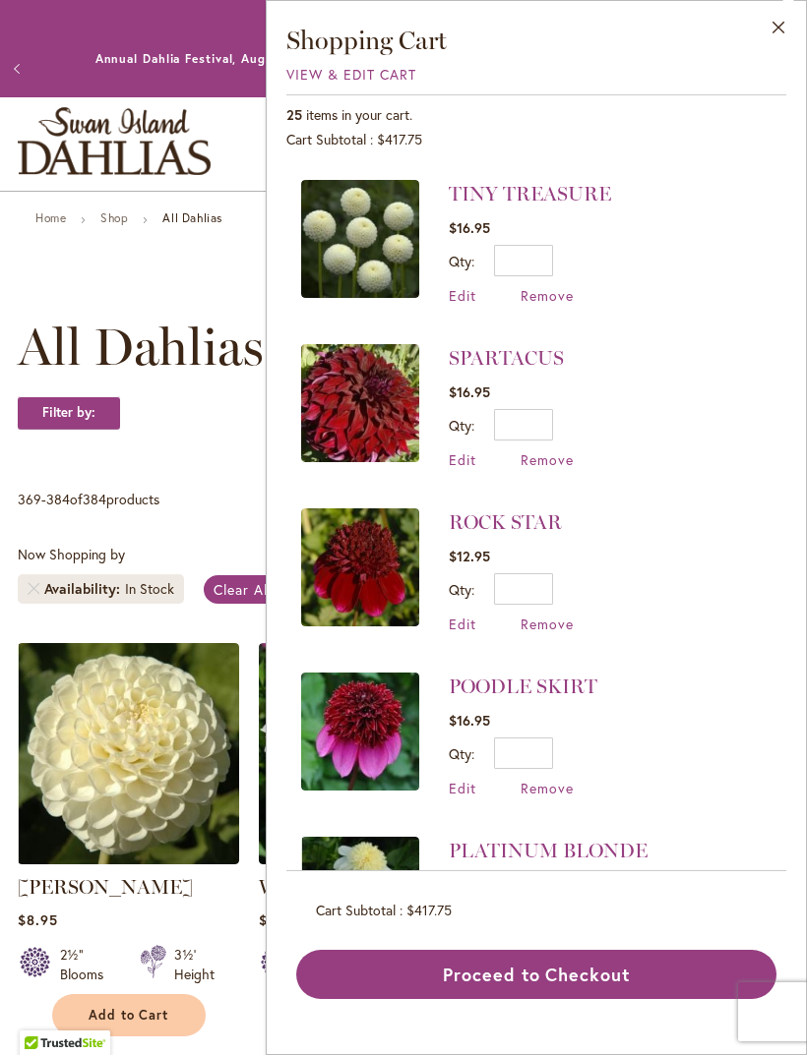
click at [550, 625] on span "Remove" at bounding box center [546, 624] width 53 height 19
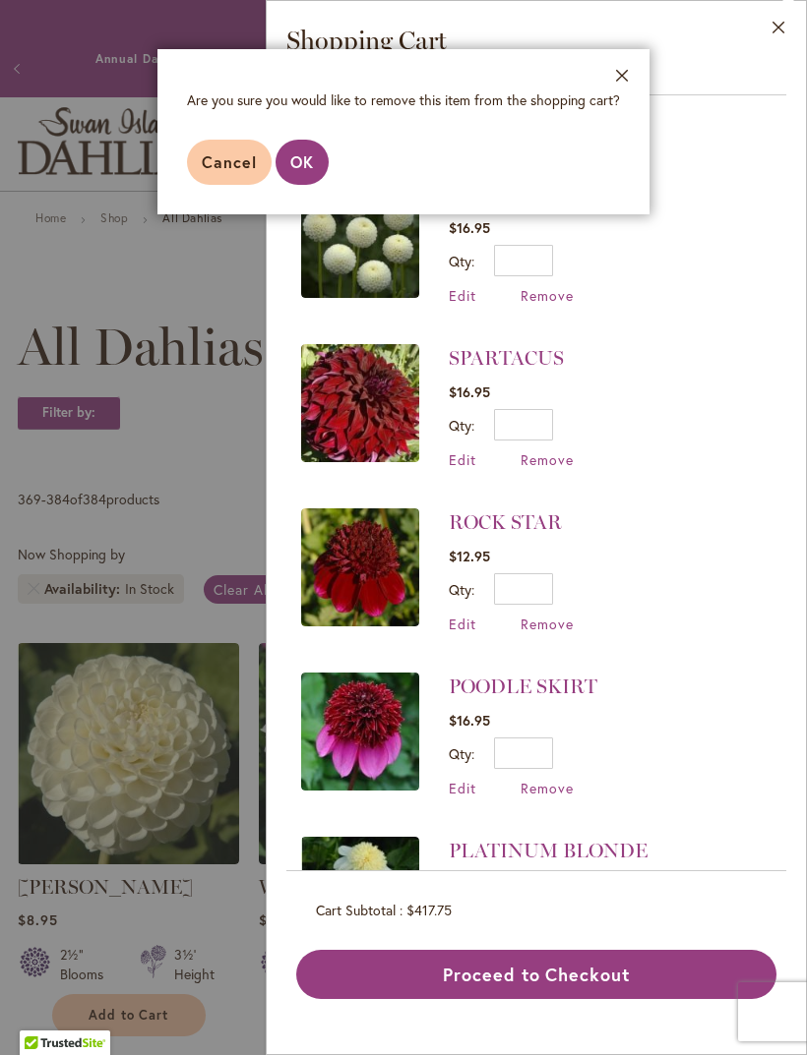
click at [310, 165] on span "OK" at bounding box center [302, 161] width 24 height 21
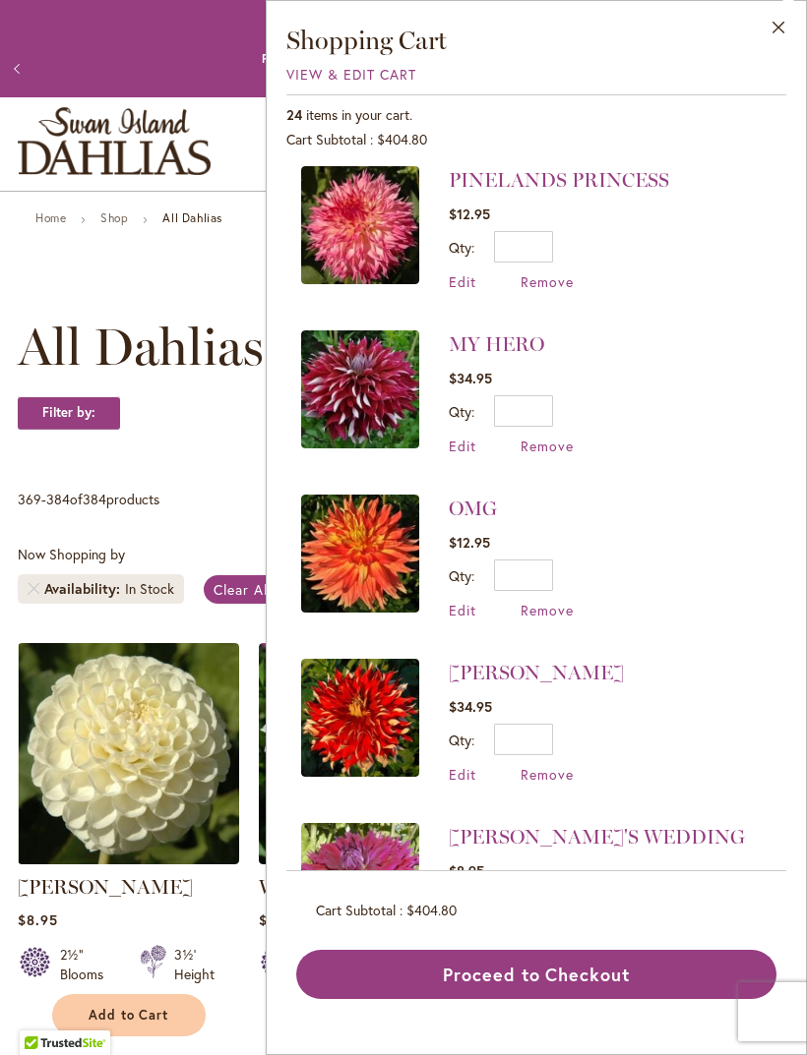
scroll to position [1133, 0]
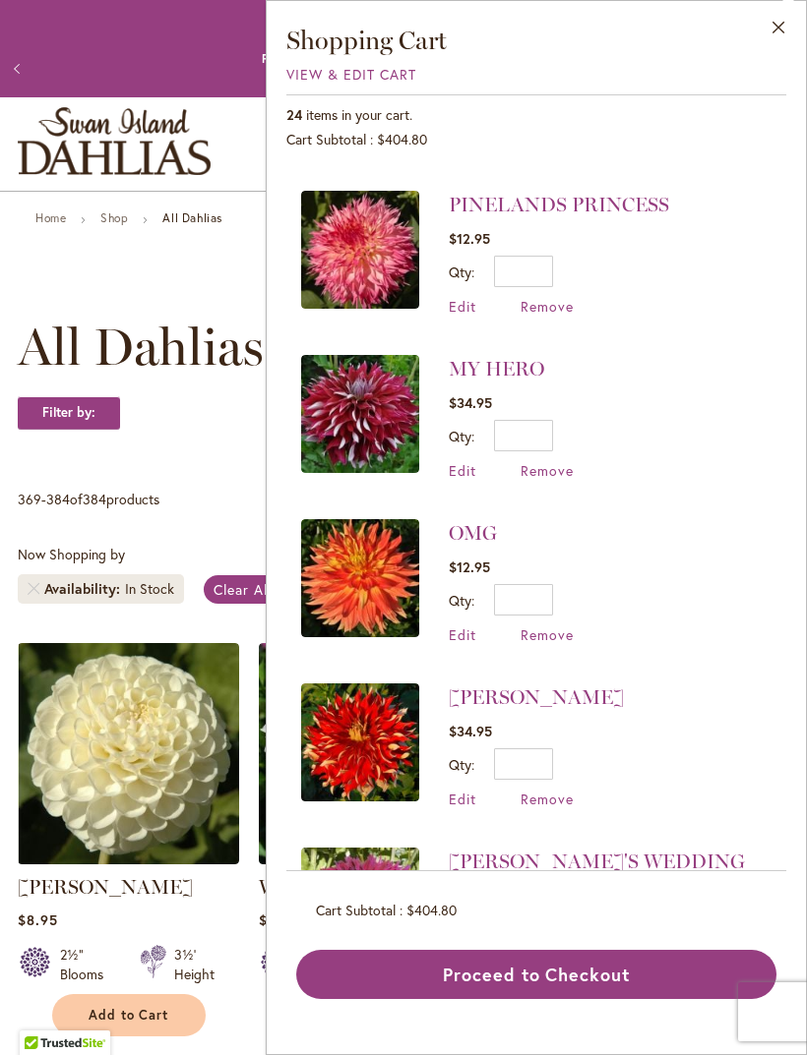
click at [569, 627] on span "Remove" at bounding box center [546, 635] width 53 height 19
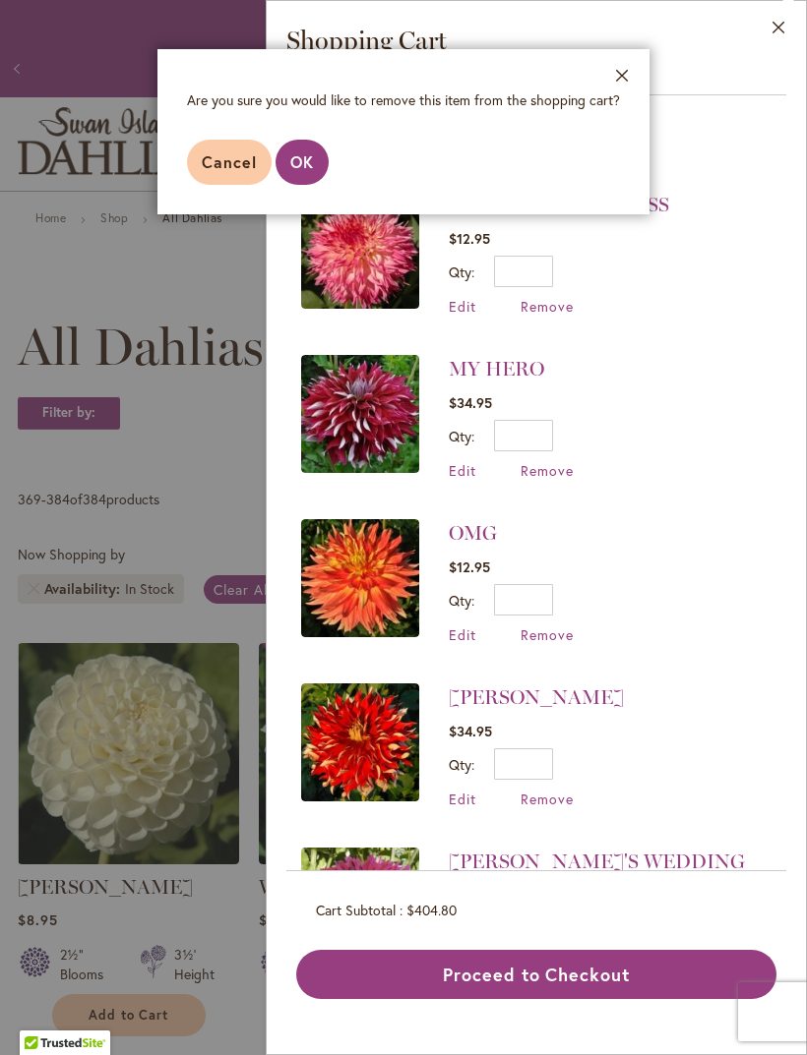
click at [291, 166] on span "OK" at bounding box center [302, 161] width 24 height 21
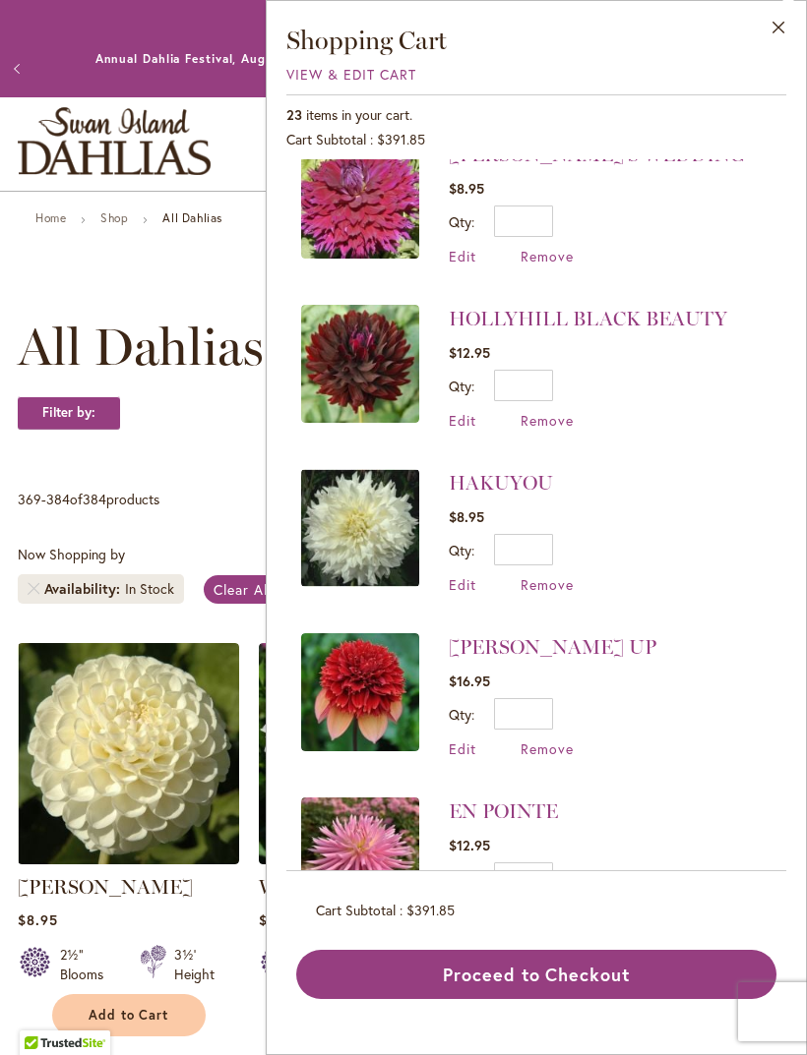
scroll to position [1679, 0]
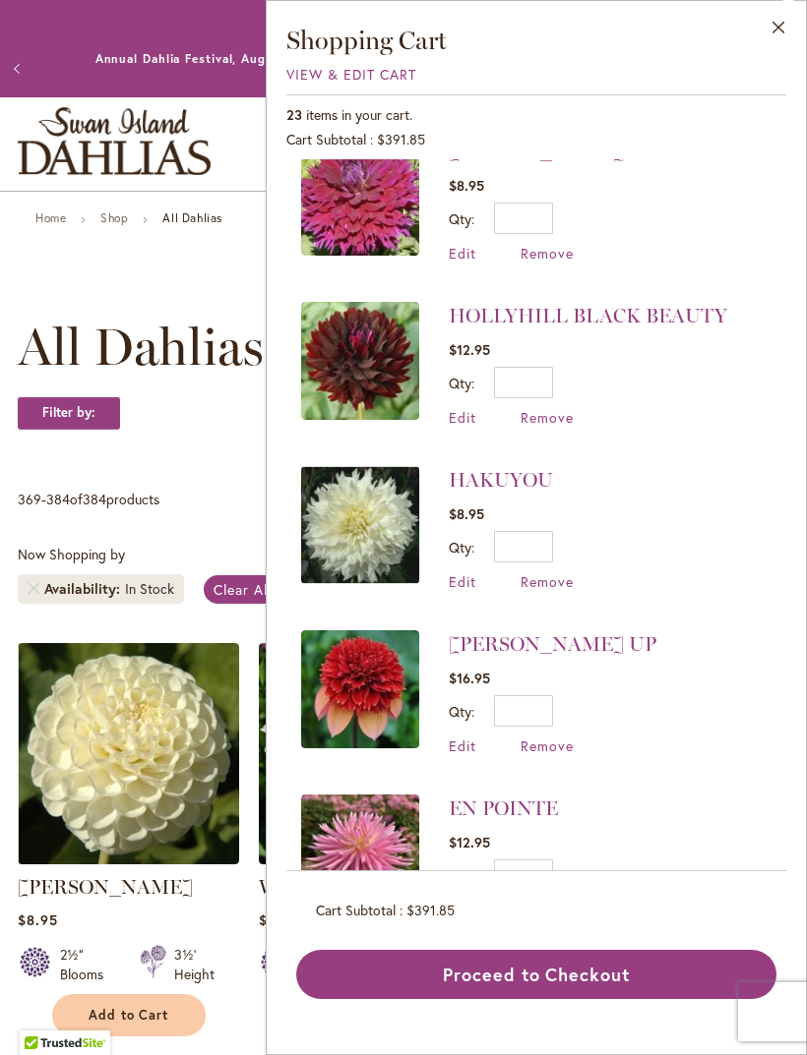
click at [563, 737] on span "Remove" at bounding box center [546, 746] width 53 height 19
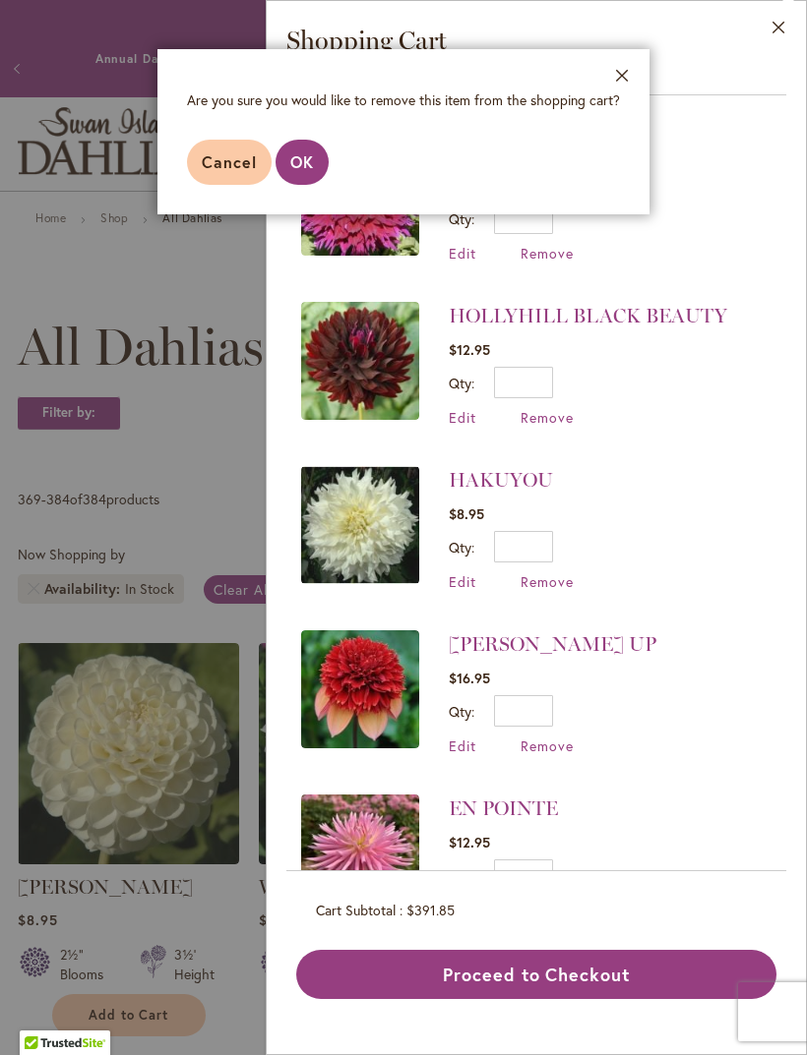
click at [314, 171] on button "OK" at bounding box center [301, 162] width 53 height 45
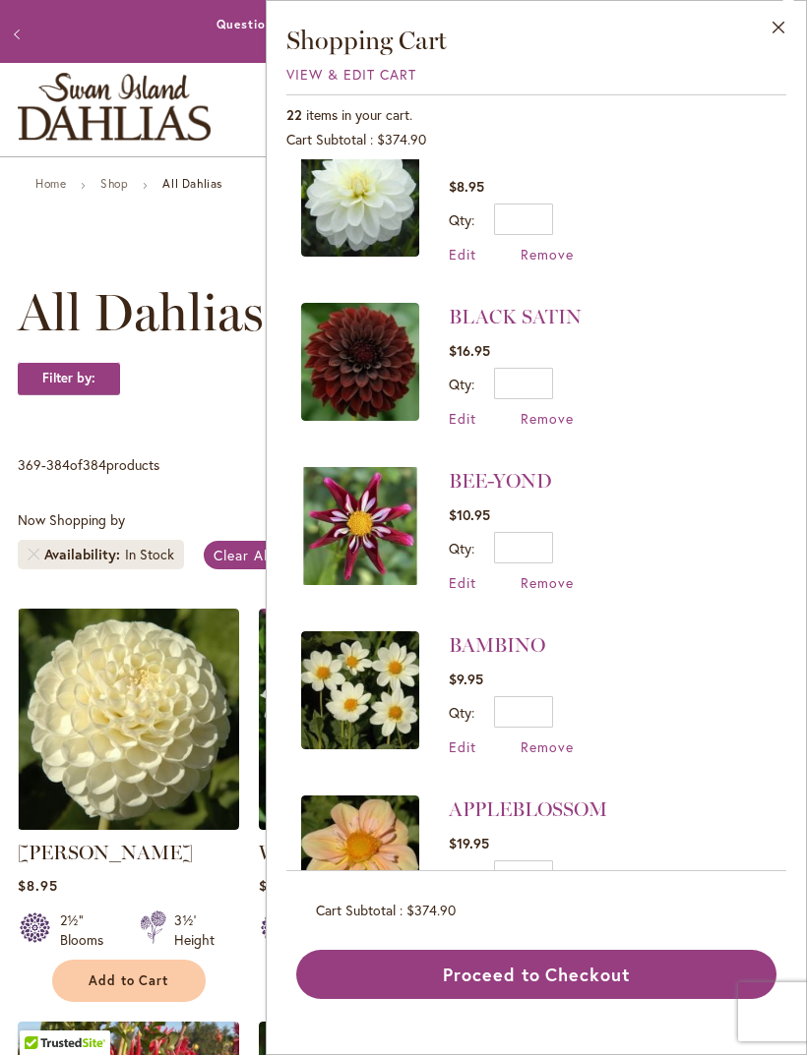
scroll to position [38, 0]
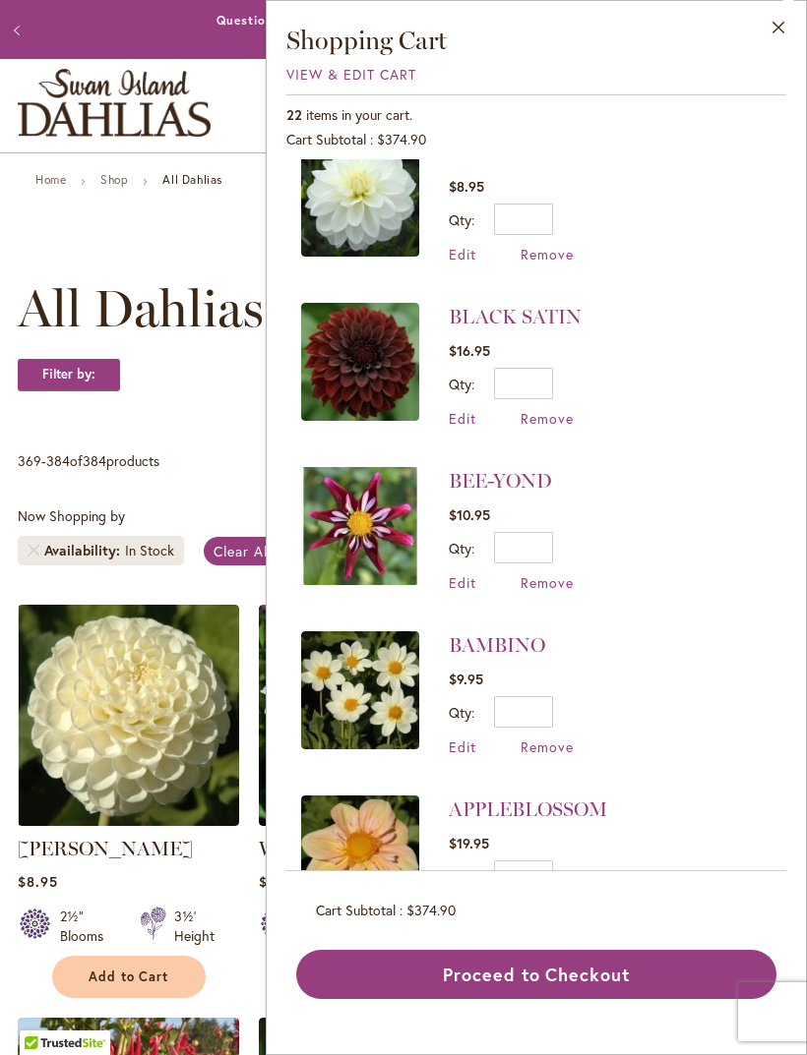
click at [566, 902] on span "Remove" at bounding box center [546, 911] width 53 height 19
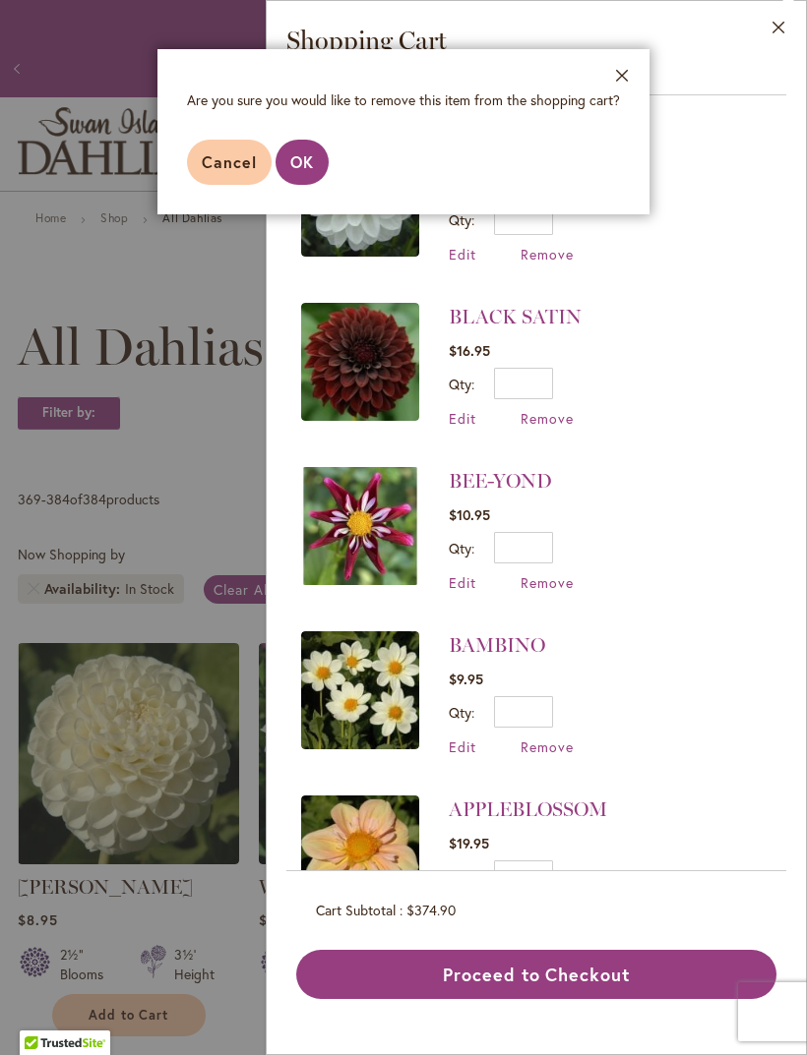
click at [297, 207] on footer "Cancel OK" at bounding box center [403, 162] width 492 height 104
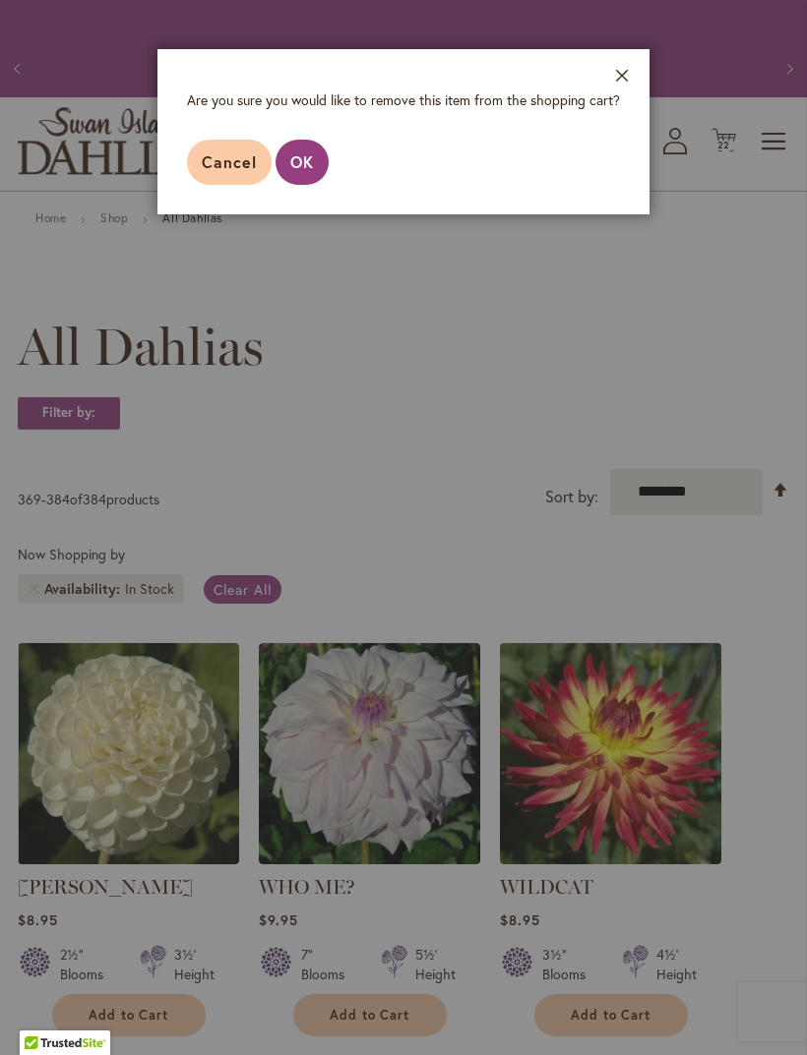
click at [301, 182] on button "OK" at bounding box center [301, 162] width 53 height 45
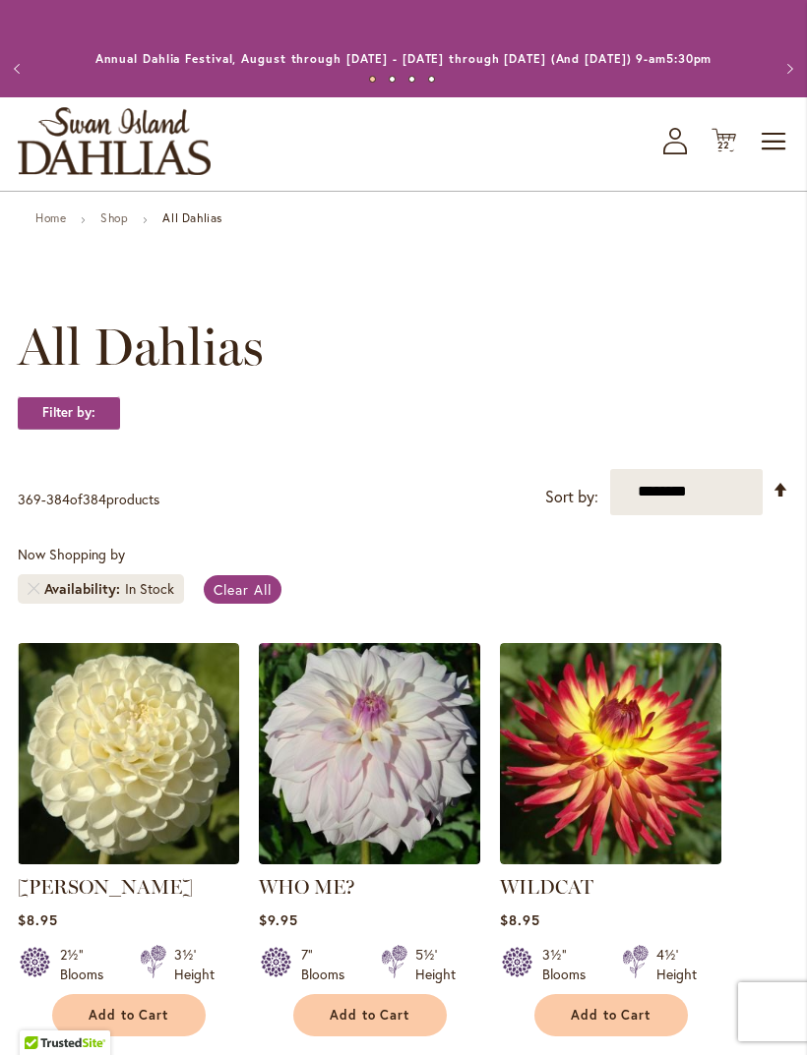
click at [732, 148] on icon "Cart .cls-1 { fill: #231f20; }" at bounding box center [723, 140] width 25 height 25
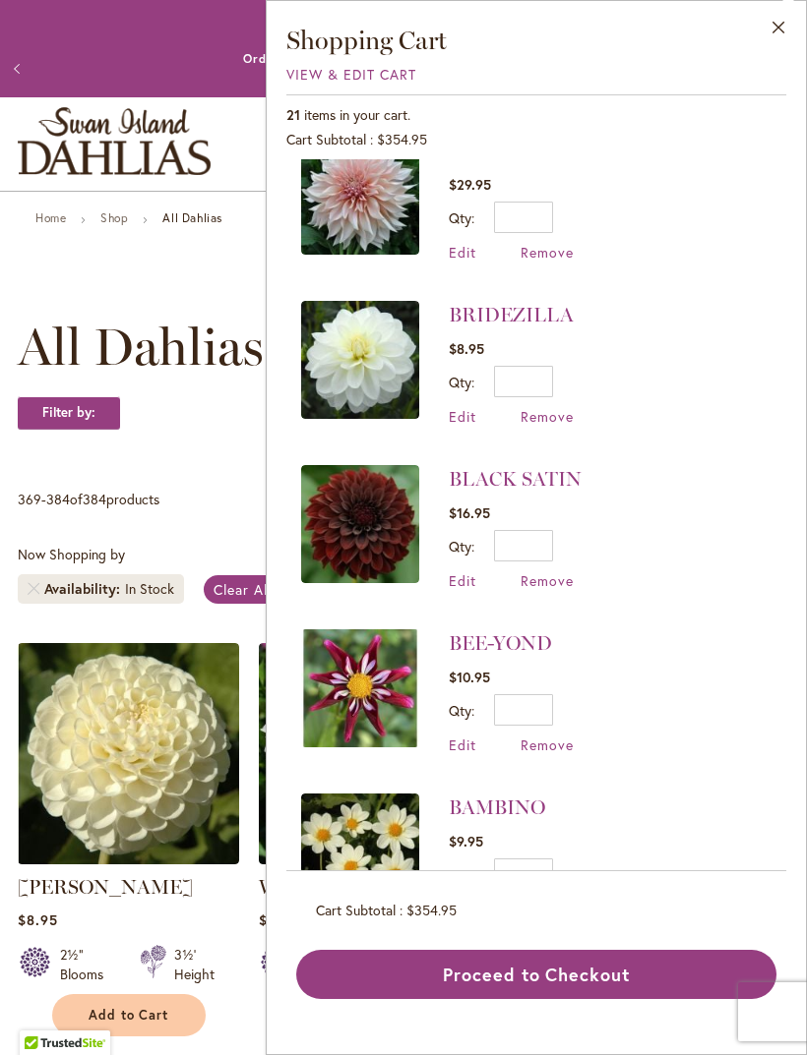
scroll to position [2664, 0]
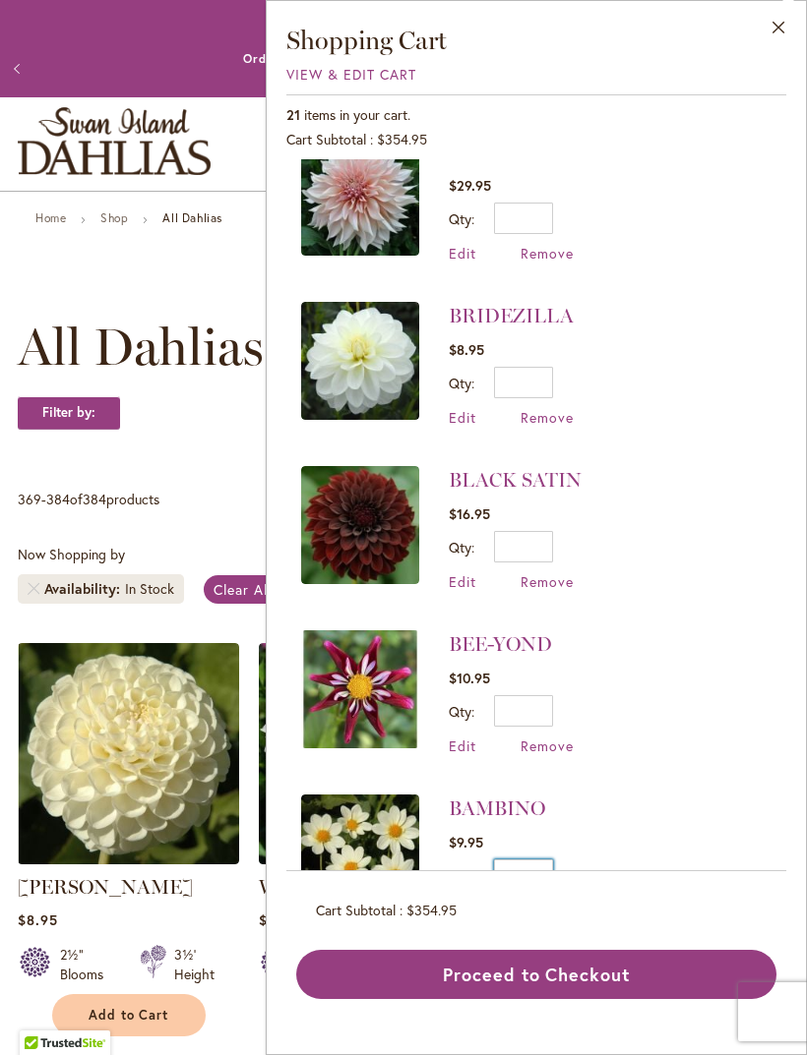
click at [524, 860] on input "*" at bounding box center [523, 875] width 59 height 31
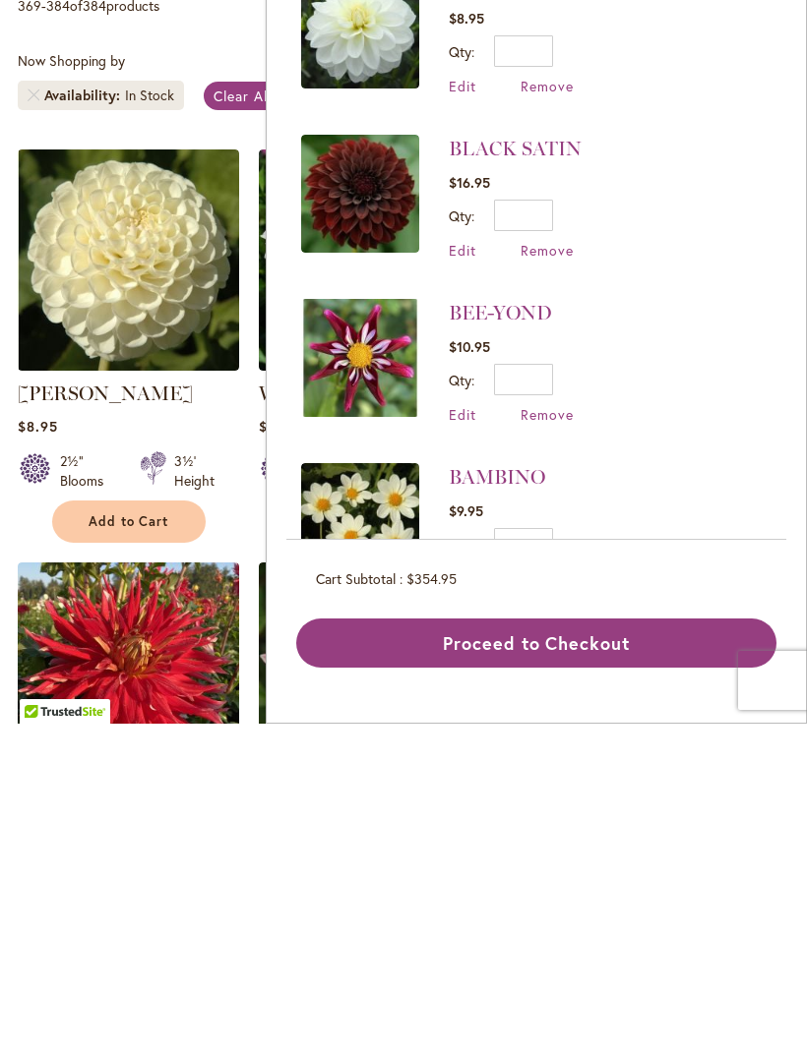
click at [516, 797] on link "BAMBINO" at bounding box center [497, 809] width 96 height 24
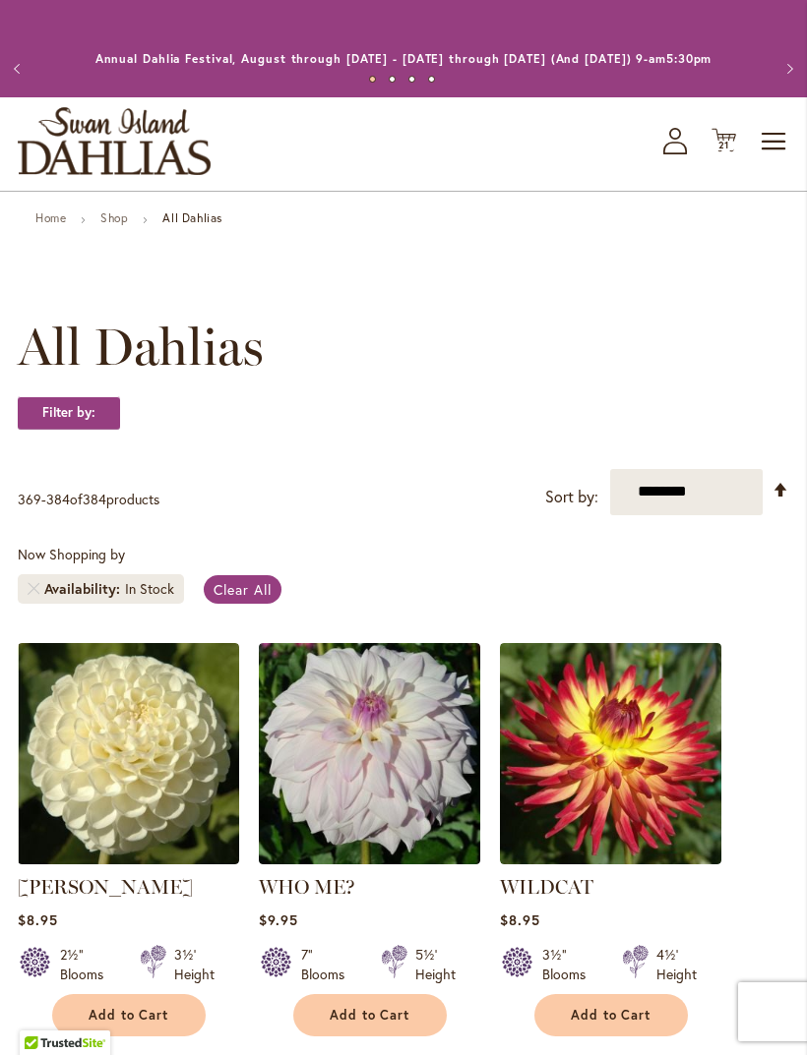
click at [720, 151] on span "21" at bounding box center [724, 145] width 12 height 13
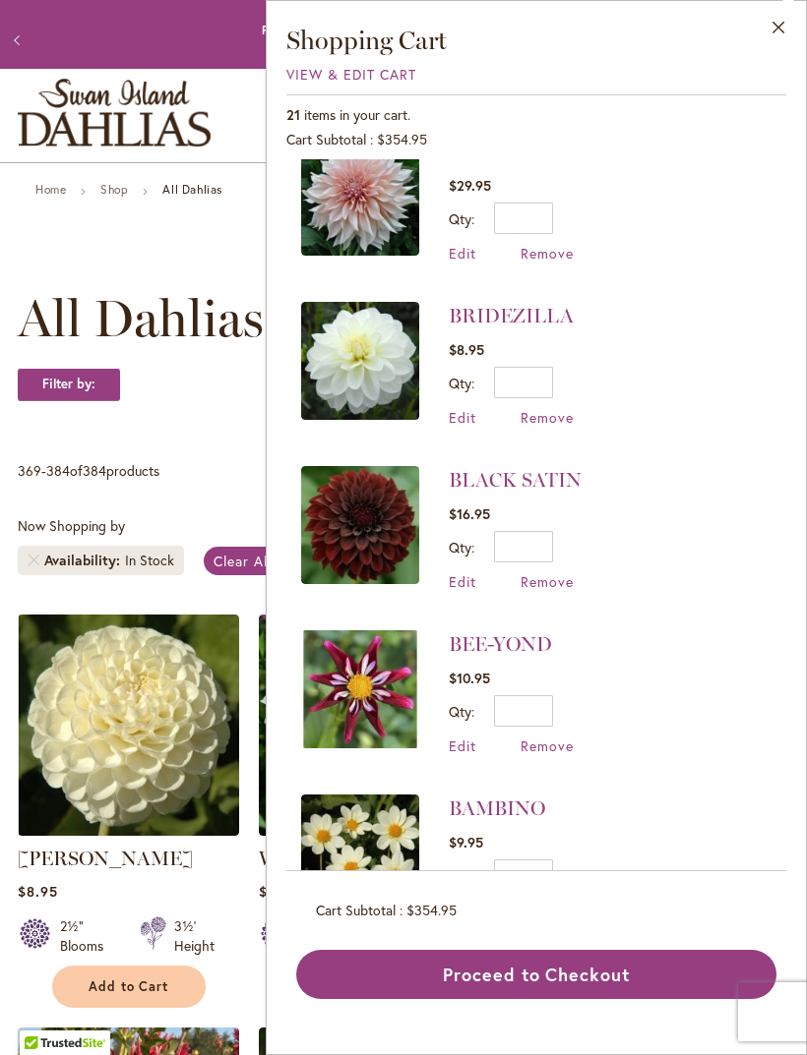
scroll to position [2664, 0]
click at [566, 901] on span "Remove" at bounding box center [546, 910] width 53 height 19
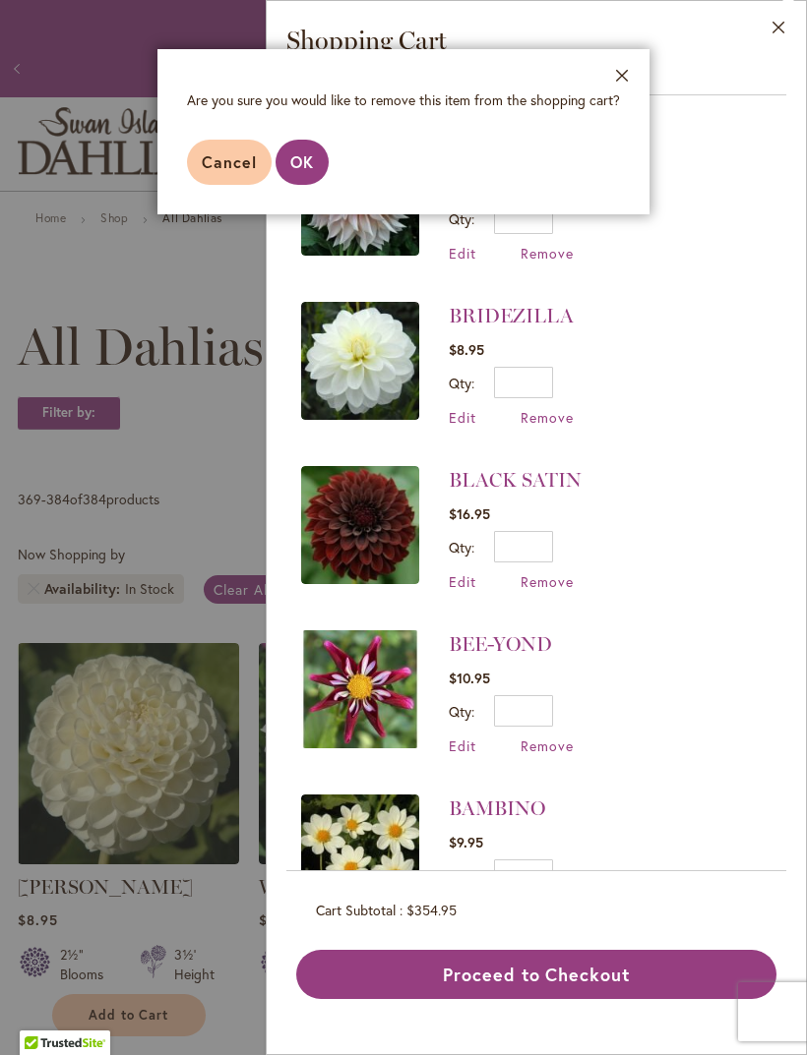
click at [295, 199] on footer "Cancel OK" at bounding box center [403, 162] width 492 height 104
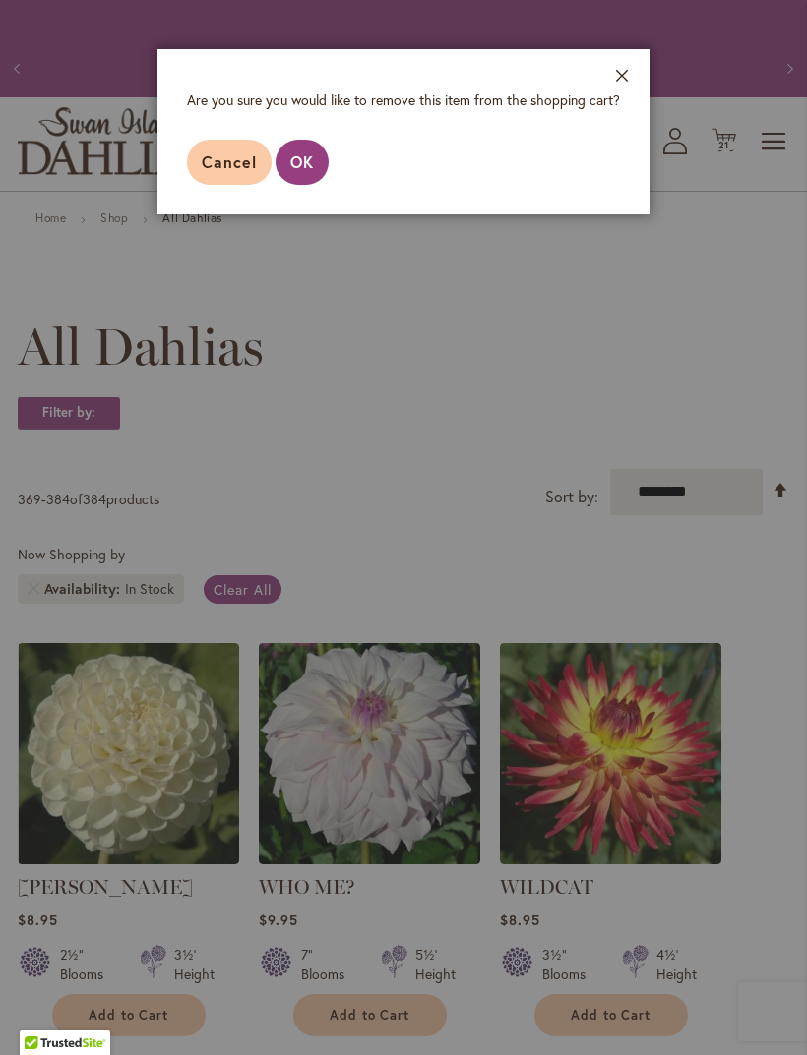
click at [626, 90] on button "Close" at bounding box center [622, 80] width 54 height 62
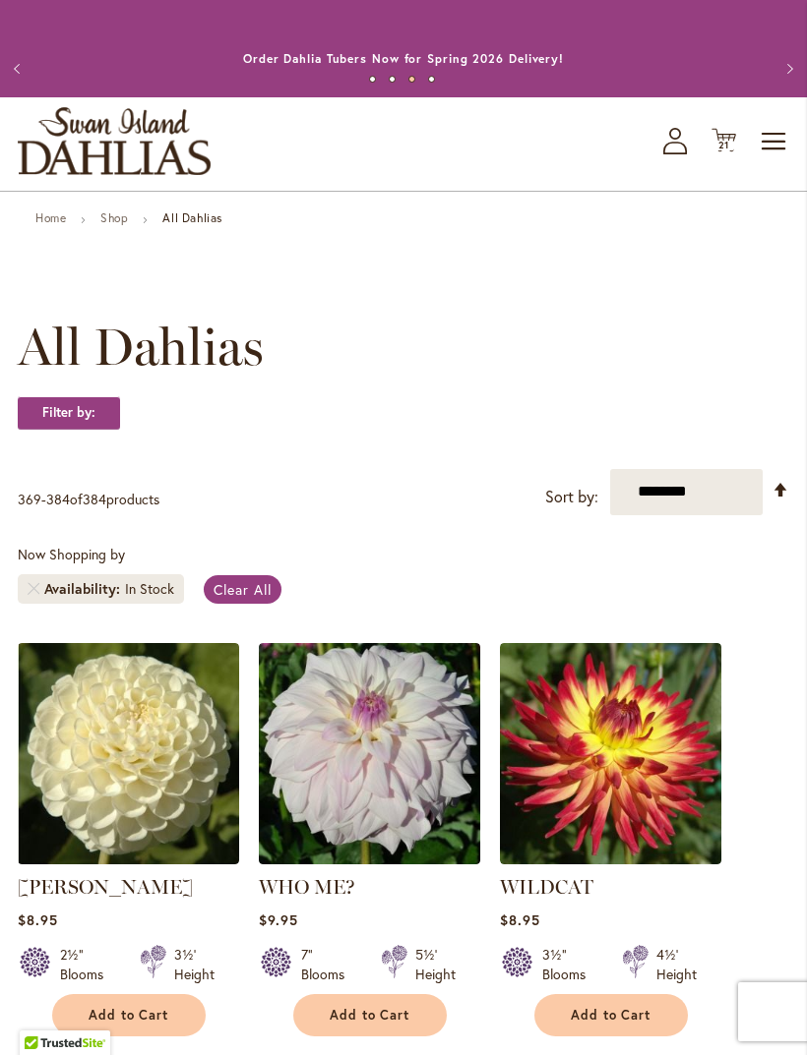
click at [721, 151] on span "21" at bounding box center [724, 145] width 12 height 13
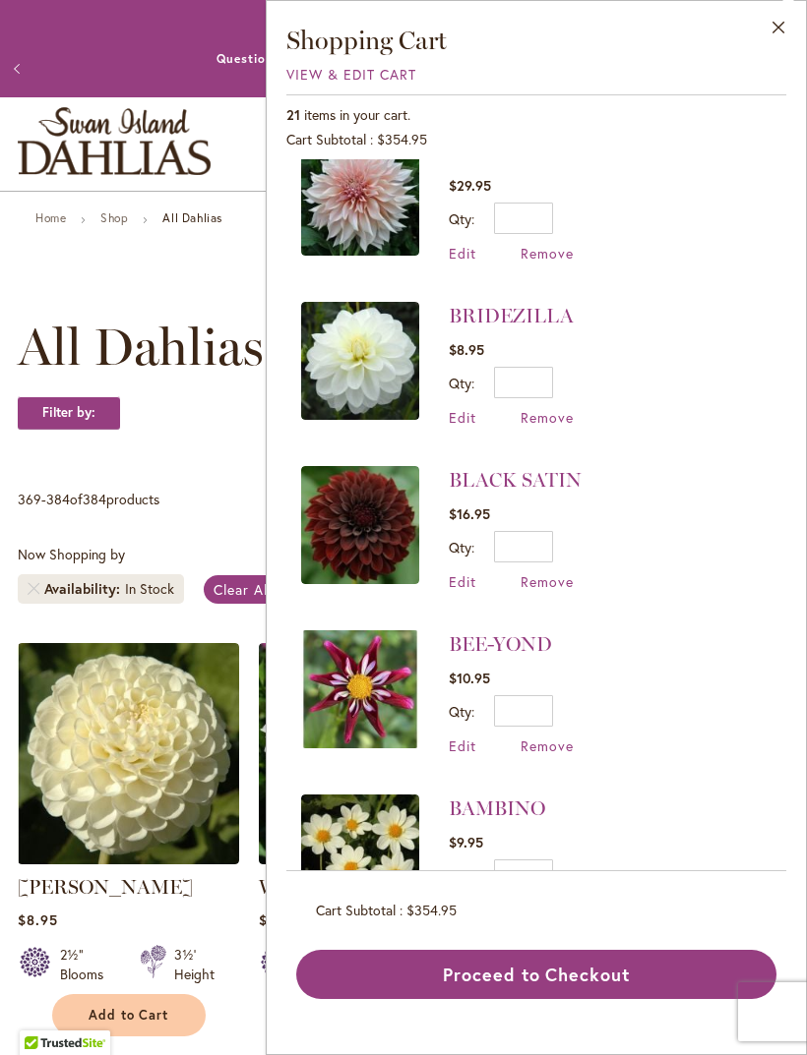
click at [557, 871] on div "ZORRO $16.95 Qty * Update Edit Remove" at bounding box center [536, 515] width 500 height 712
click at [555, 917] on li "BAMBINO $9.95 Qty * Update Edit Remove" at bounding box center [536, 857] width 470 height 164
click at [562, 871] on div "ZORRO $16.95 Qty * Update Edit Remove" at bounding box center [536, 515] width 500 height 712
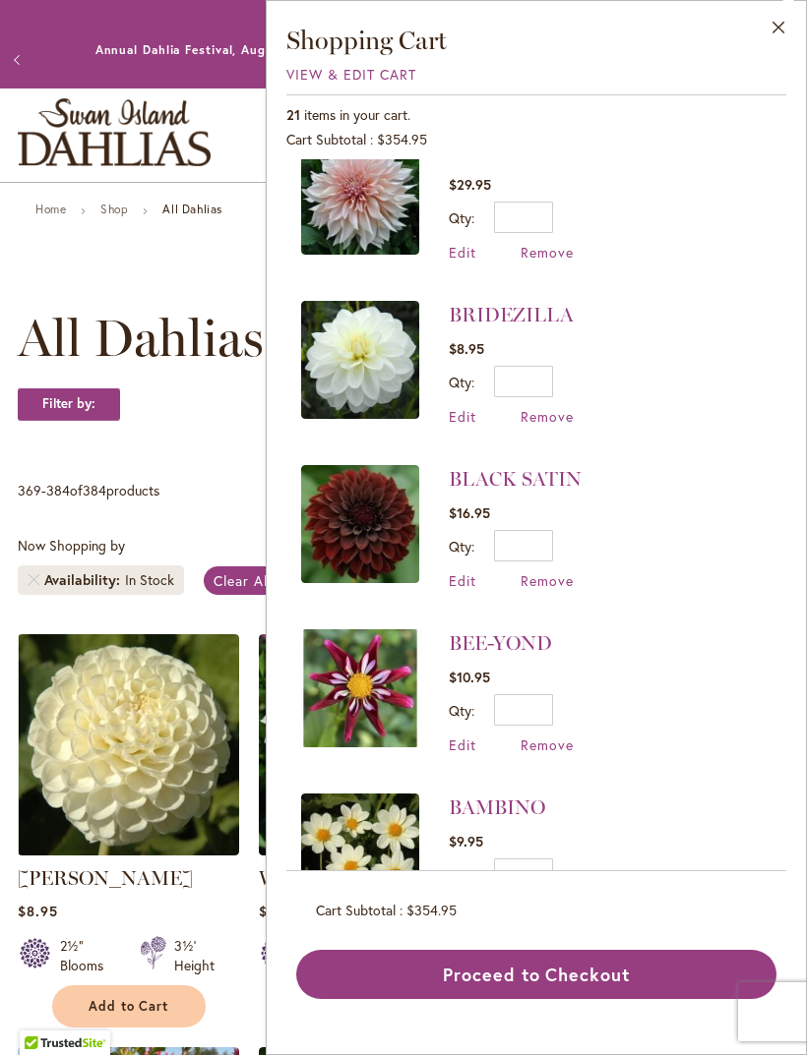
scroll to position [2664, 0]
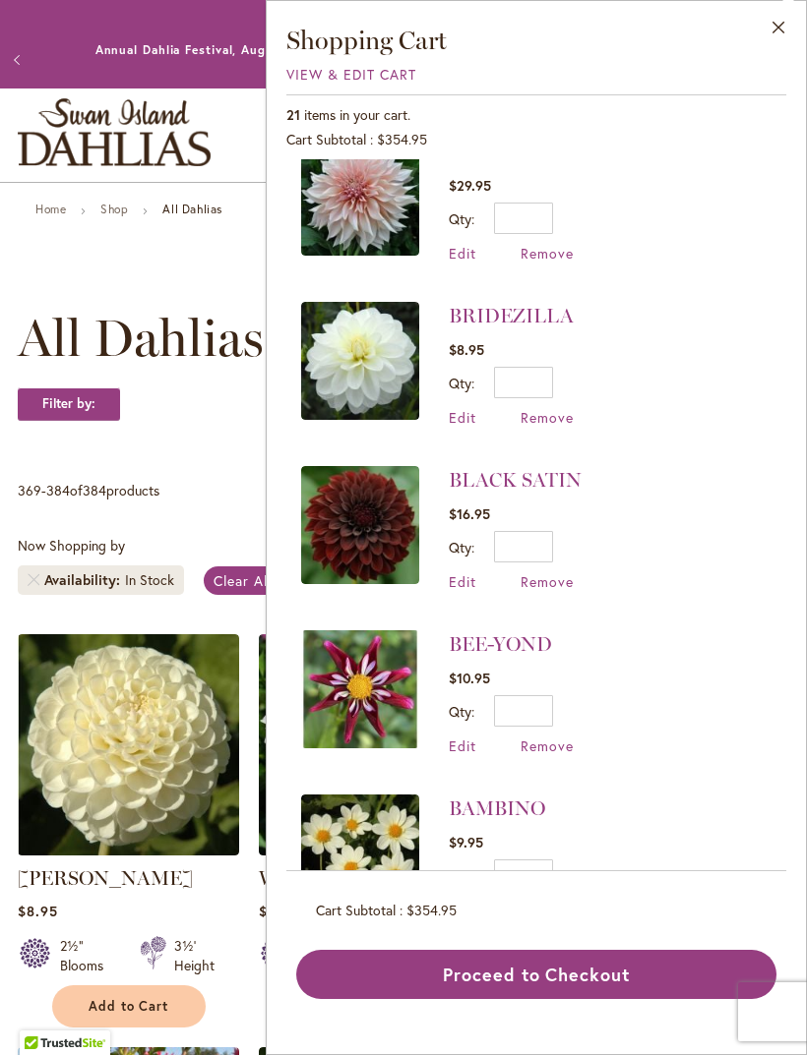
click span "Remove"
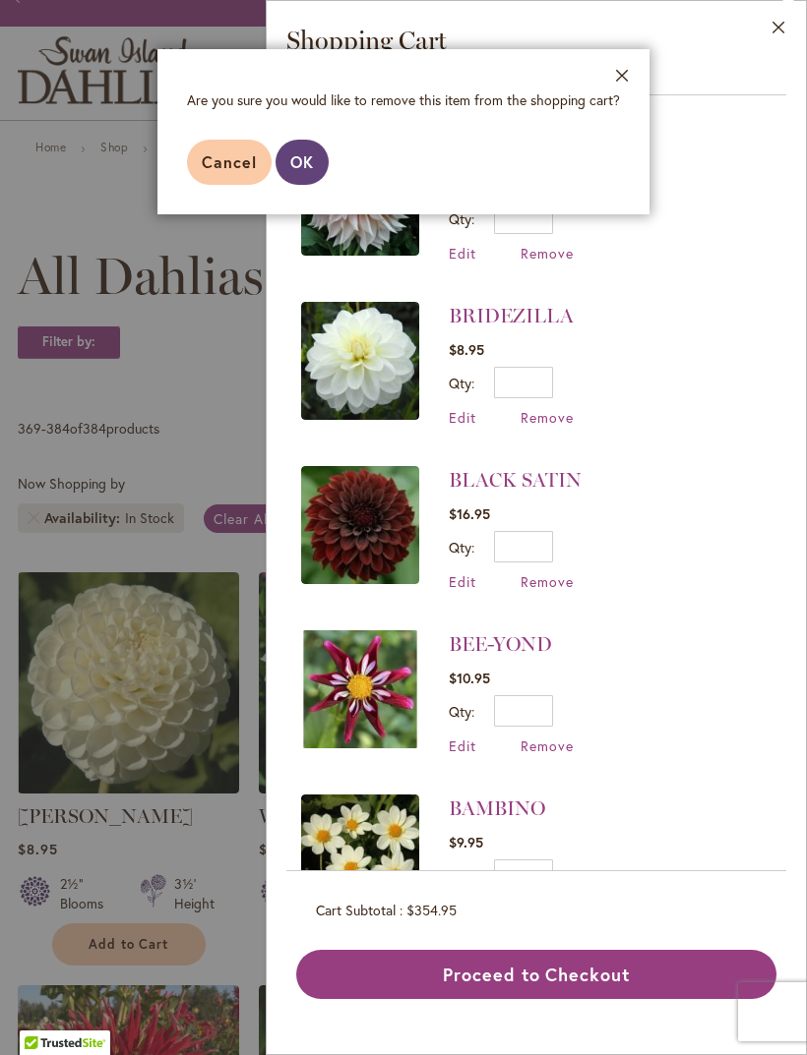
scroll to position [72, 0]
click span "OK"
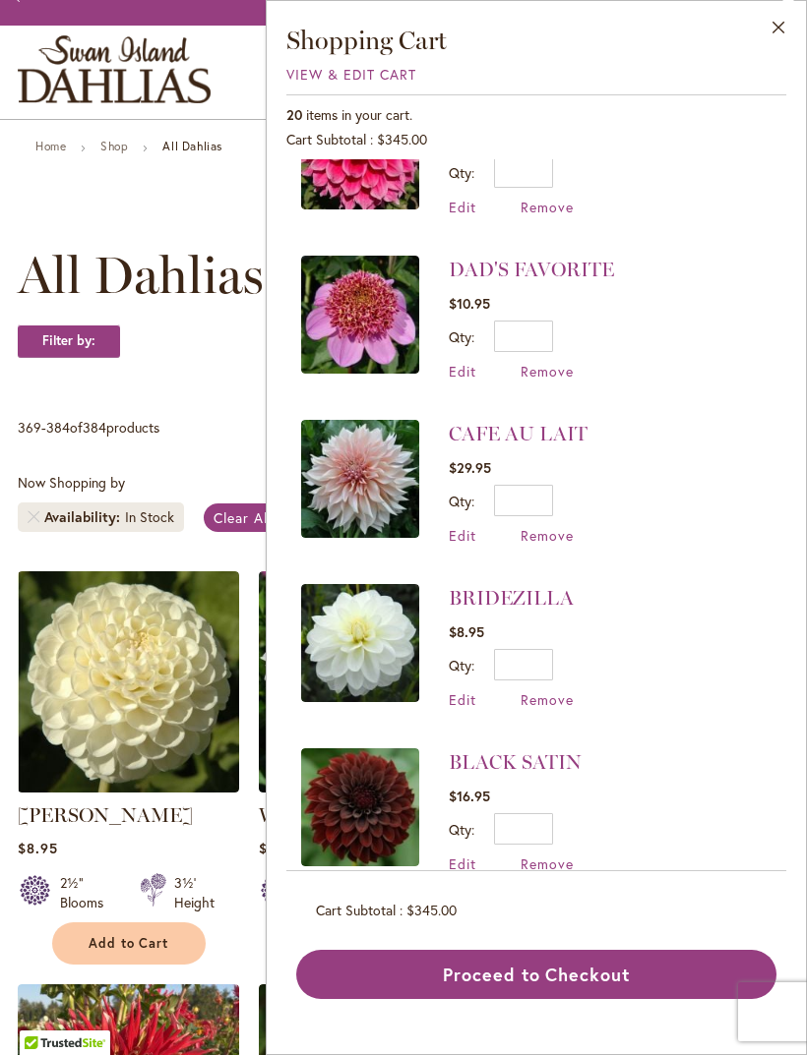
scroll to position [2383, 0]
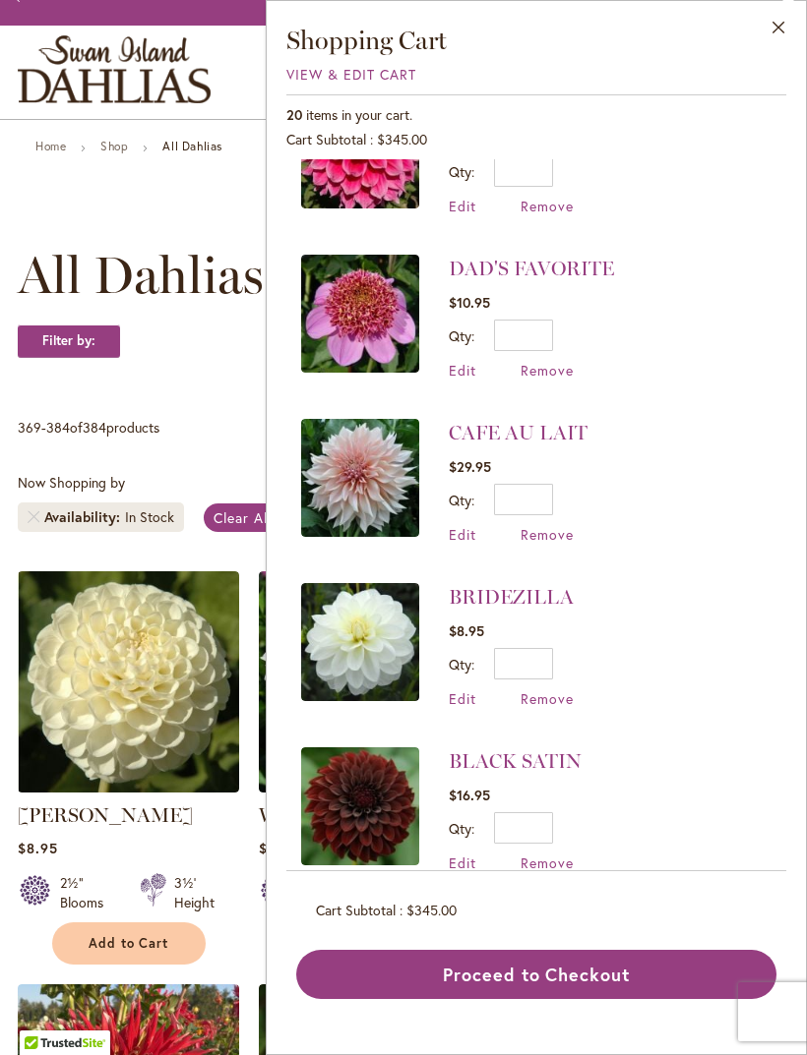
click link "BLACK SATIN"
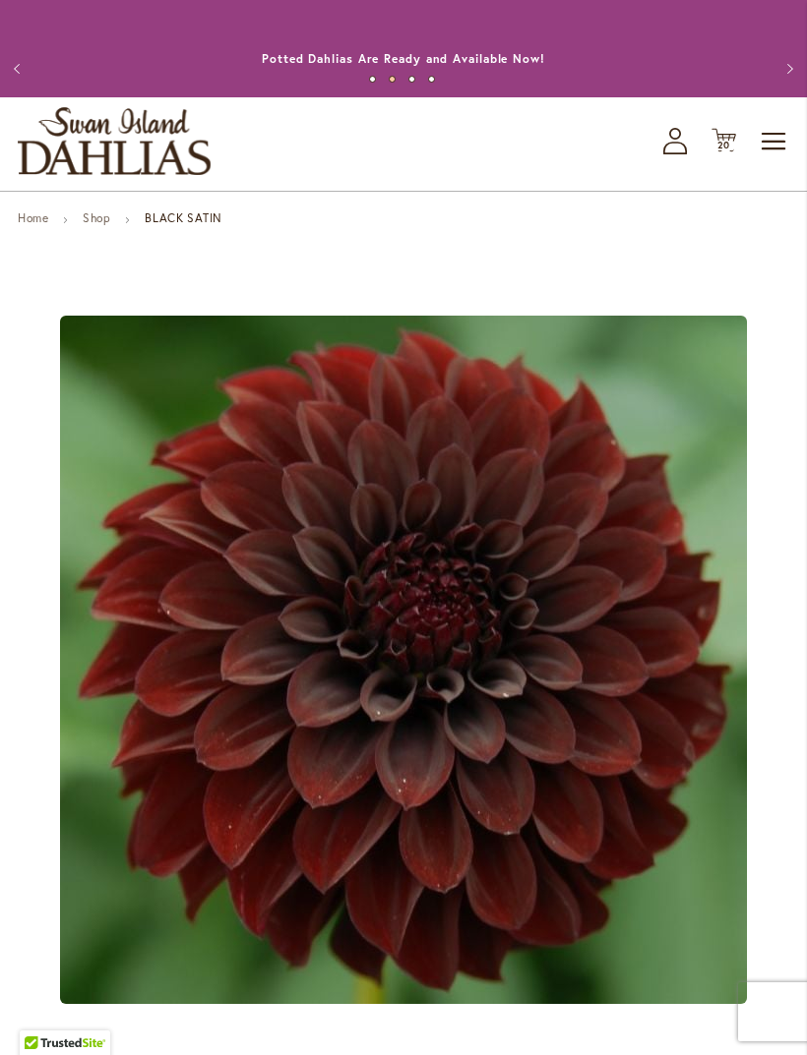
click at [727, 151] on span "20" at bounding box center [724, 145] width 14 height 13
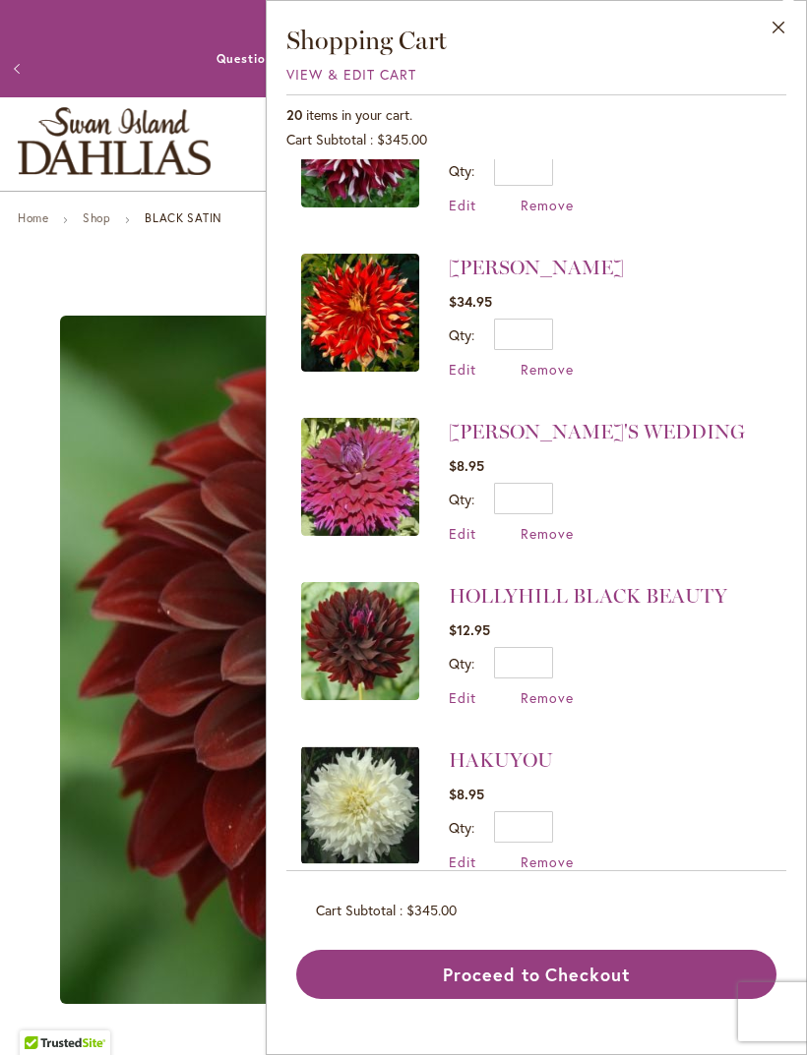
scroll to position [1395, 0]
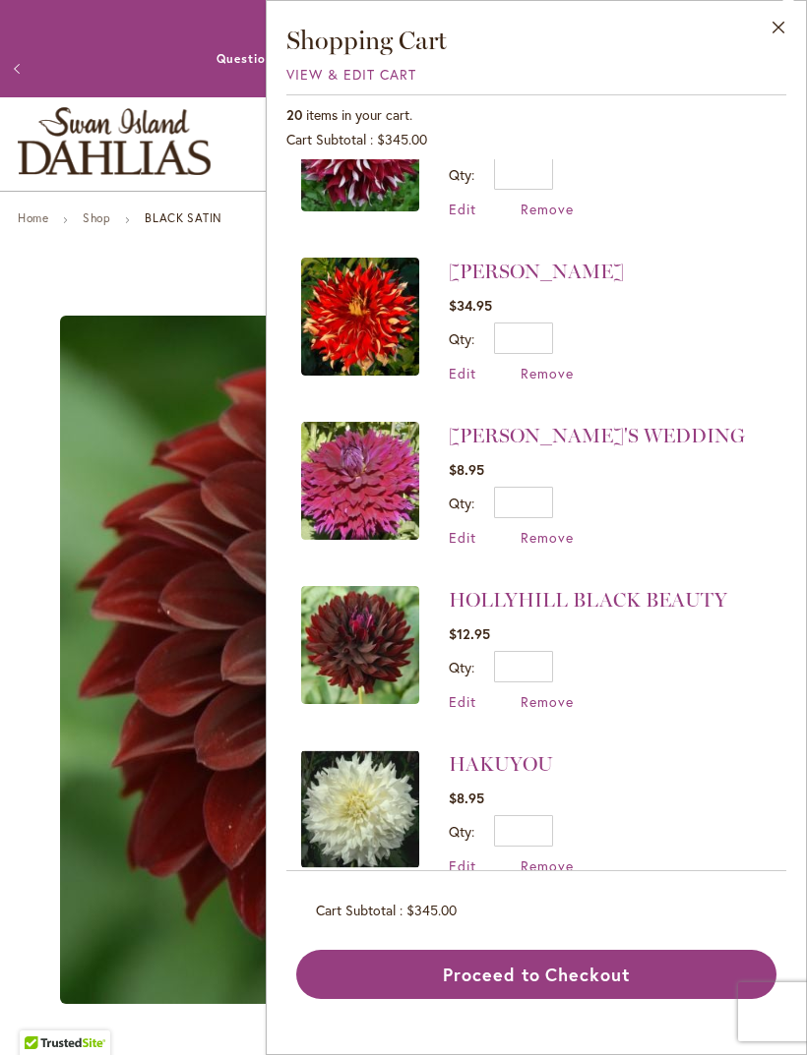
click at [667, 588] on link "HOLLYHILL BLACK BEAUTY" at bounding box center [588, 600] width 278 height 24
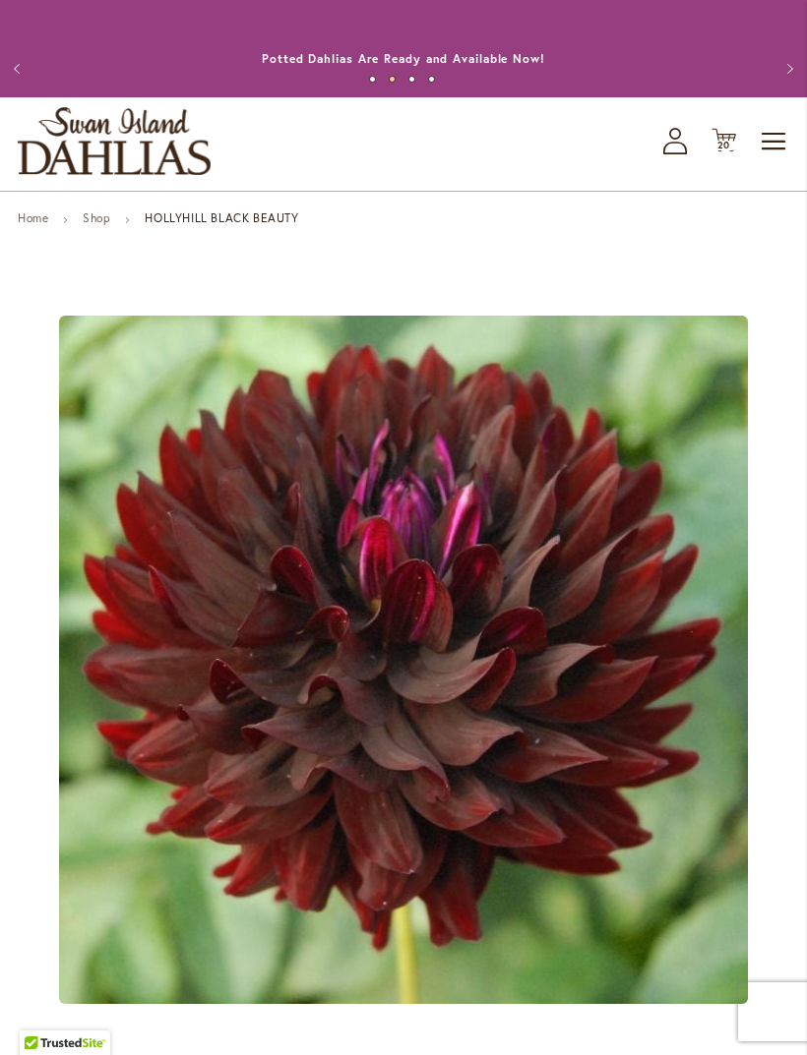
click at [717, 151] on span "20" at bounding box center [724, 145] width 14 height 13
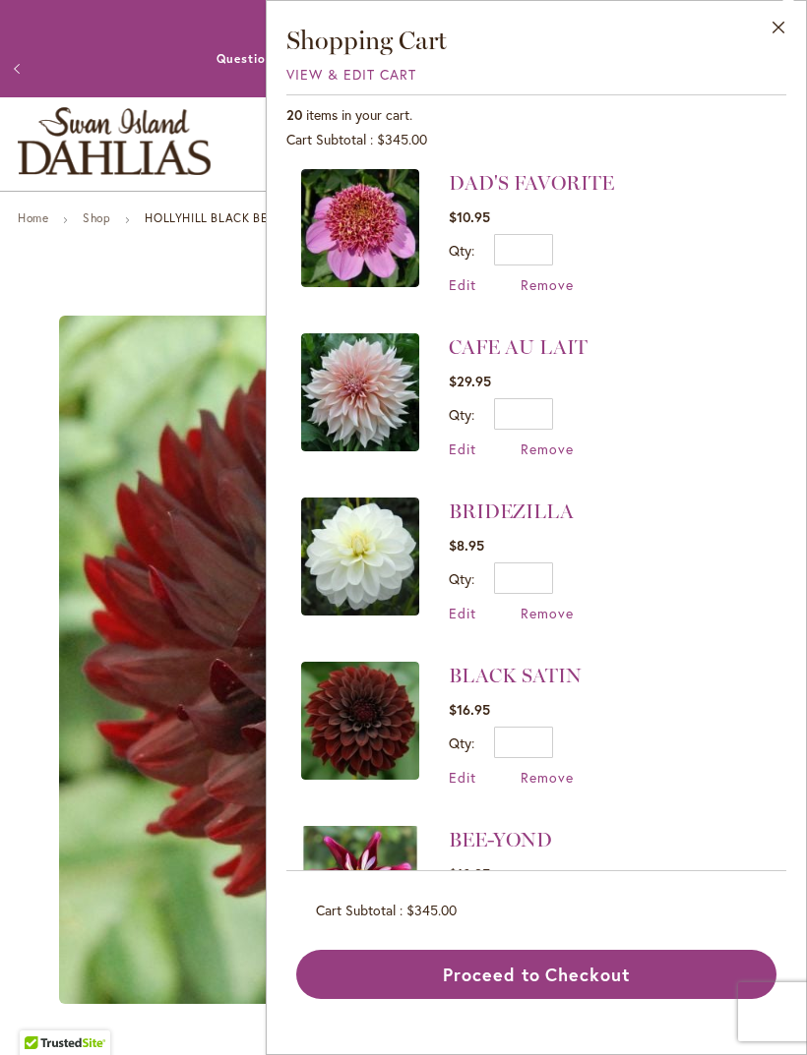
scroll to position [2470, 0]
click at [555, 767] on span "Remove" at bounding box center [546, 776] width 53 height 19
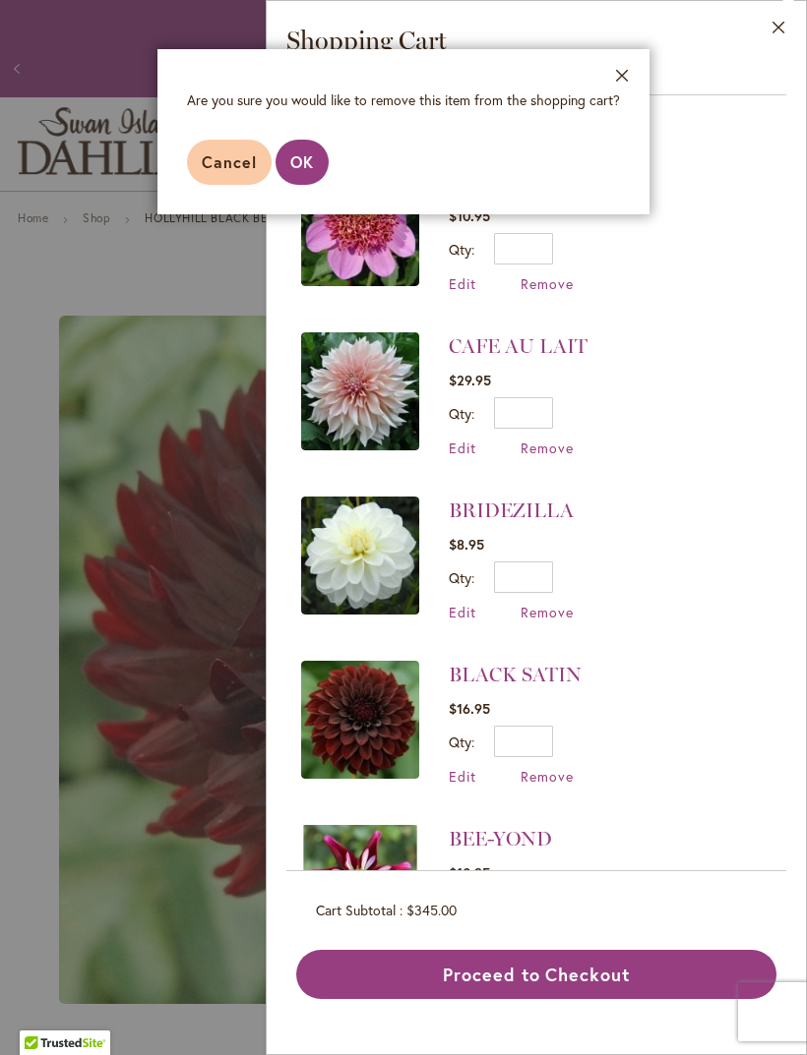
click at [300, 163] on span "OK" at bounding box center [302, 161] width 24 height 21
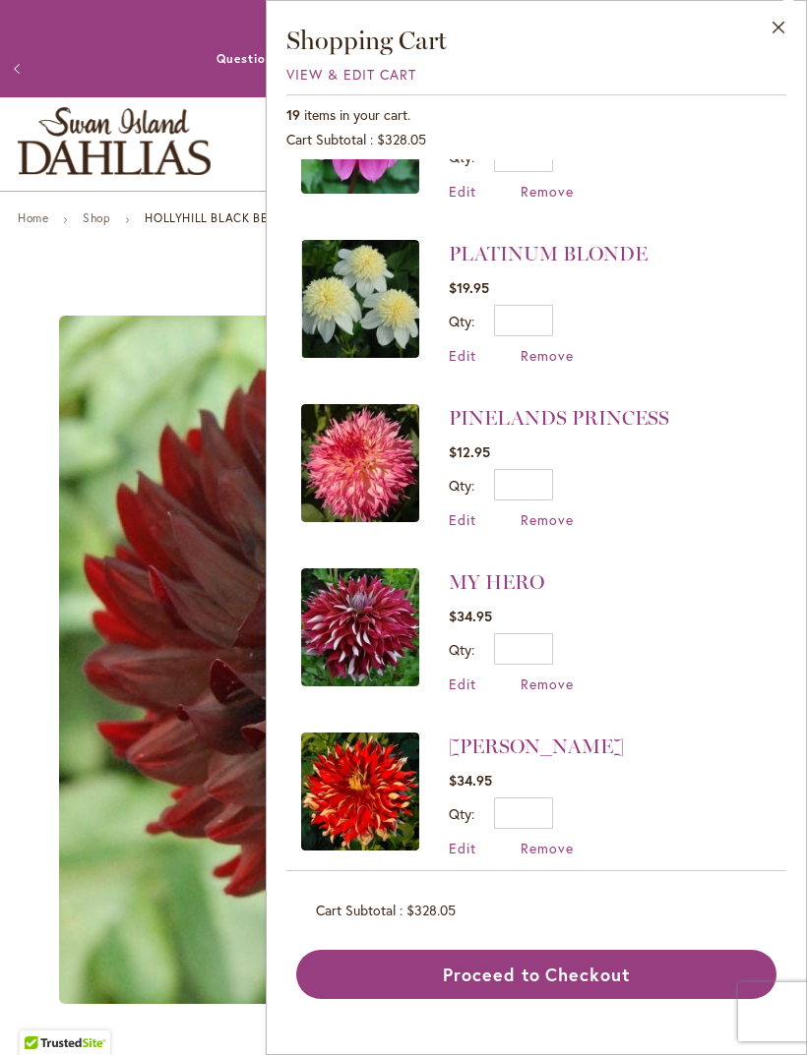
scroll to position [923, 0]
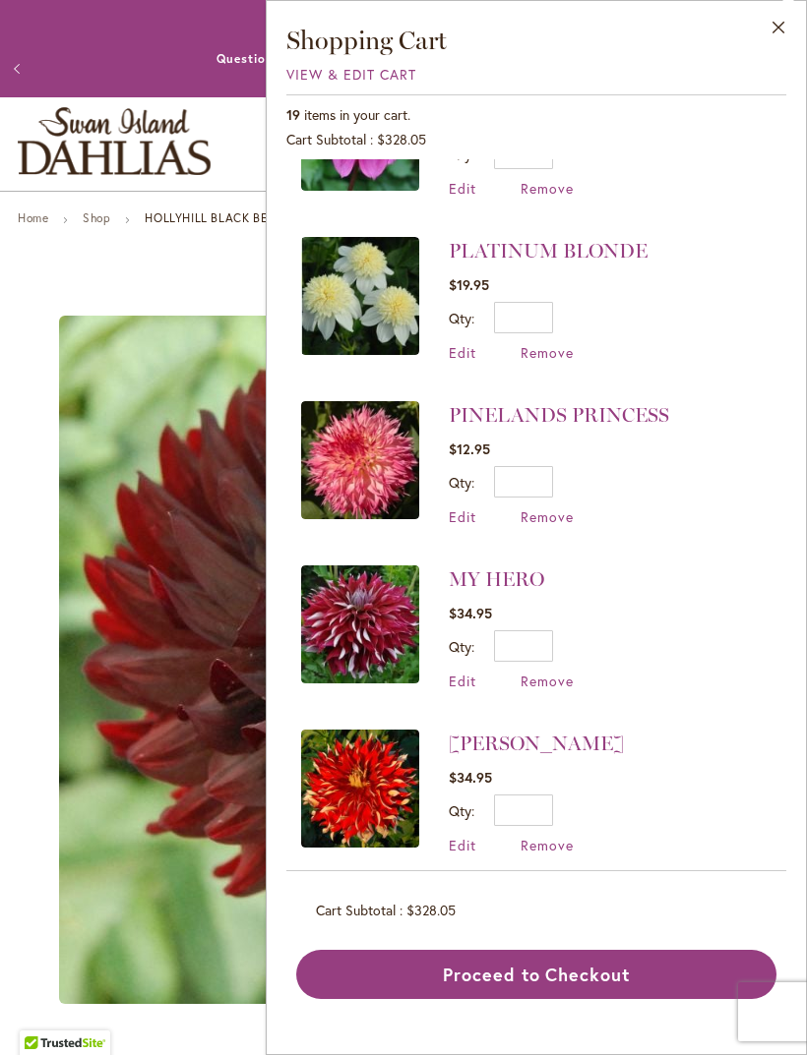
click at [508, 569] on link "MY HERO" at bounding box center [496, 580] width 95 height 24
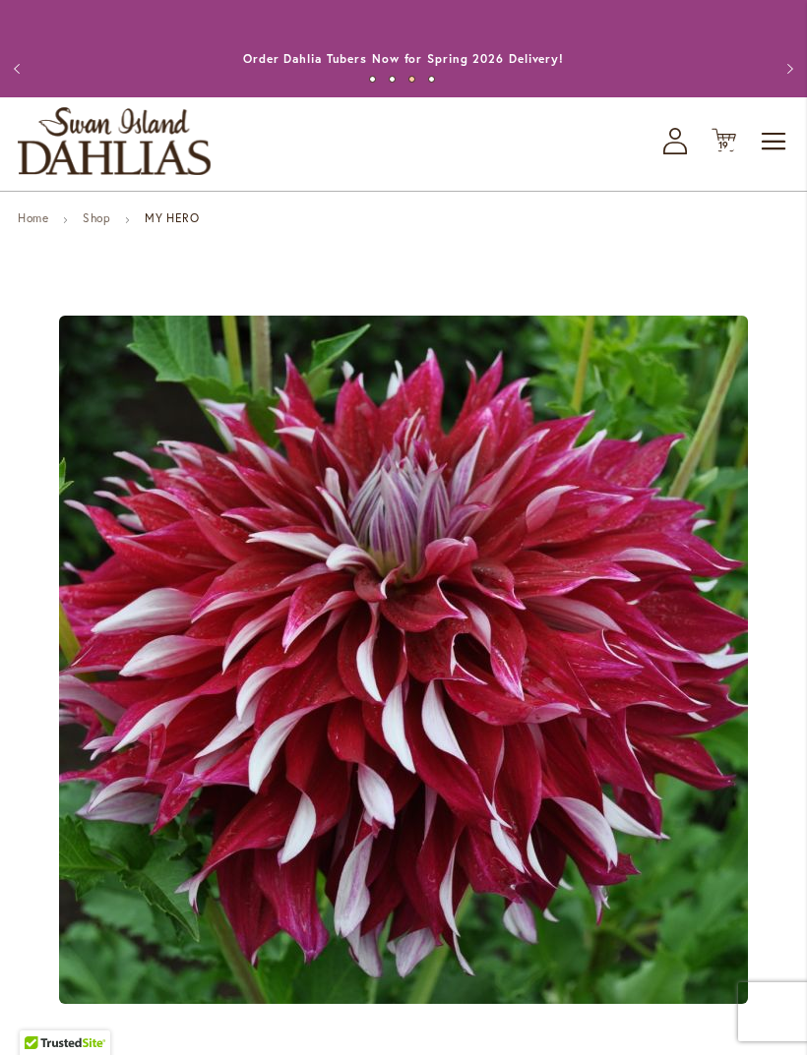
click at [720, 151] on span "19" at bounding box center [724, 145] width 12 height 13
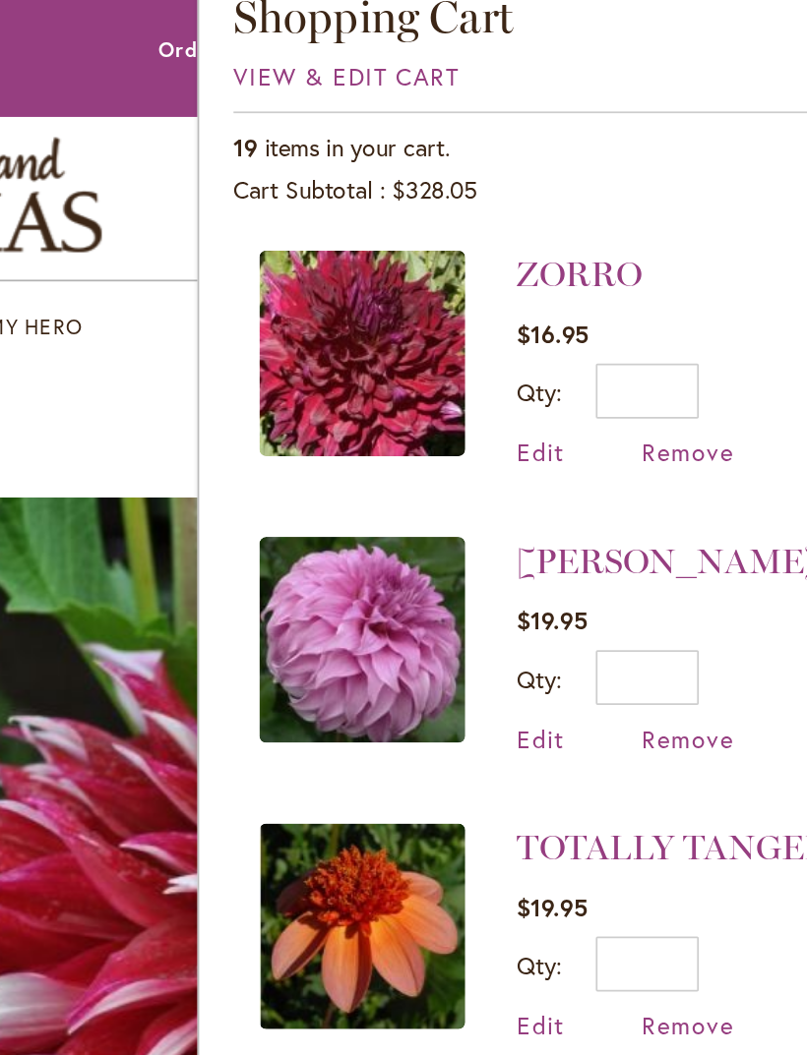
click at [520, 280] on span "Remove" at bounding box center [546, 289] width 53 height 19
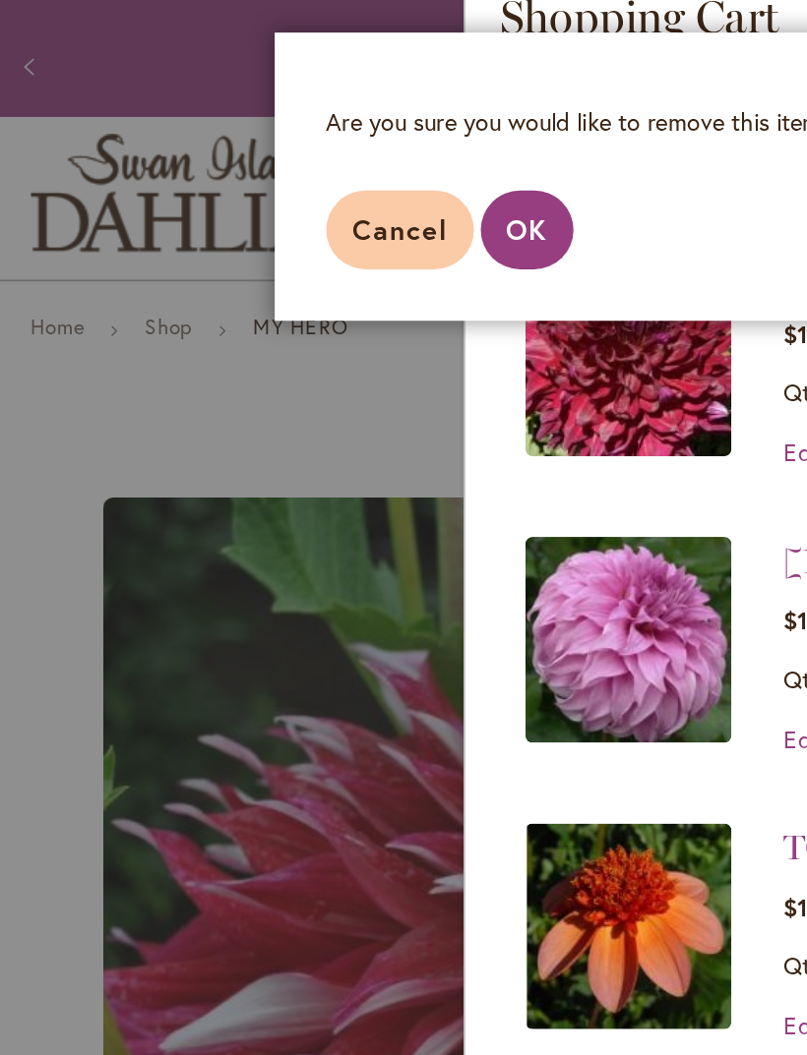
click at [304, 151] on span "OK" at bounding box center [302, 161] width 24 height 21
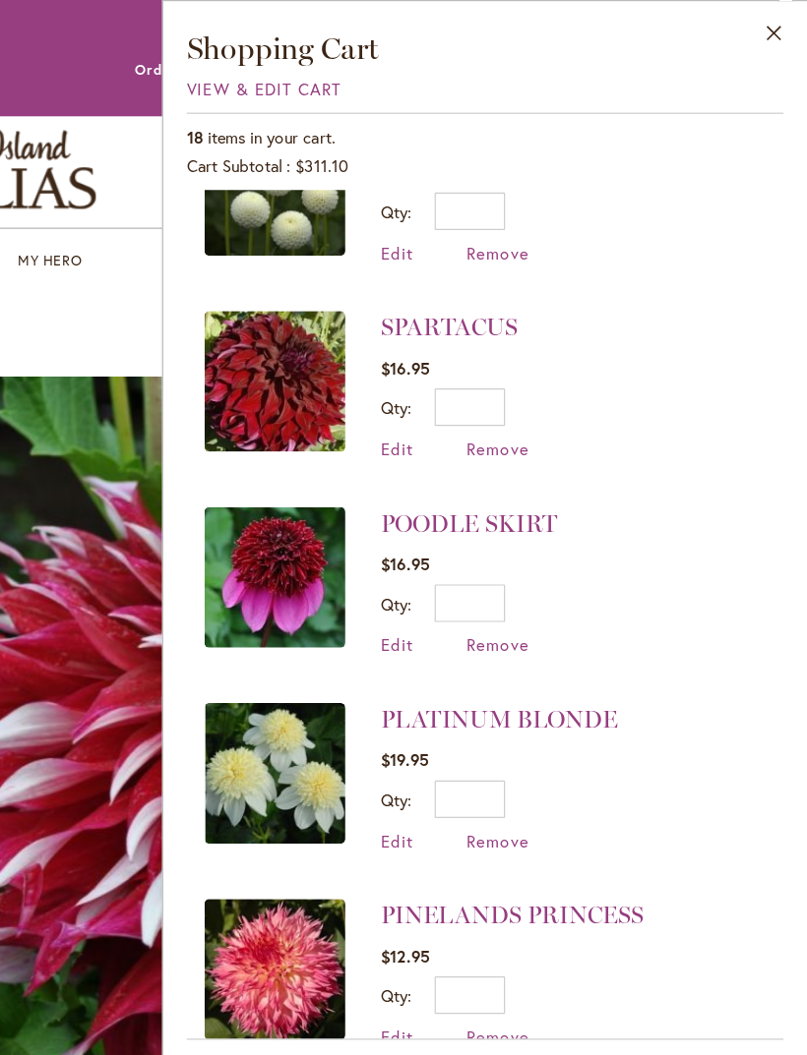
scroll to position [405, 0]
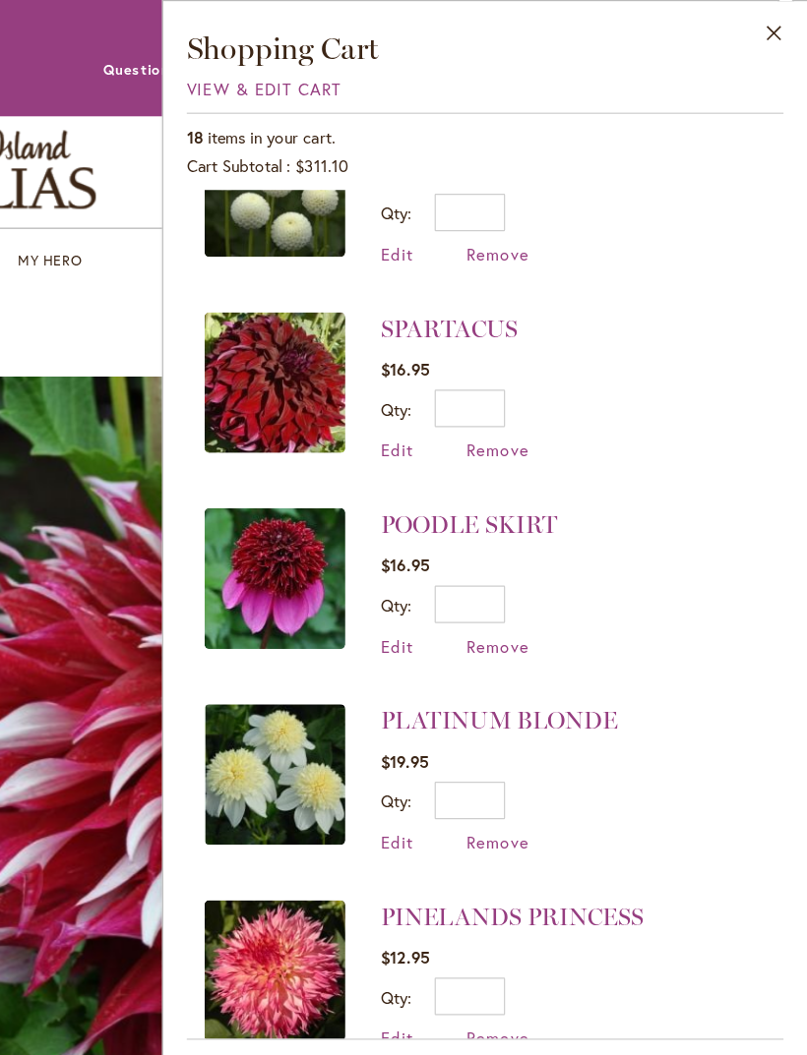
click at [520, 540] on span "Remove" at bounding box center [546, 541] width 53 height 19
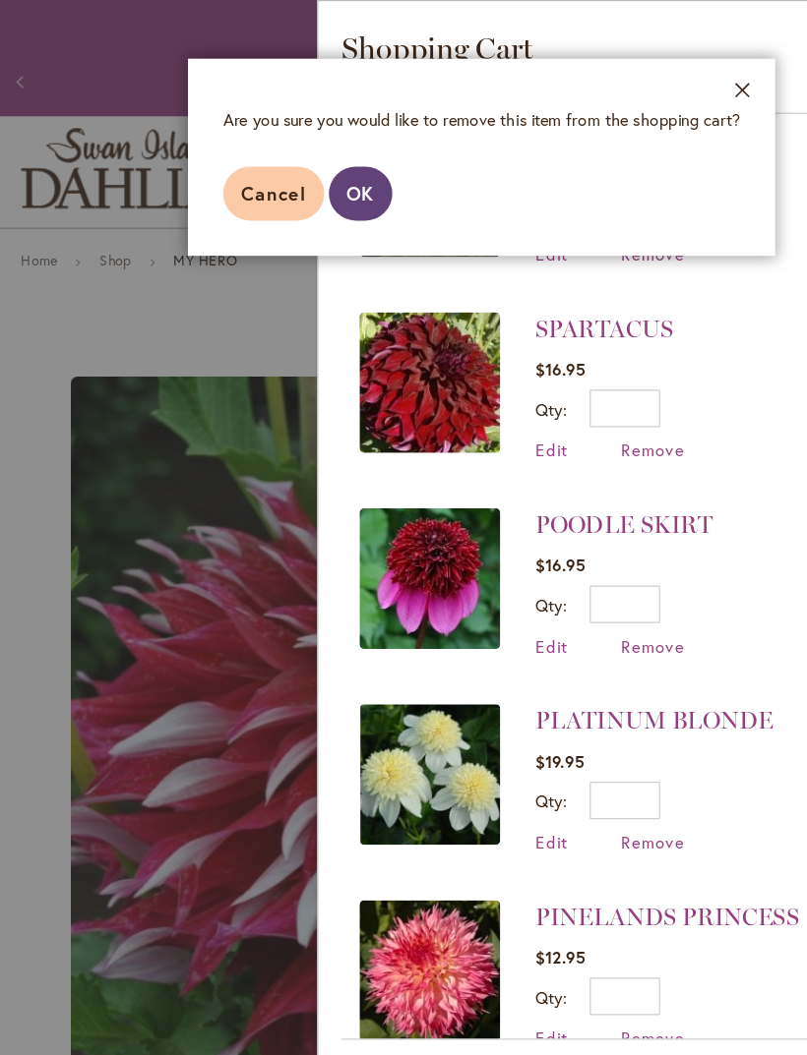
click at [287, 170] on button "OK" at bounding box center [301, 162] width 53 height 45
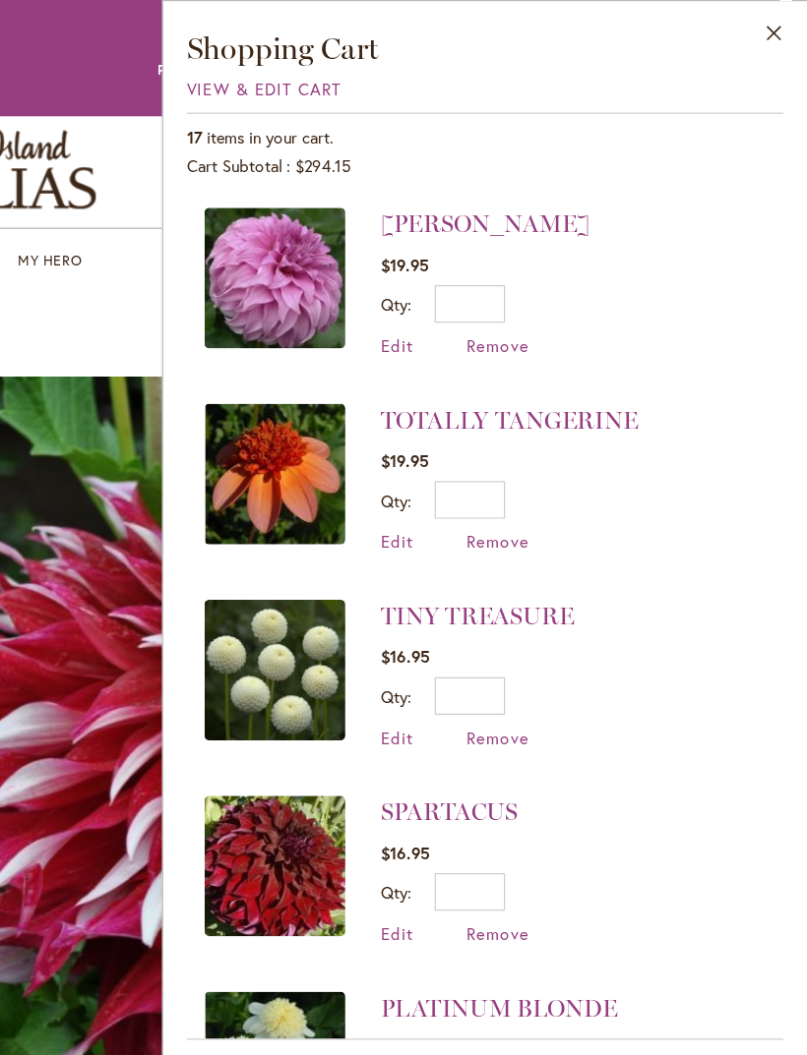
scroll to position [0, 0]
click at [751, 24] on button "Close" at bounding box center [778, 32] width 54 height 62
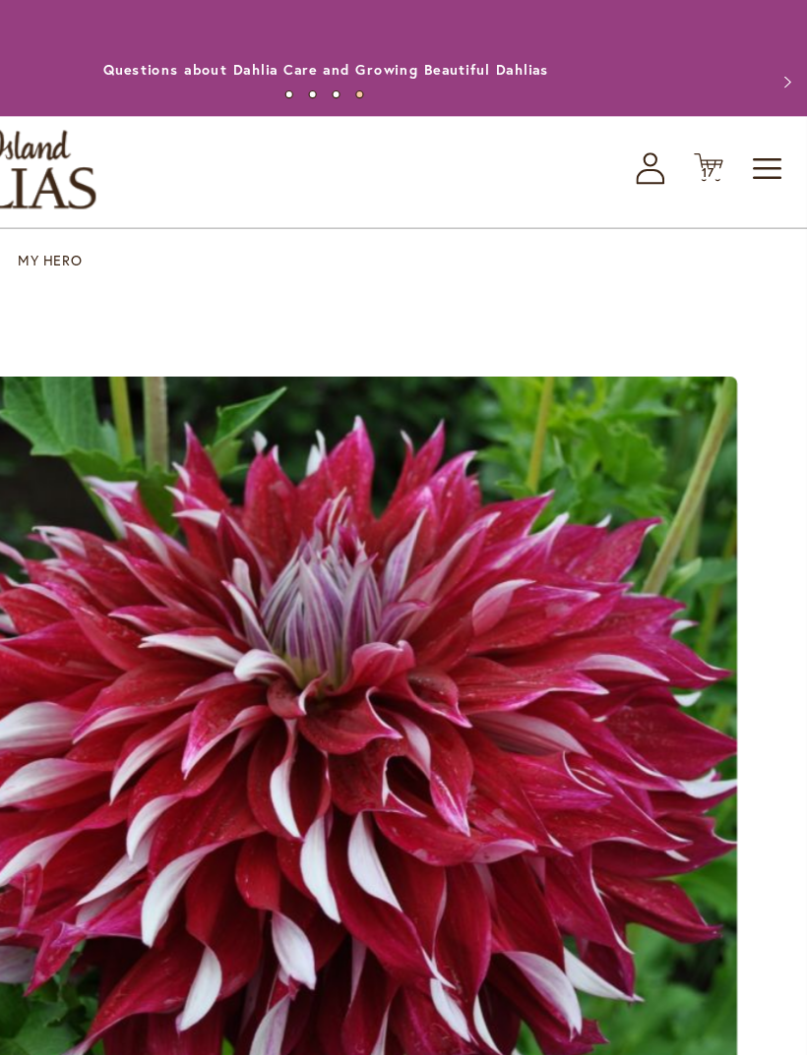
click at [711, 154] on span "Cart .cls-1 { fill: #231f20; }" at bounding box center [723, 141] width 25 height 27
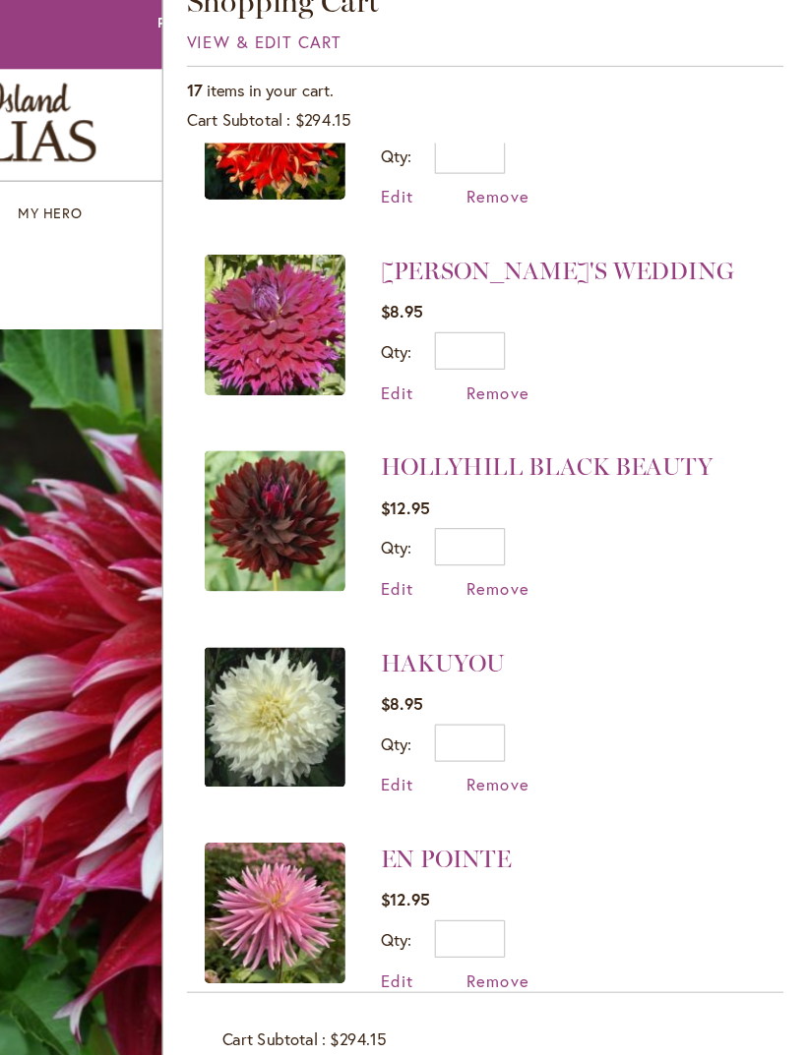
scroll to position [1251, 0]
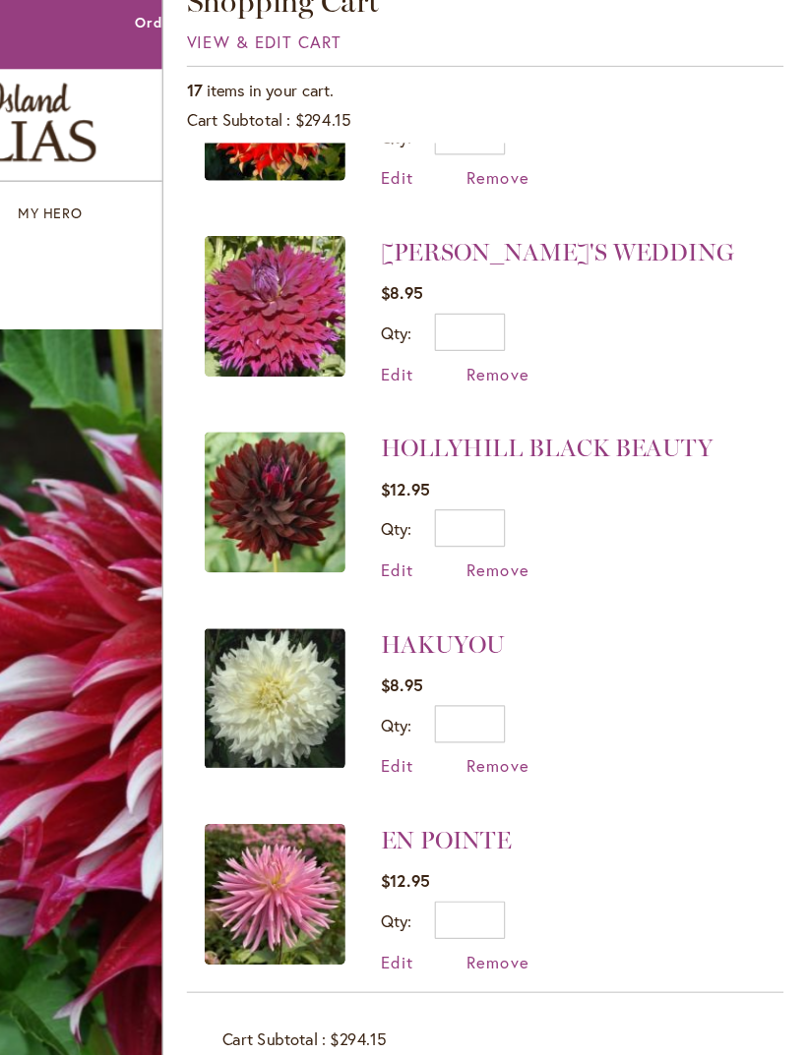
click at [520, 508] on span "Remove" at bounding box center [546, 517] width 53 height 19
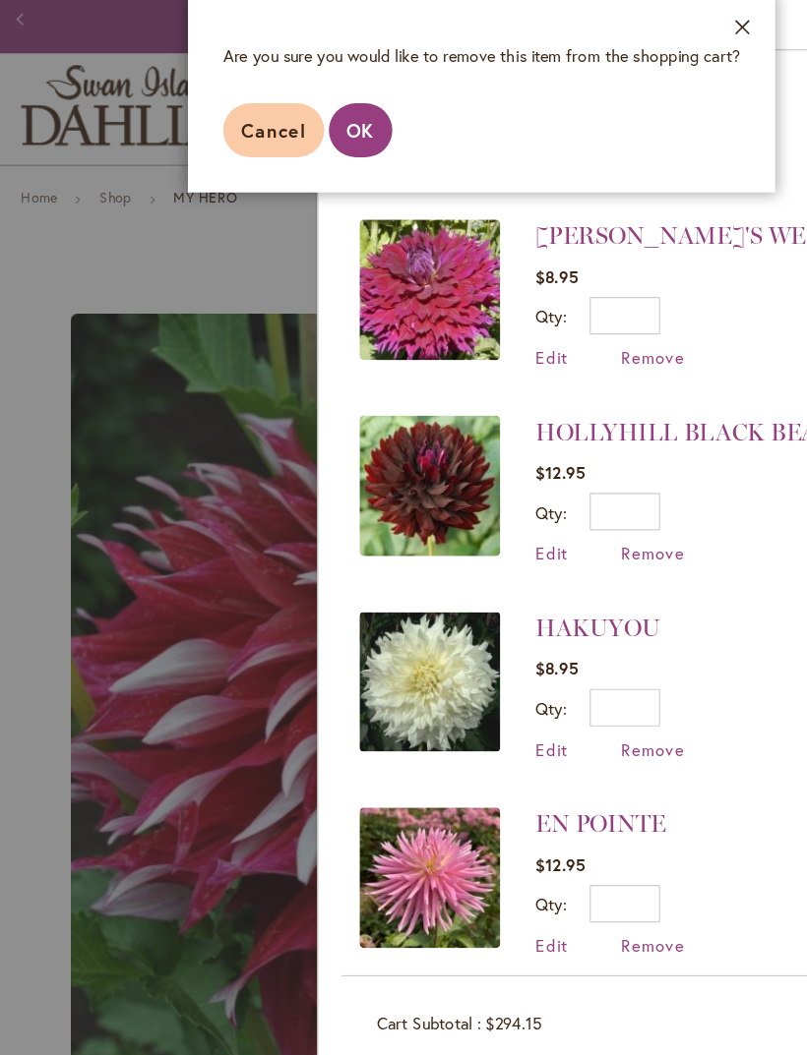
click at [306, 151] on span "OK" at bounding box center [302, 161] width 24 height 21
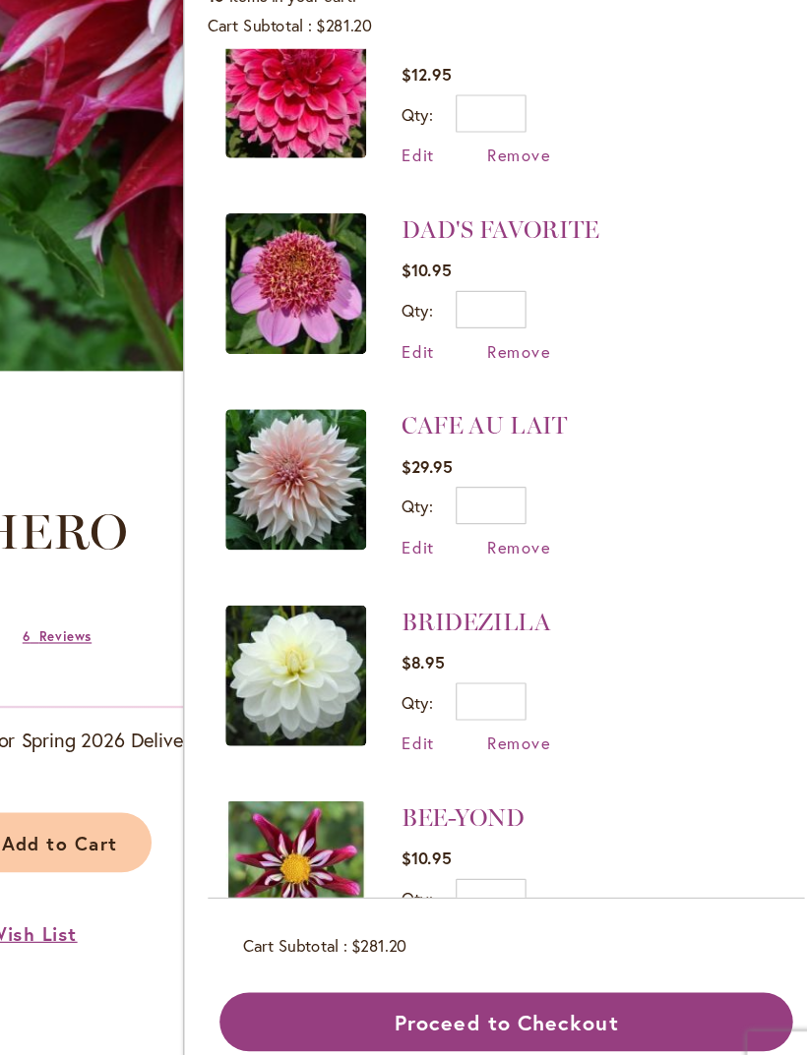
scroll to position [578, 0]
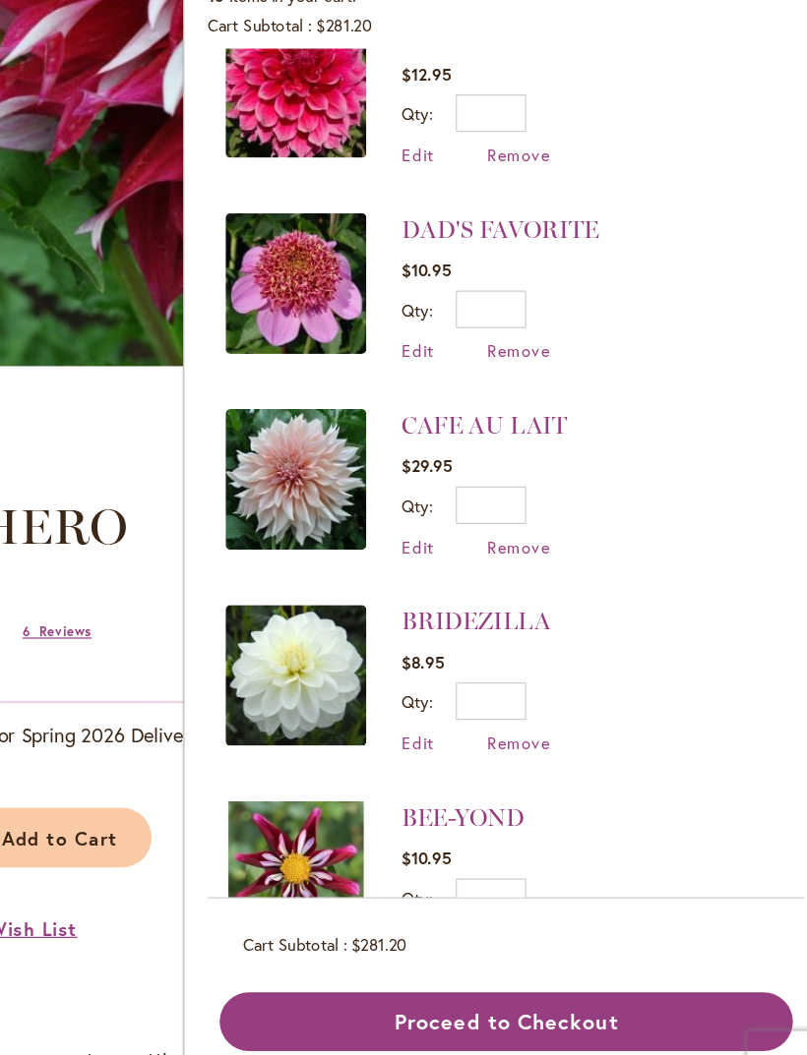
click at [517, 950] on button "Proceed to Checkout" at bounding box center [536, 974] width 480 height 49
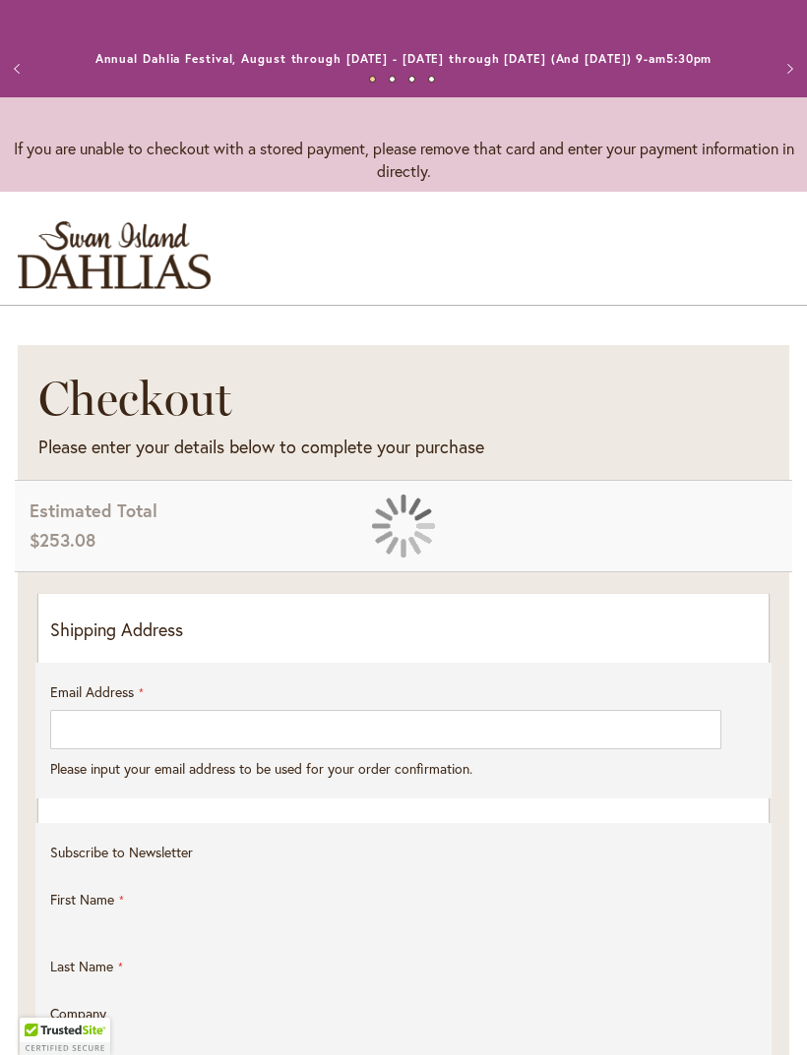
select select "**"
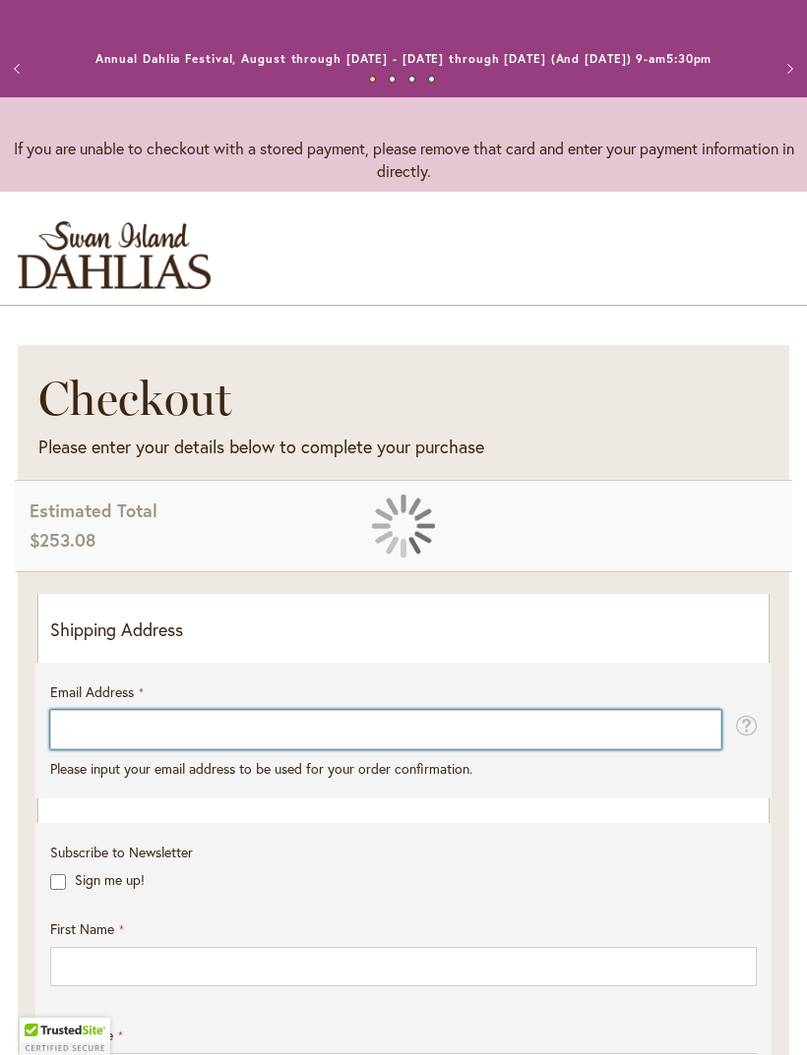
click at [668, 749] on input "Email Address" at bounding box center [385, 729] width 671 height 39
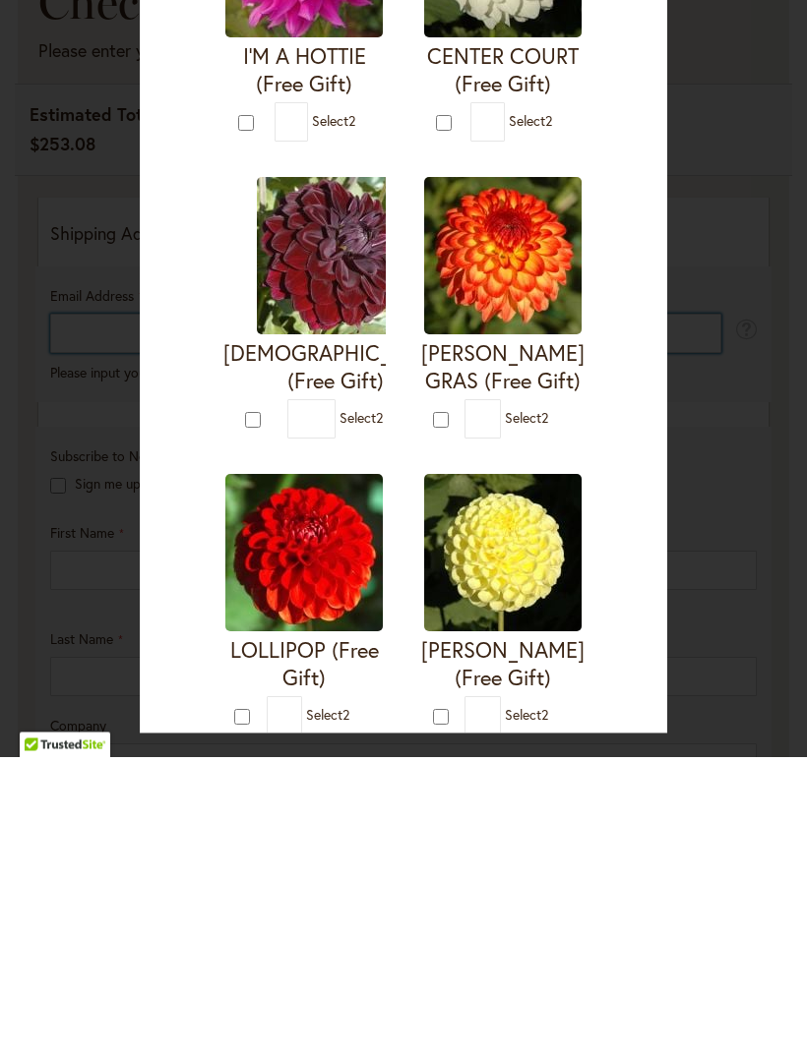
type input "**********"
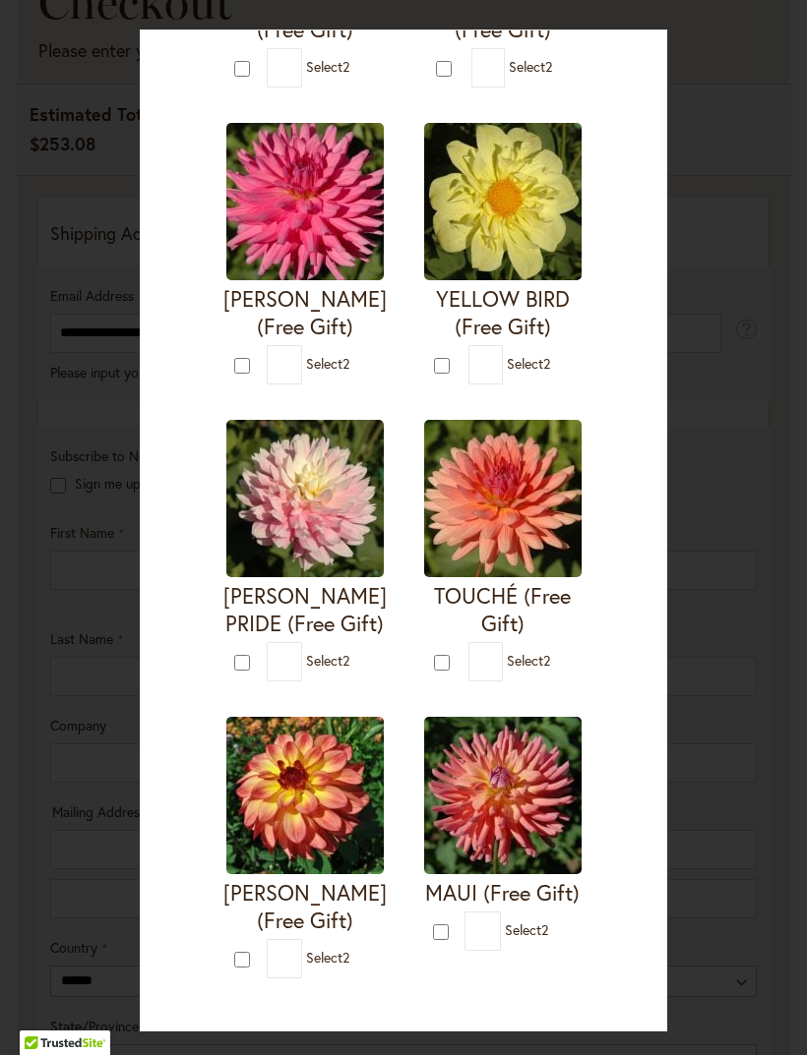
scroll to position [1548, 0]
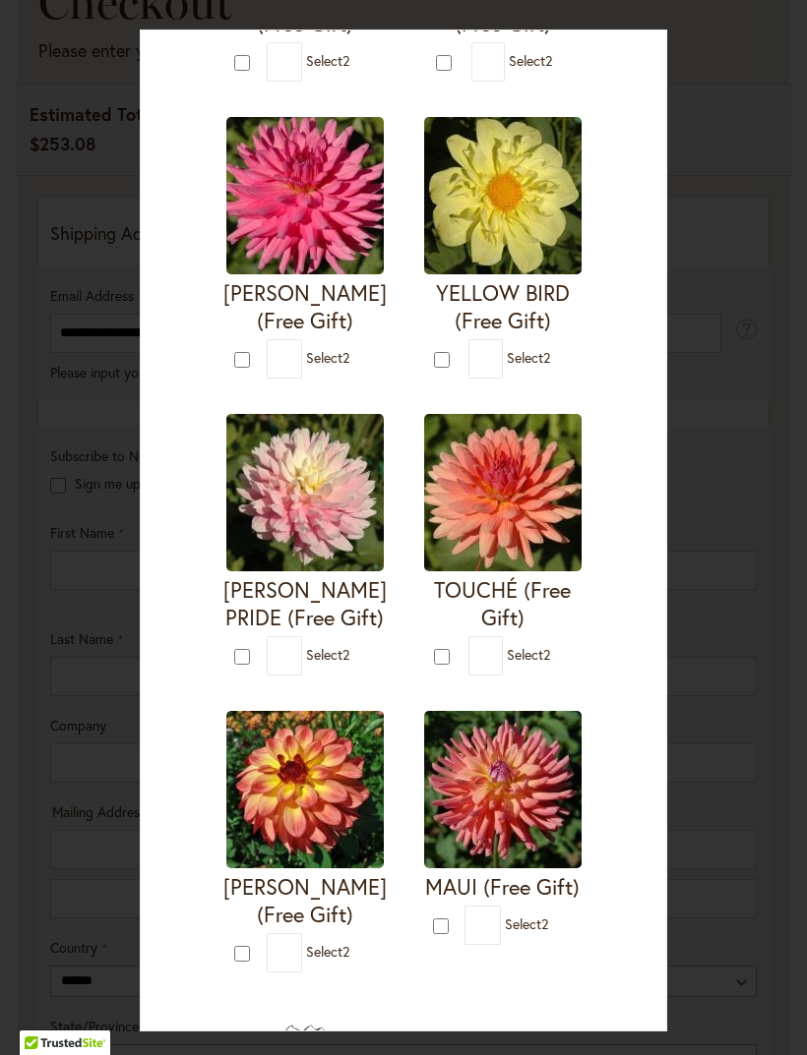
type input "*"
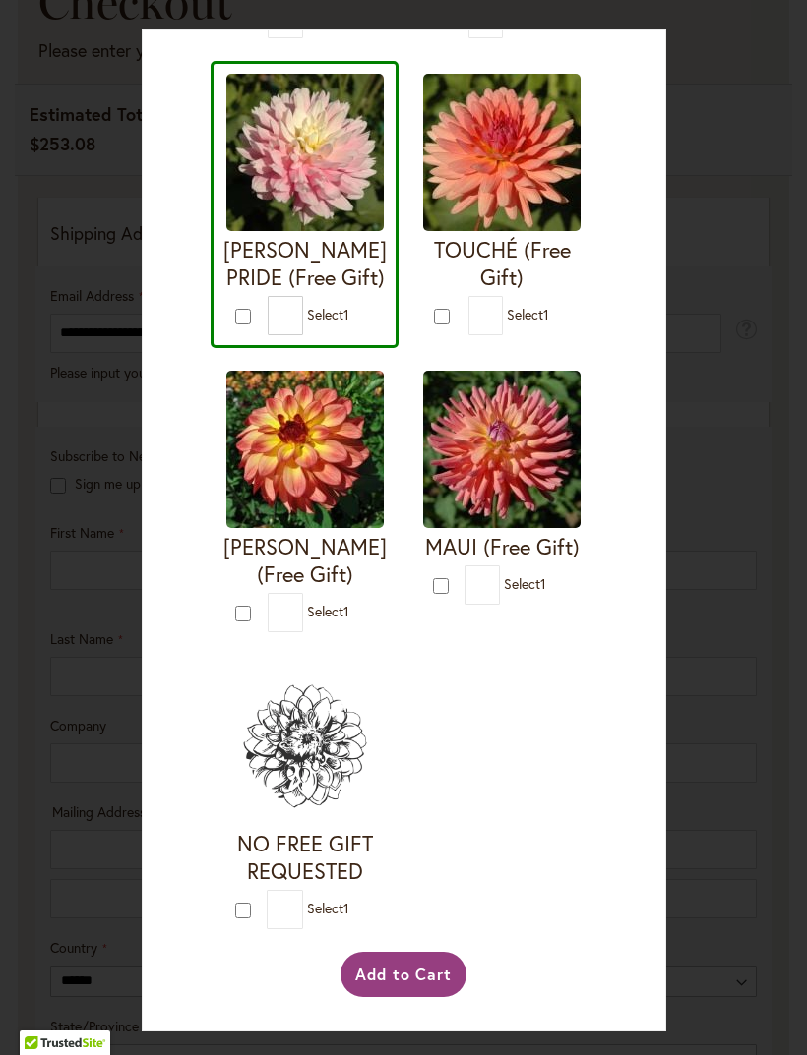
scroll to position [2215, 0]
type input "*"
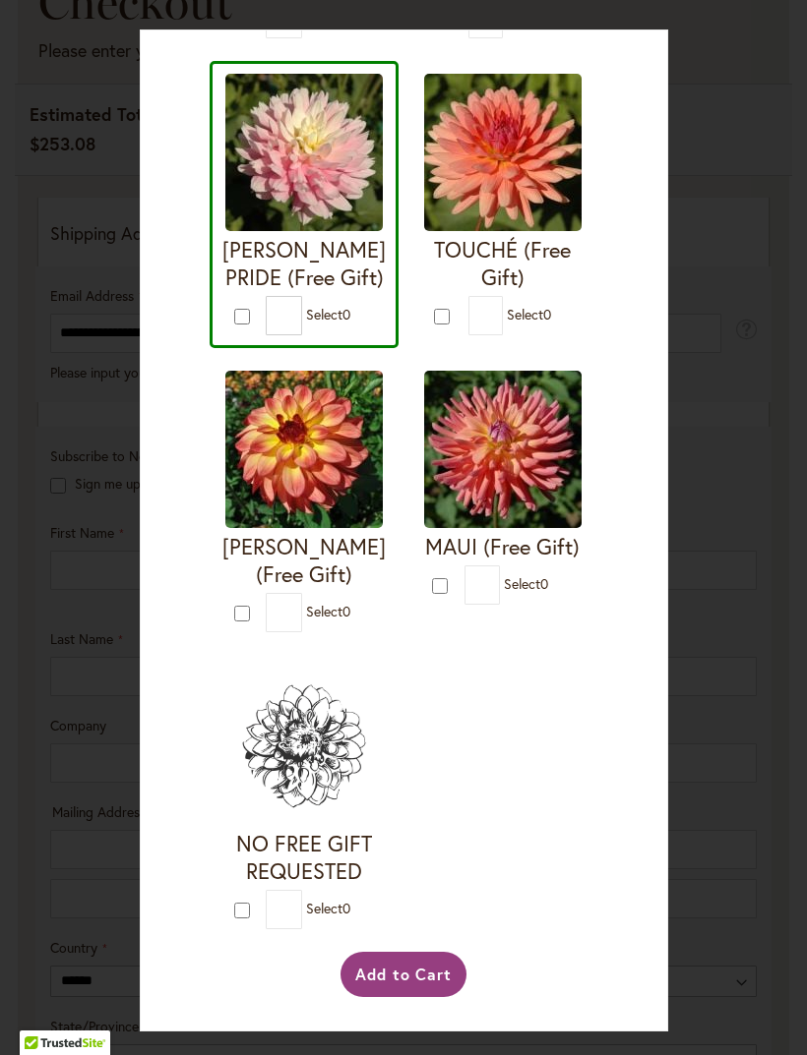
scroll to position [4155, 0]
click at [408, 997] on button "Add to Cart" at bounding box center [403, 974] width 127 height 45
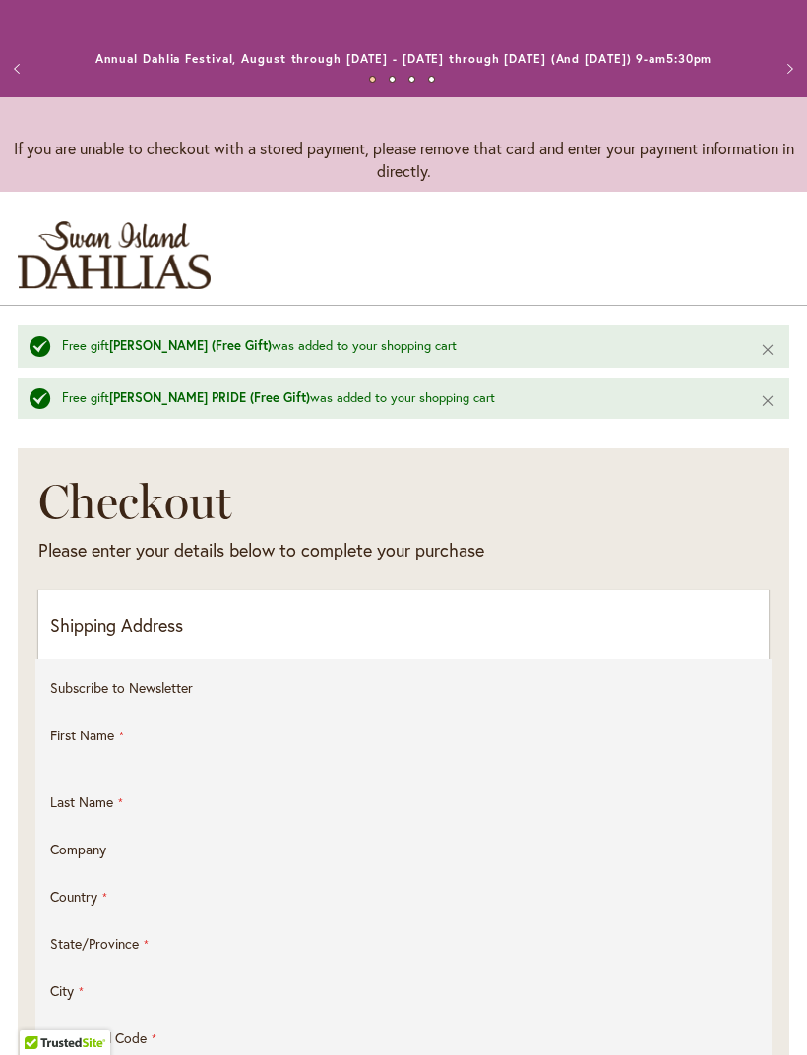
select select "**"
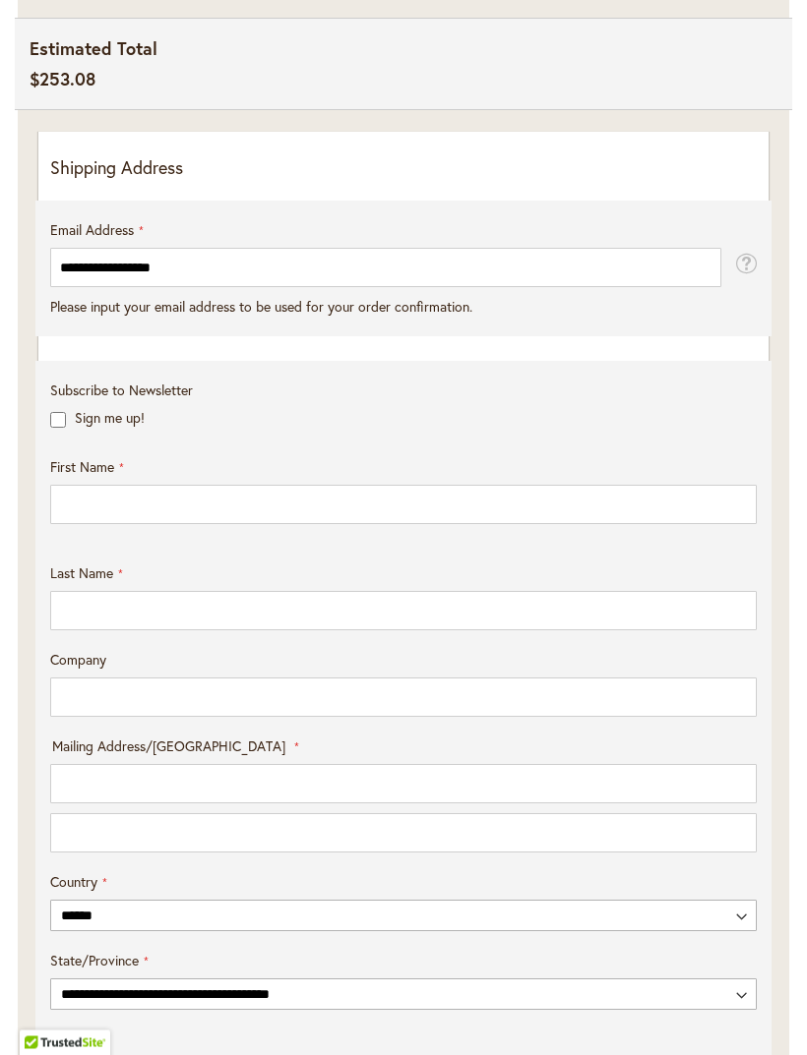
scroll to position [586, 0]
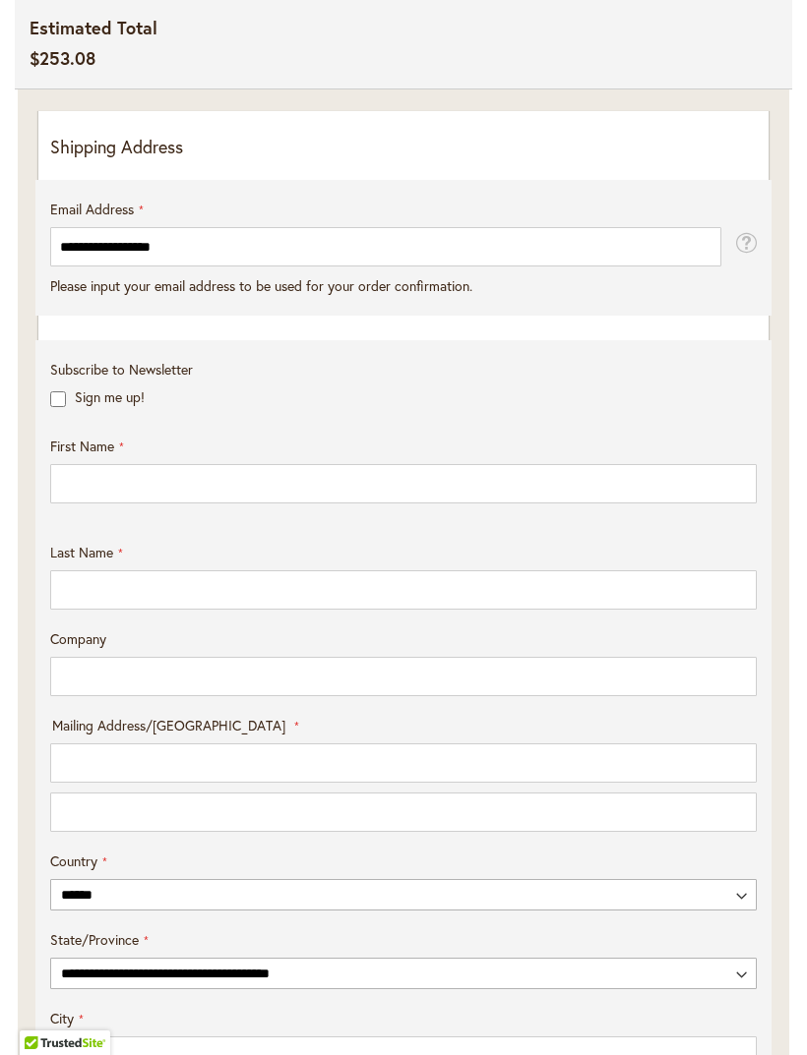
click at [383, 351] on div "**********" at bounding box center [403, 724] width 706 height 1089
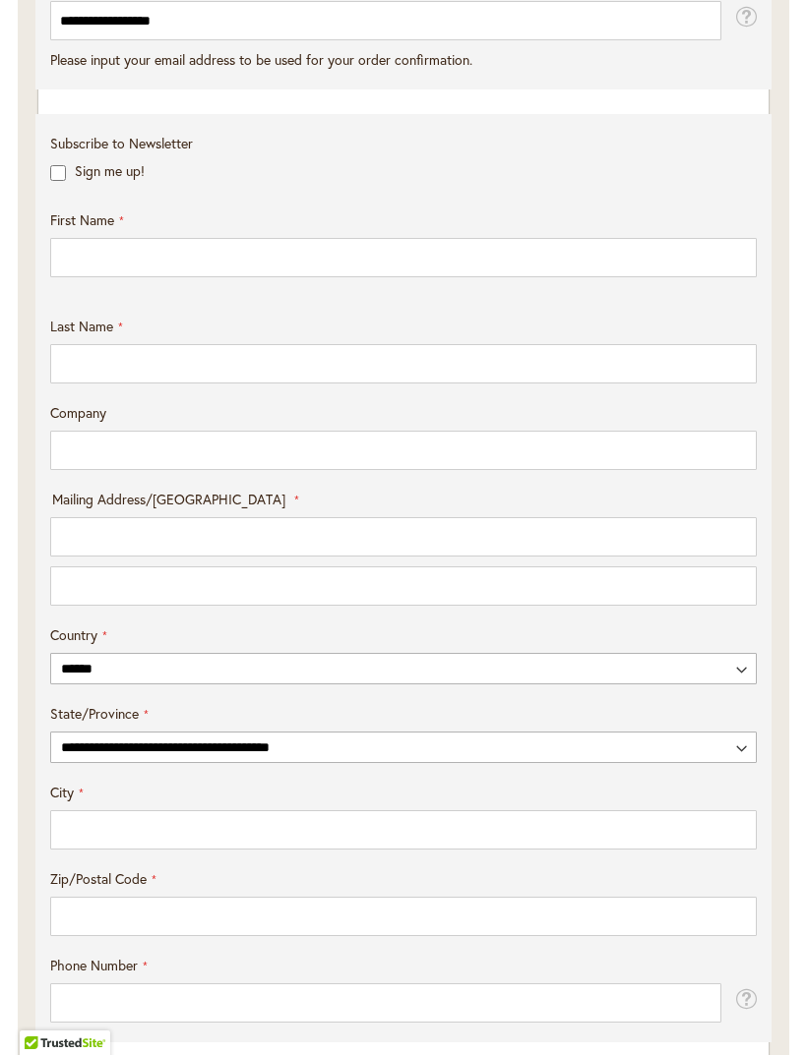
scroll to position [811, 0]
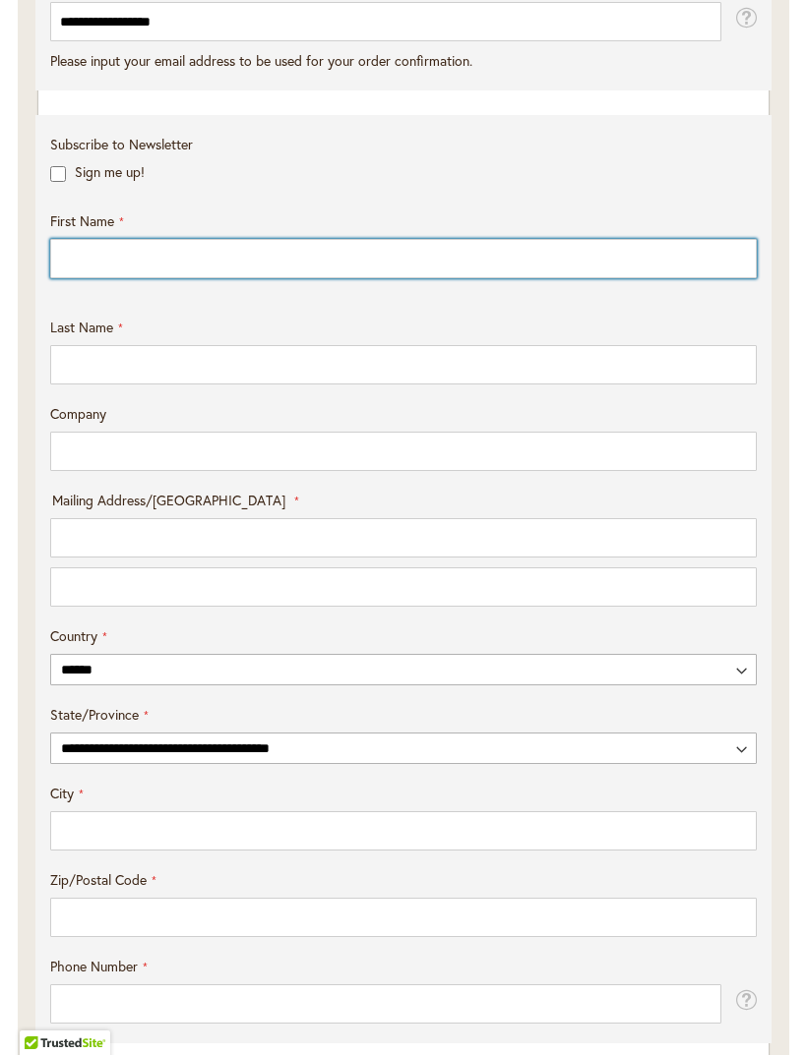
click at [466, 278] on input "First Name" at bounding box center [403, 258] width 706 height 39
type input "********"
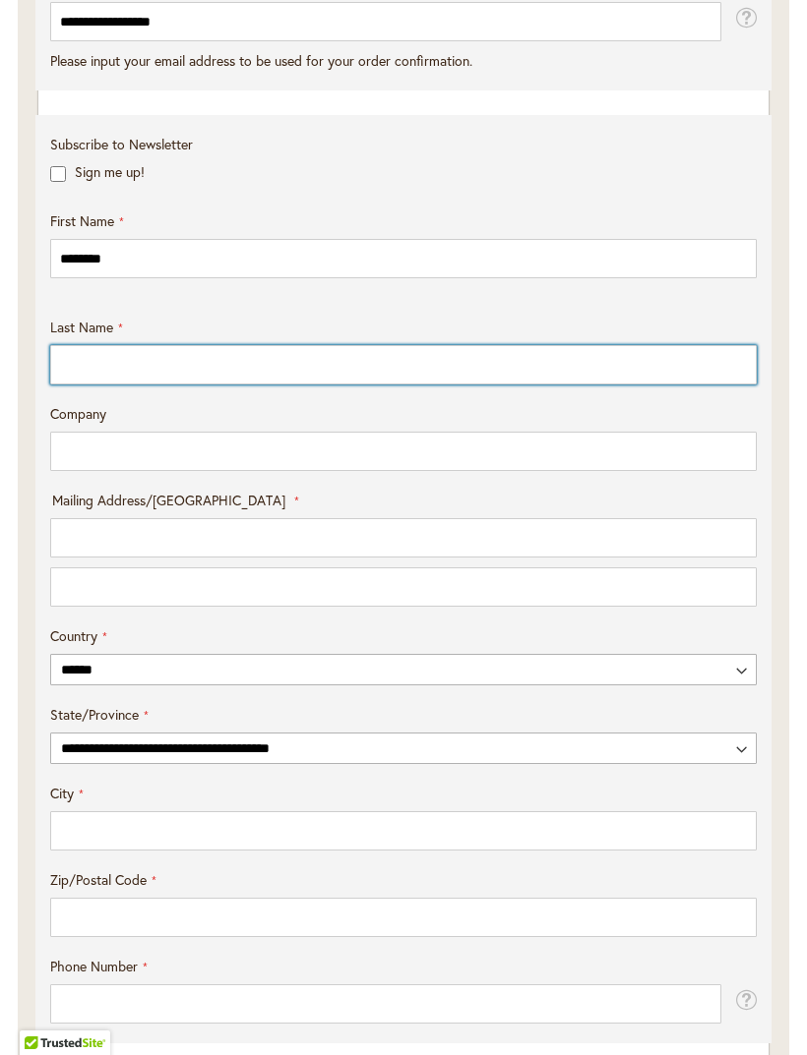
type input "*****"
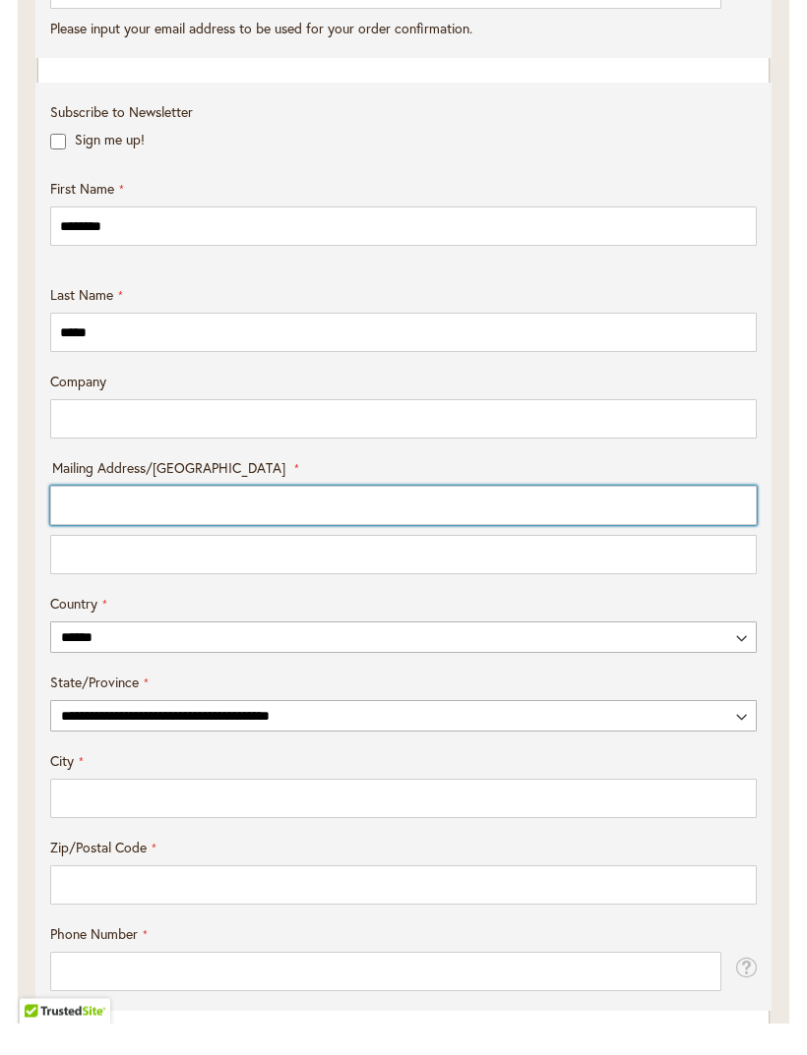
click at [423, 531] on input "Mailing Address/PO BOX: Line 1" at bounding box center [403, 537] width 706 height 39
type input "**********"
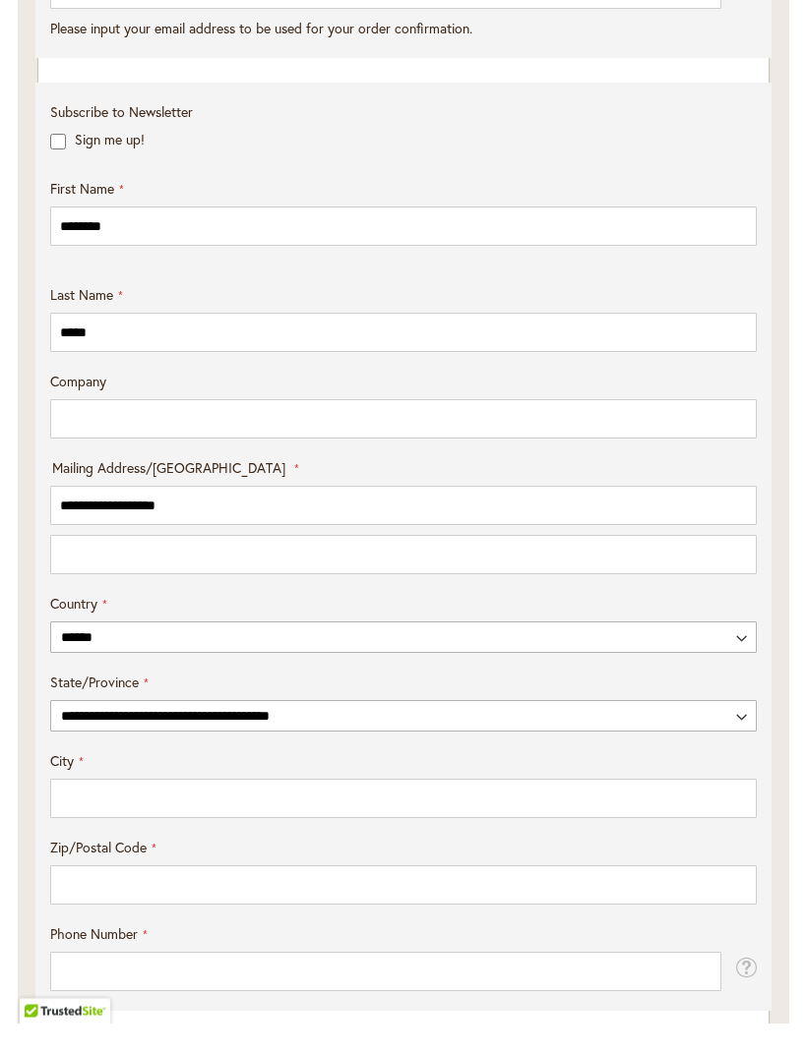
select select "**"
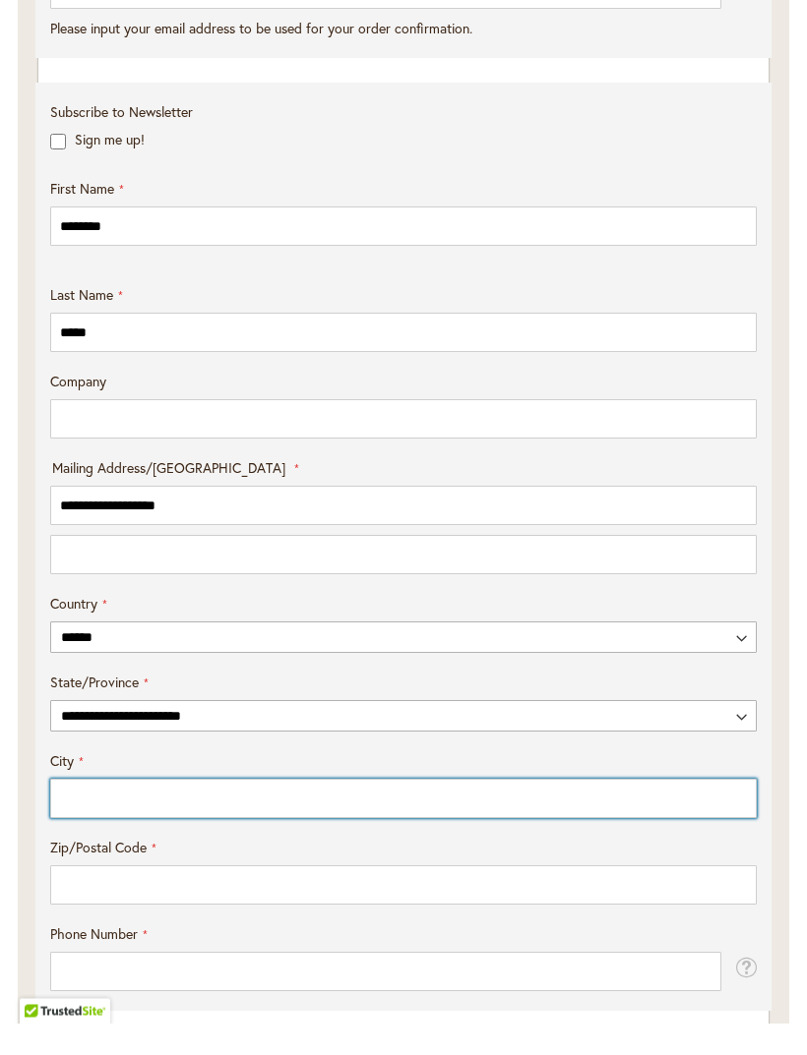
type input "********"
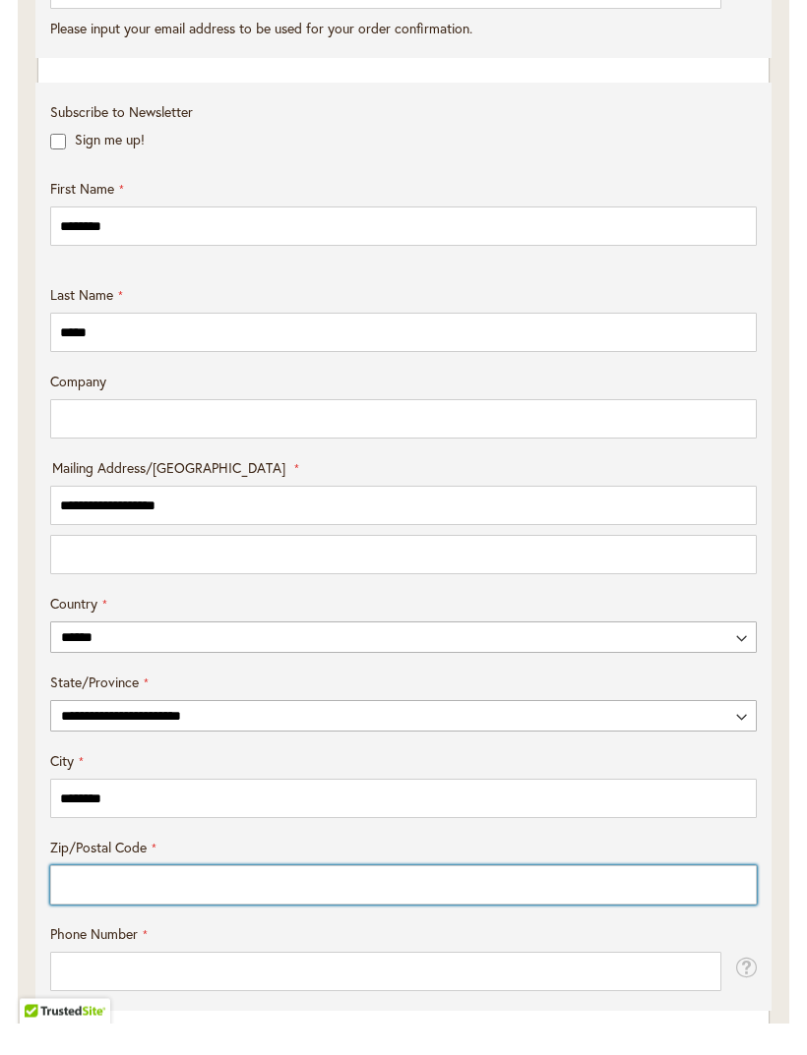
type input "*****"
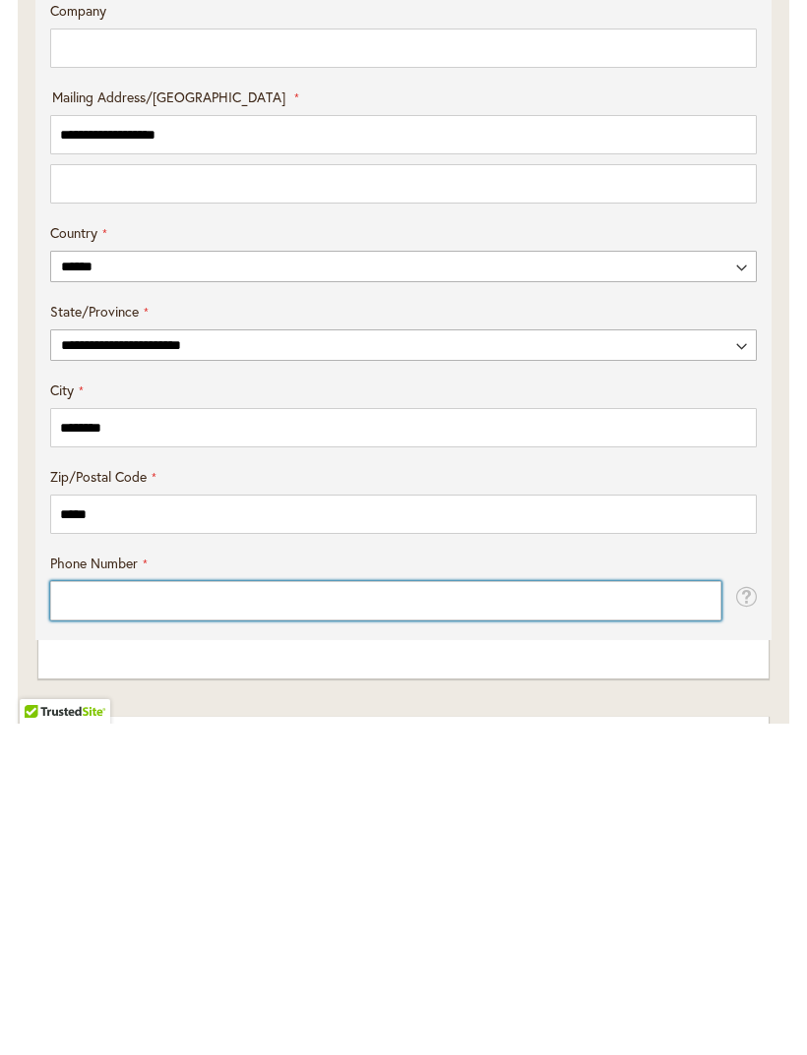
scroll to position [906, 0]
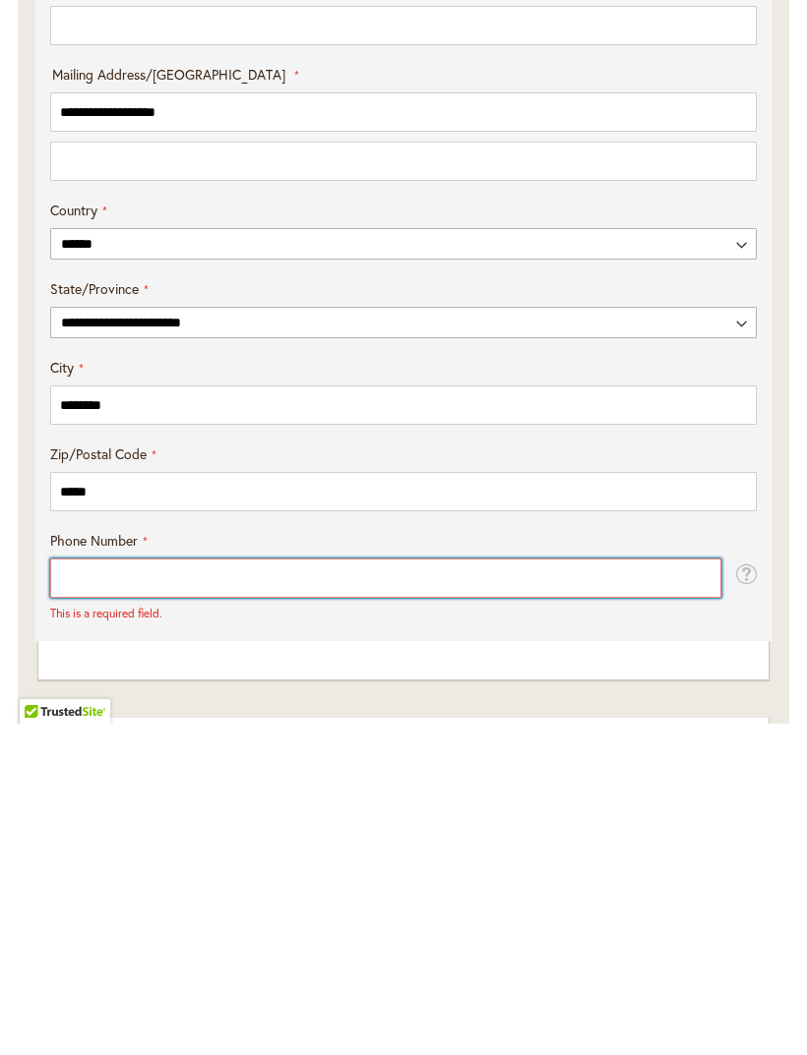
type input "**********"
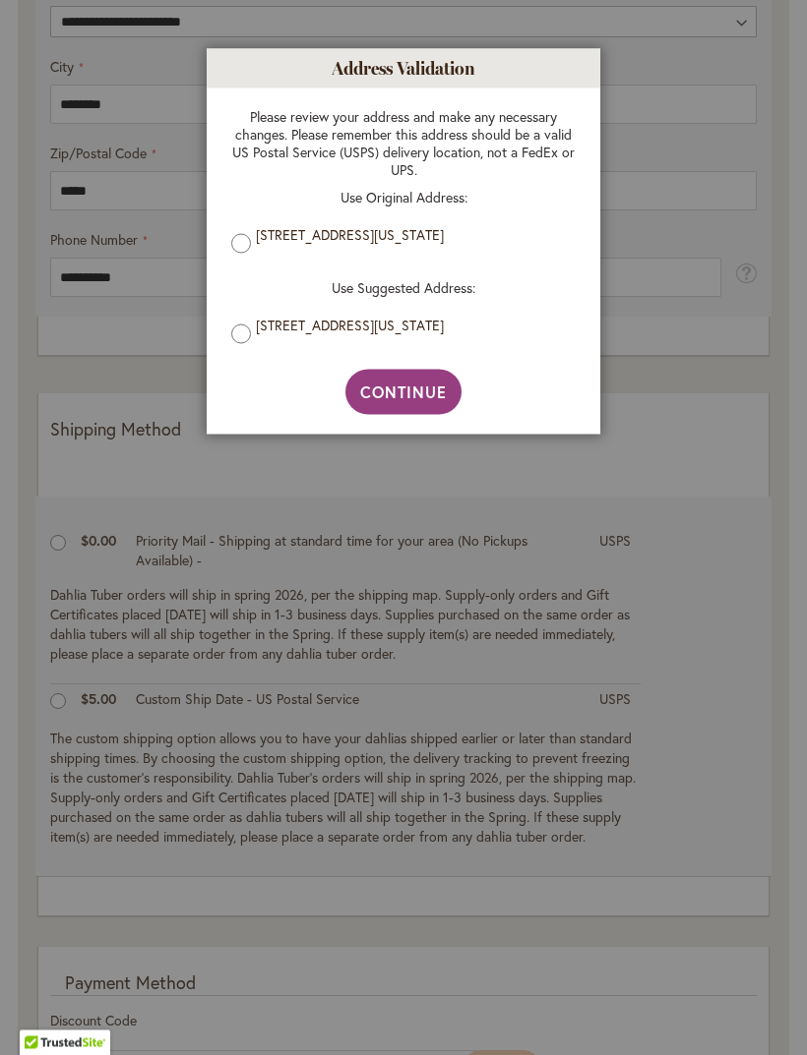
scroll to position [1539, 0]
click at [209, 232] on div "Address Validation Close Please review your address and make any necessary chan…" at bounding box center [403, 242] width 393 height 386
click at [427, 394] on span "Continue" at bounding box center [404, 392] width 88 height 21
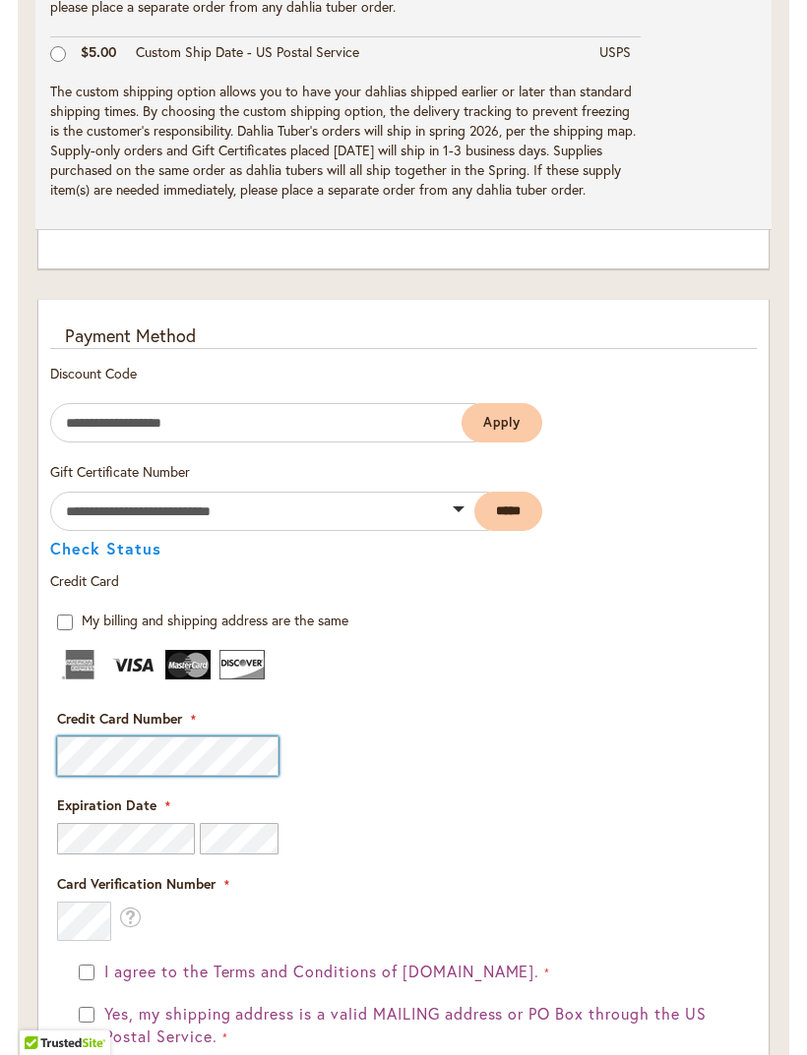
scroll to position [2235, 0]
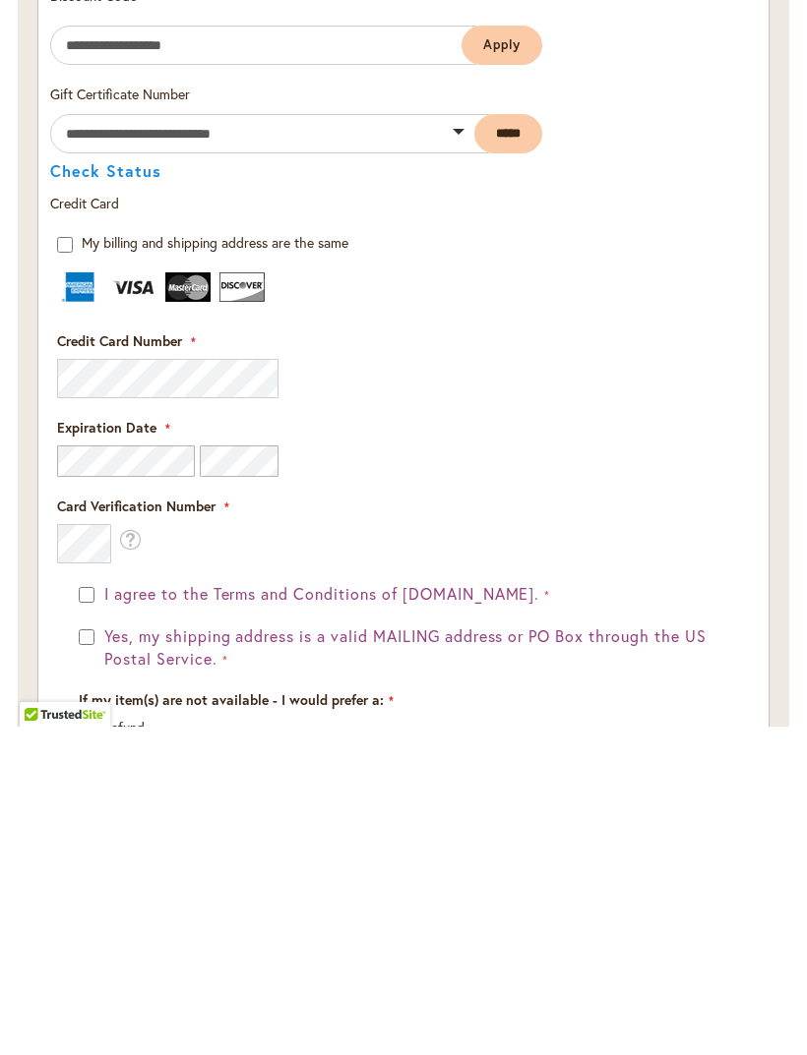
click at [95, 912] on div "I agree to the Terms and Conditions of dahlias.com." at bounding box center [403, 923] width 649 height 23
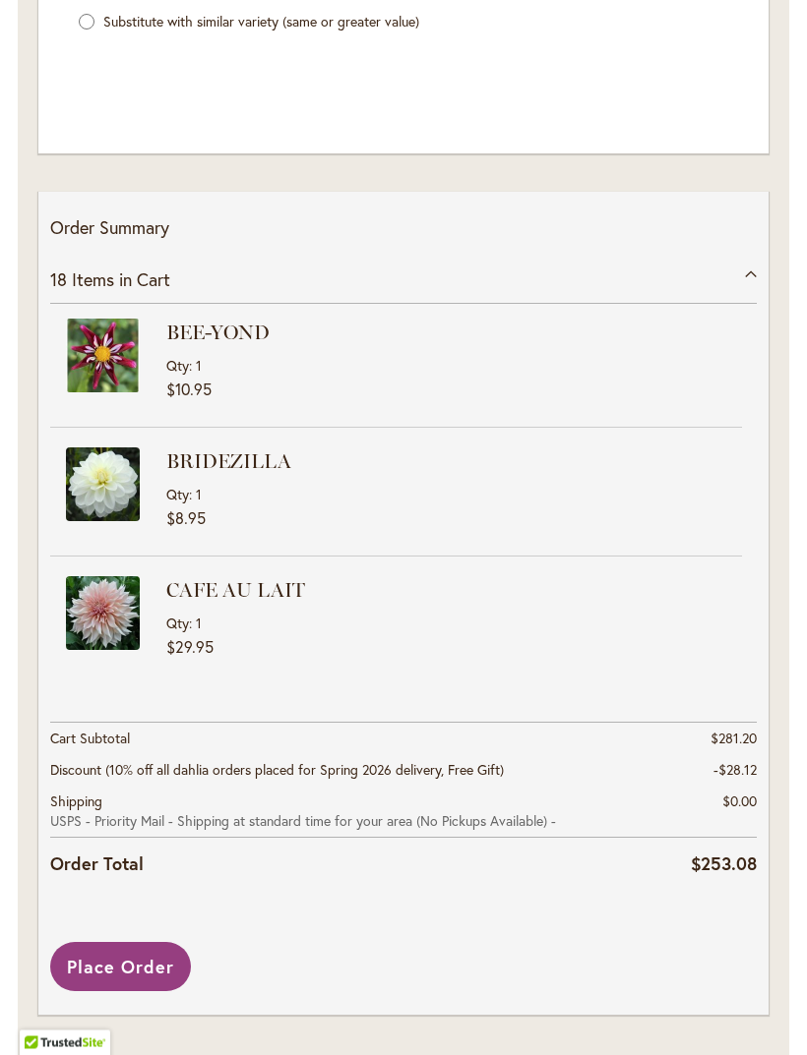
scroll to position [3309, 0]
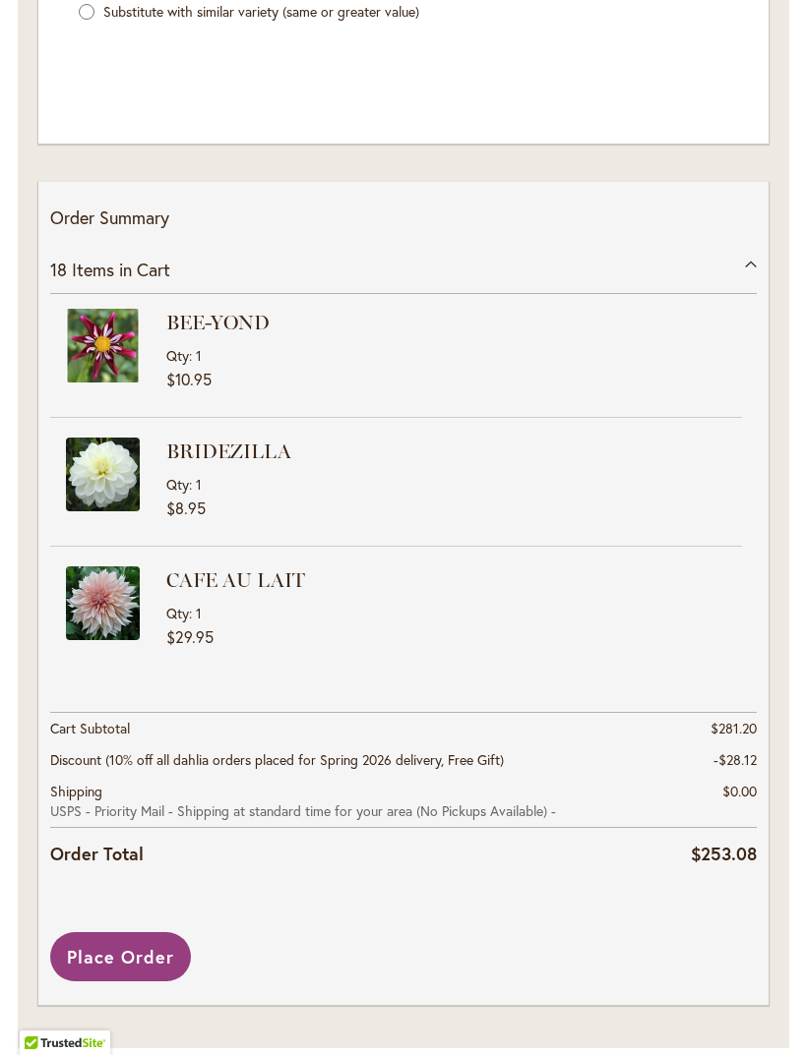
click at [168, 982] on button "Place Order" at bounding box center [120, 956] width 141 height 49
